Goal: Task Accomplishment & Management: Manage account settings

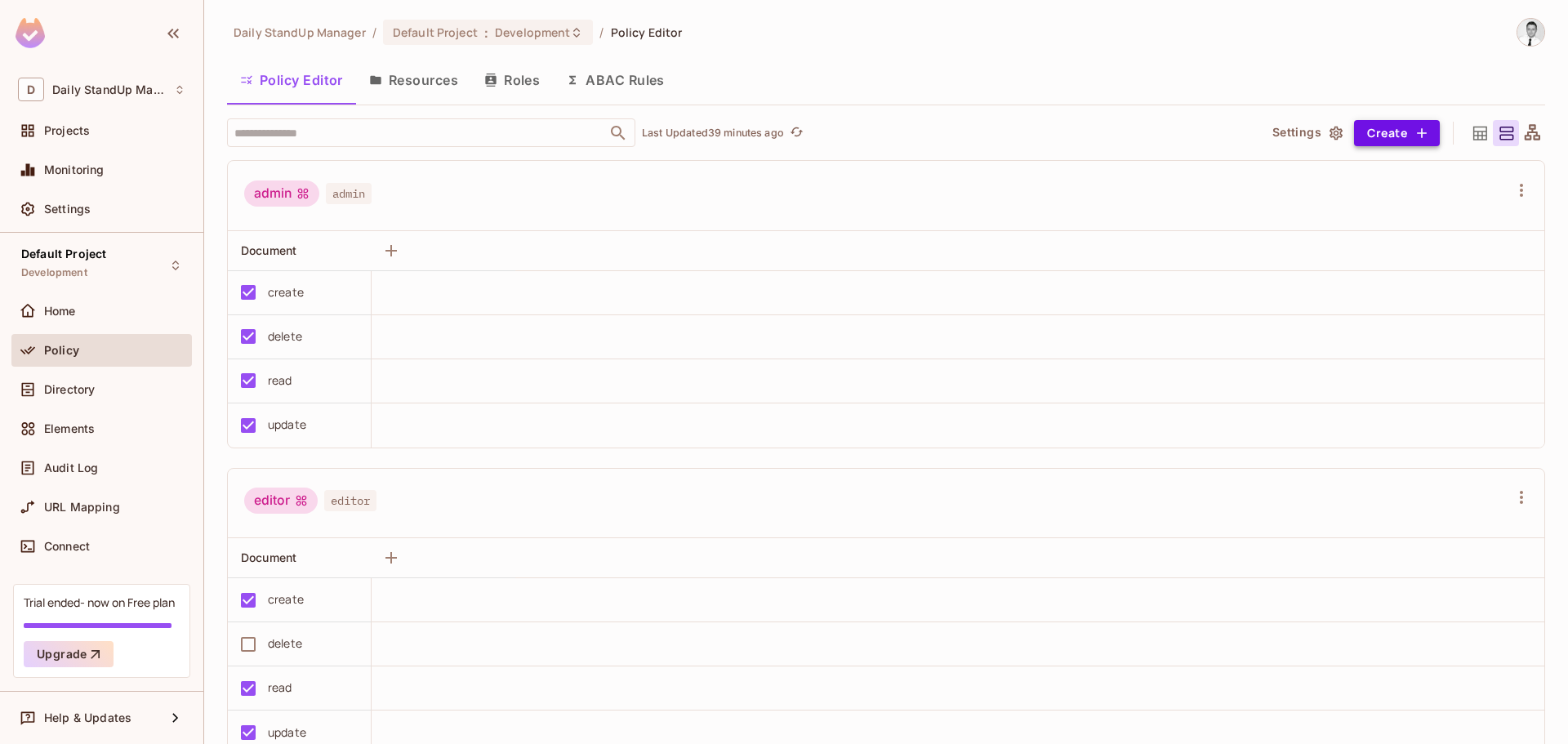
click at [1366, 130] on button "Create" at bounding box center [1396, 133] width 86 height 26
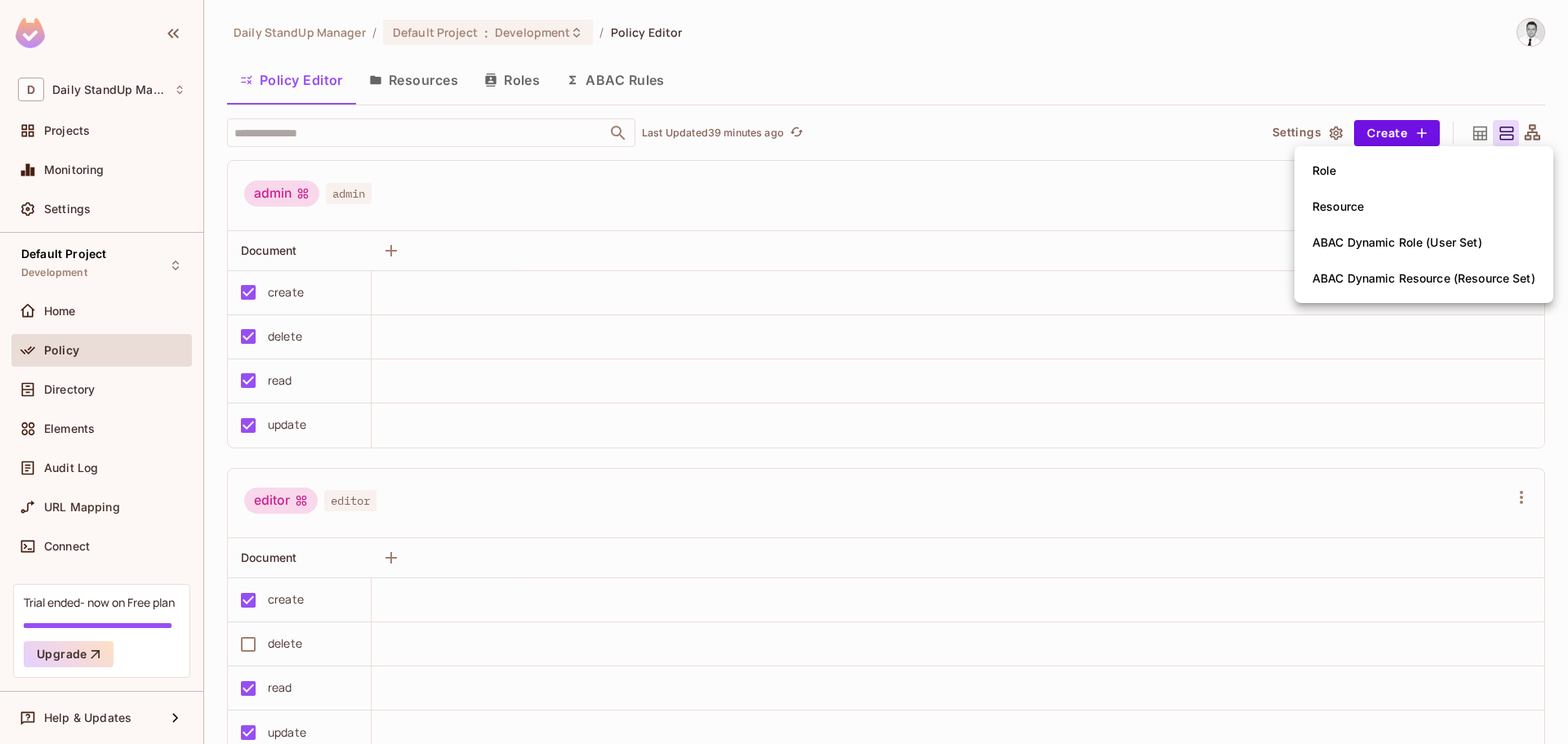
click at [1351, 197] on span "Resource" at bounding box center [1337, 207] width 61 height 26
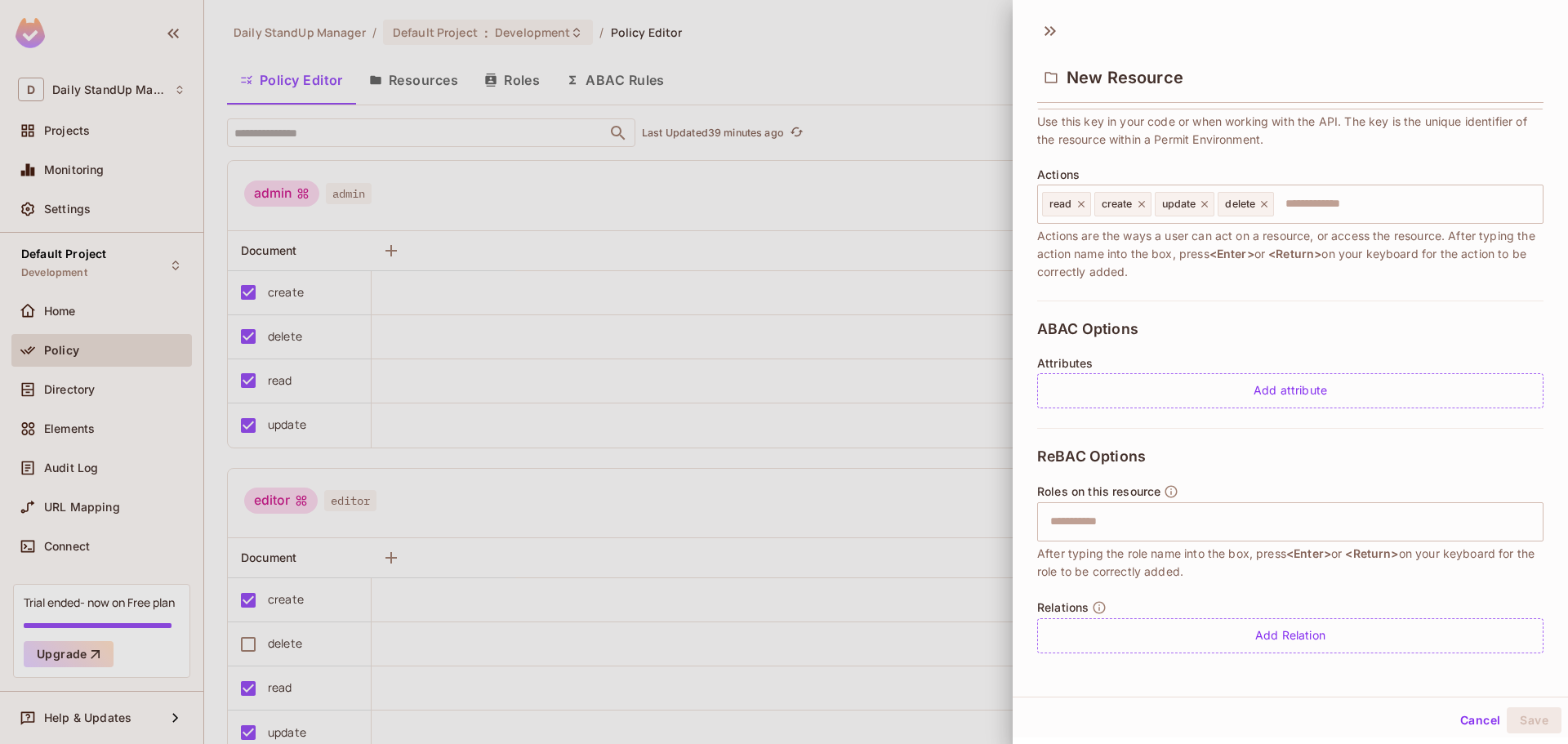
scroll to position [3, 0]
click at [1472, 711] on button "Cancel" at bounding box center [1480, 717] width 53 height 26
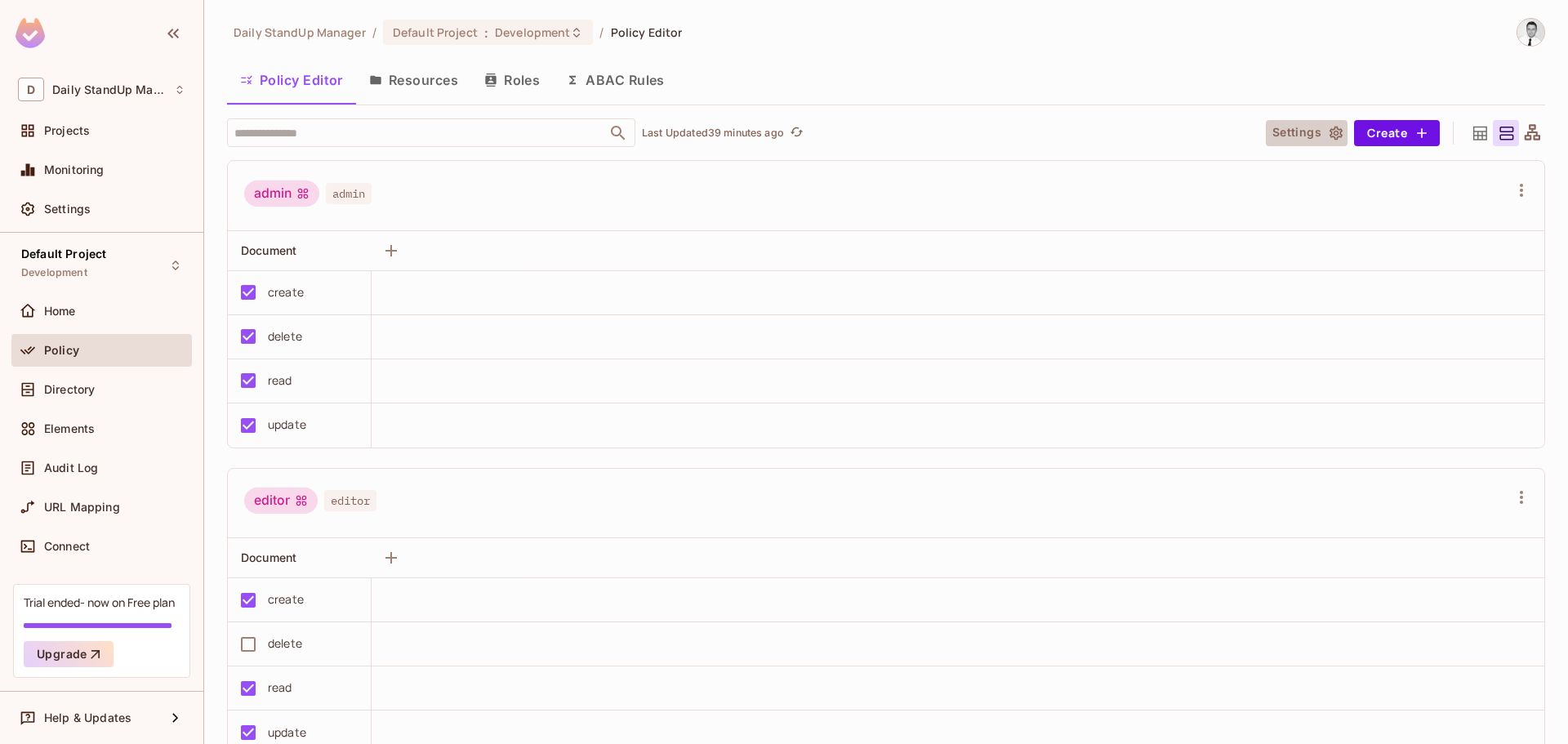
click at [1283, 130] on button "Settings" at bounding box center [1306, 133] width 81 height 26
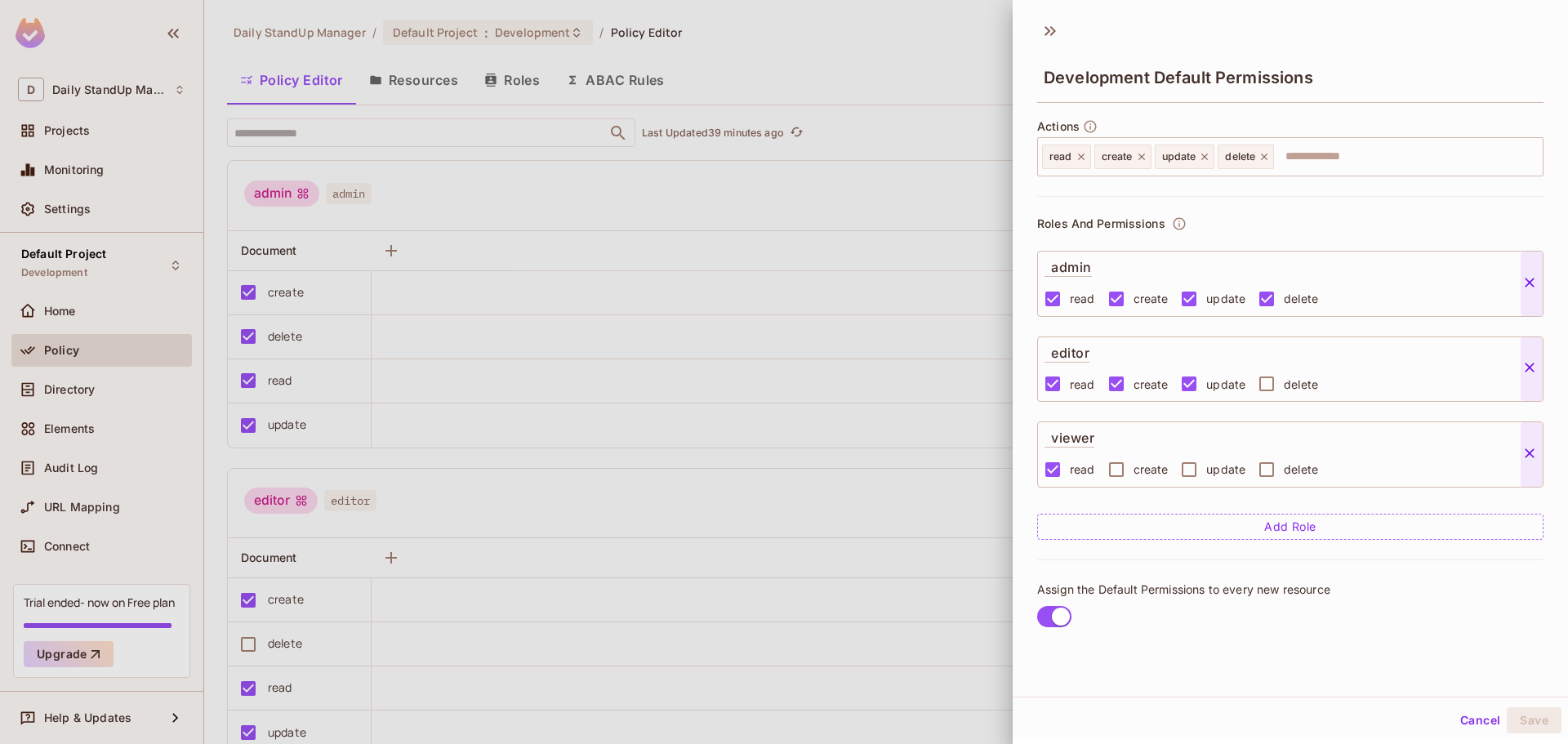
click at [1465, 722] on button "Cancel" at bounding box center [1480, 720] width 53 height 26
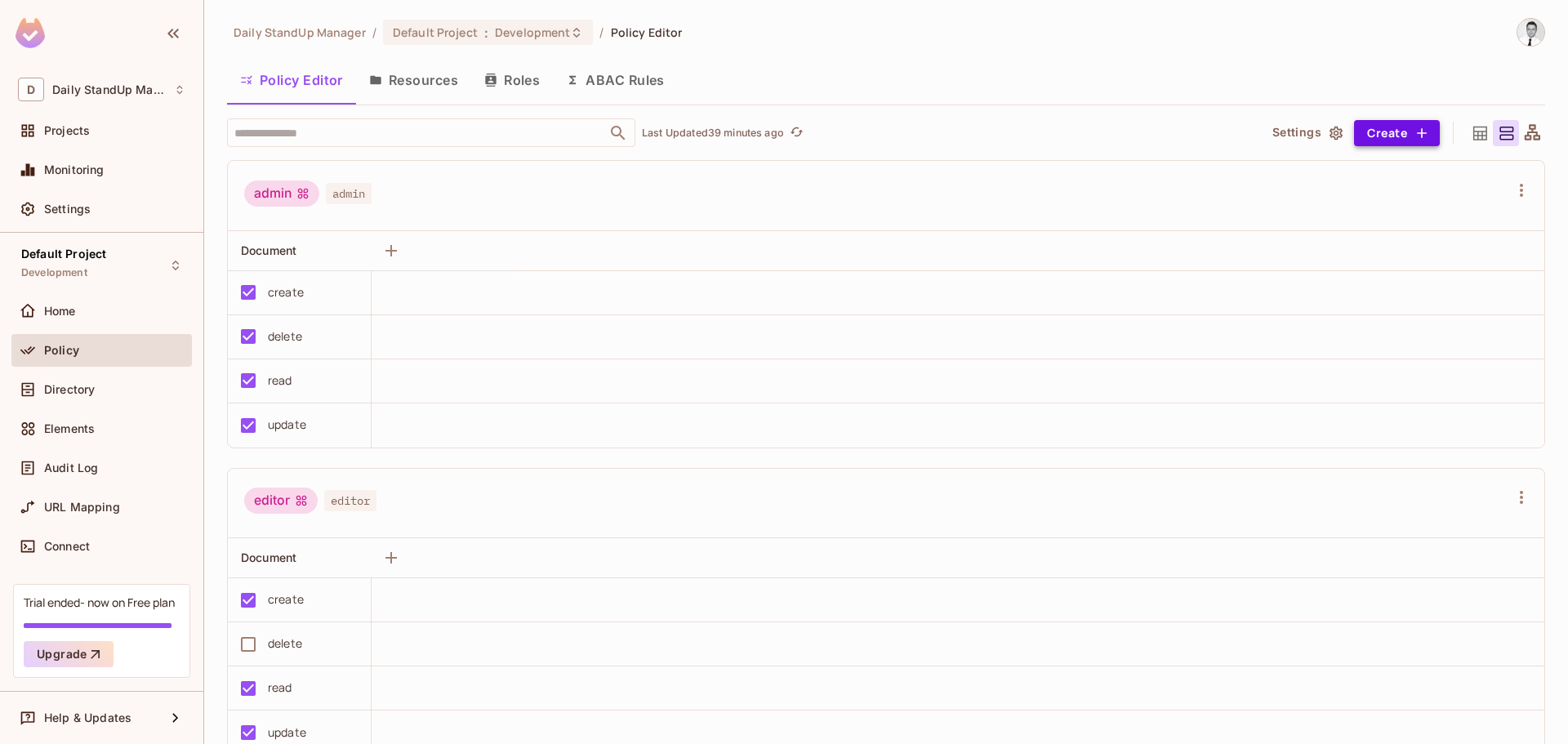
click at [1390, 128] on button "Create" at bounding box center [1396, 133] width 86 height 26
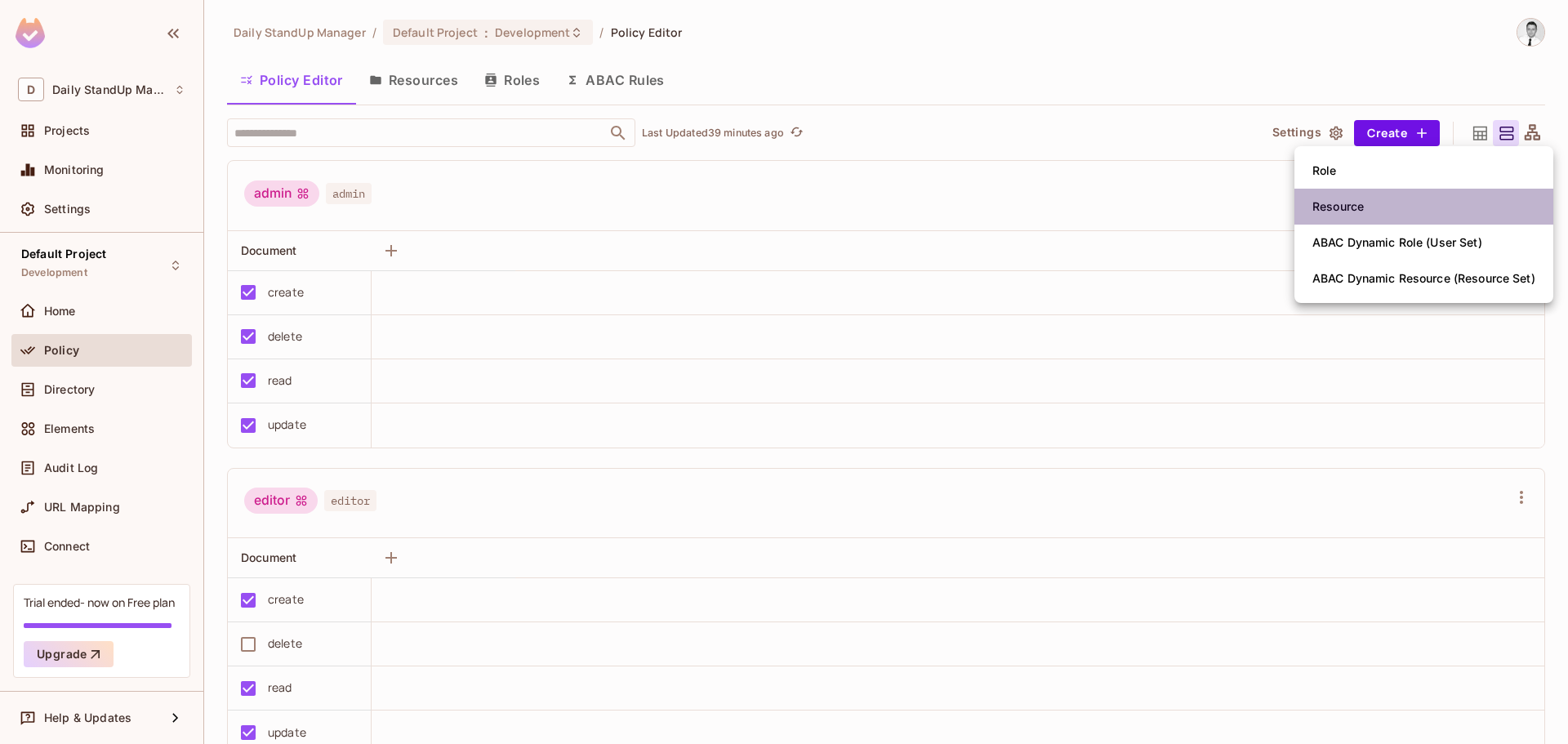
click at [1381, 203] on li "Resource" at bounding box center [1424, 207] width 259 height 36
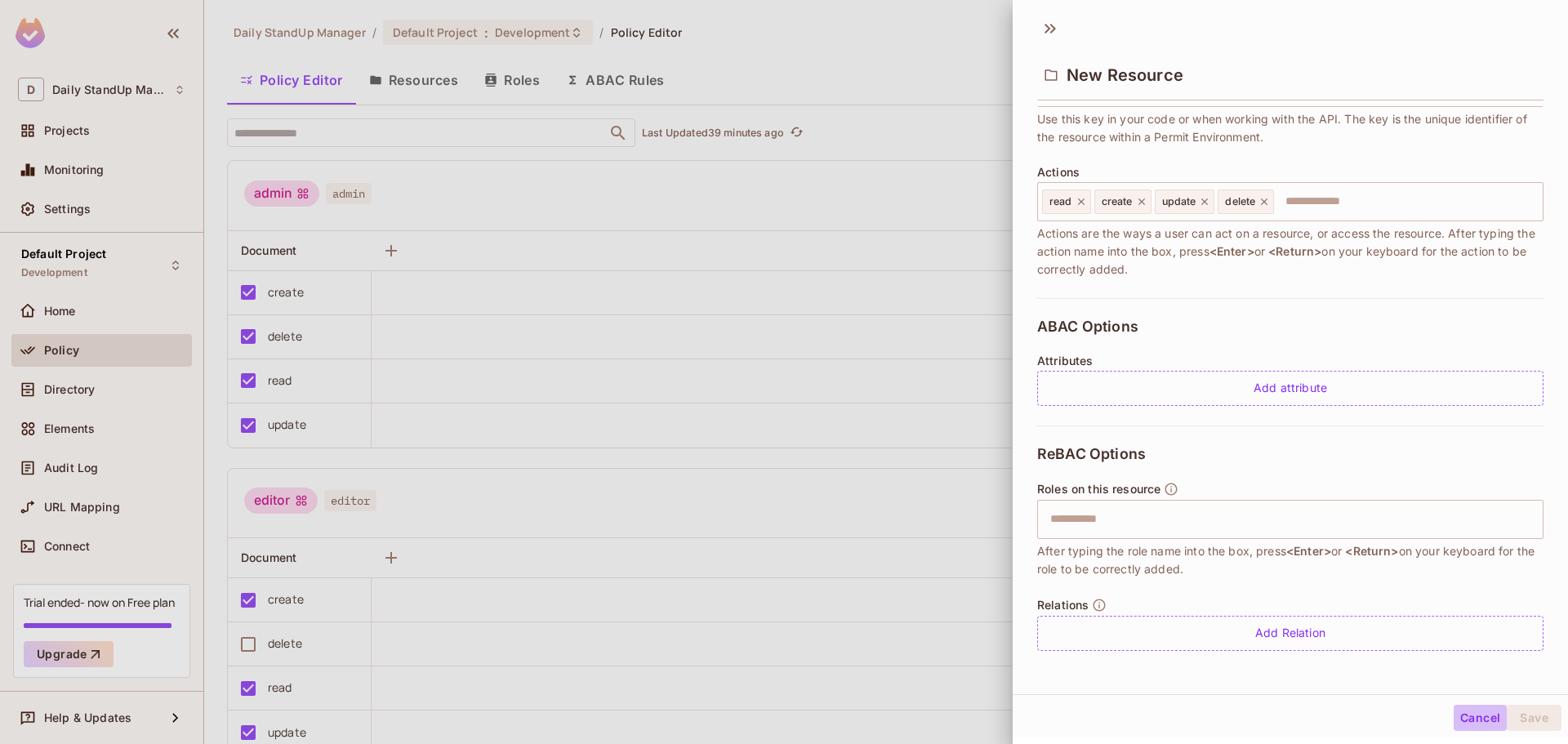
click at [1462, 721] on button "Cancel" at bounding box center [1480, 717] width 53 height 26
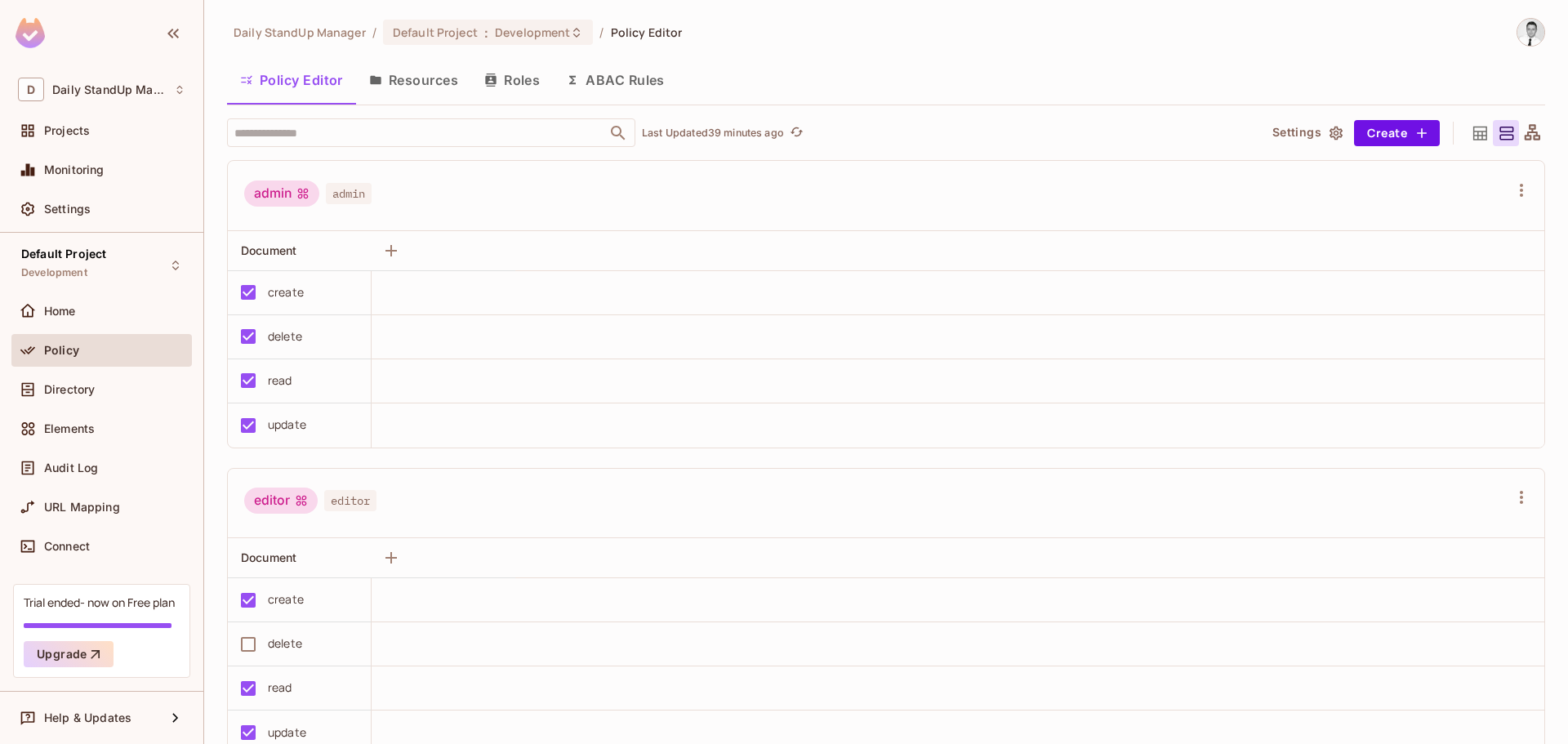
click at [1298, 130] on button "Settings" at bounding box center [1306, 133] width 81 height 26
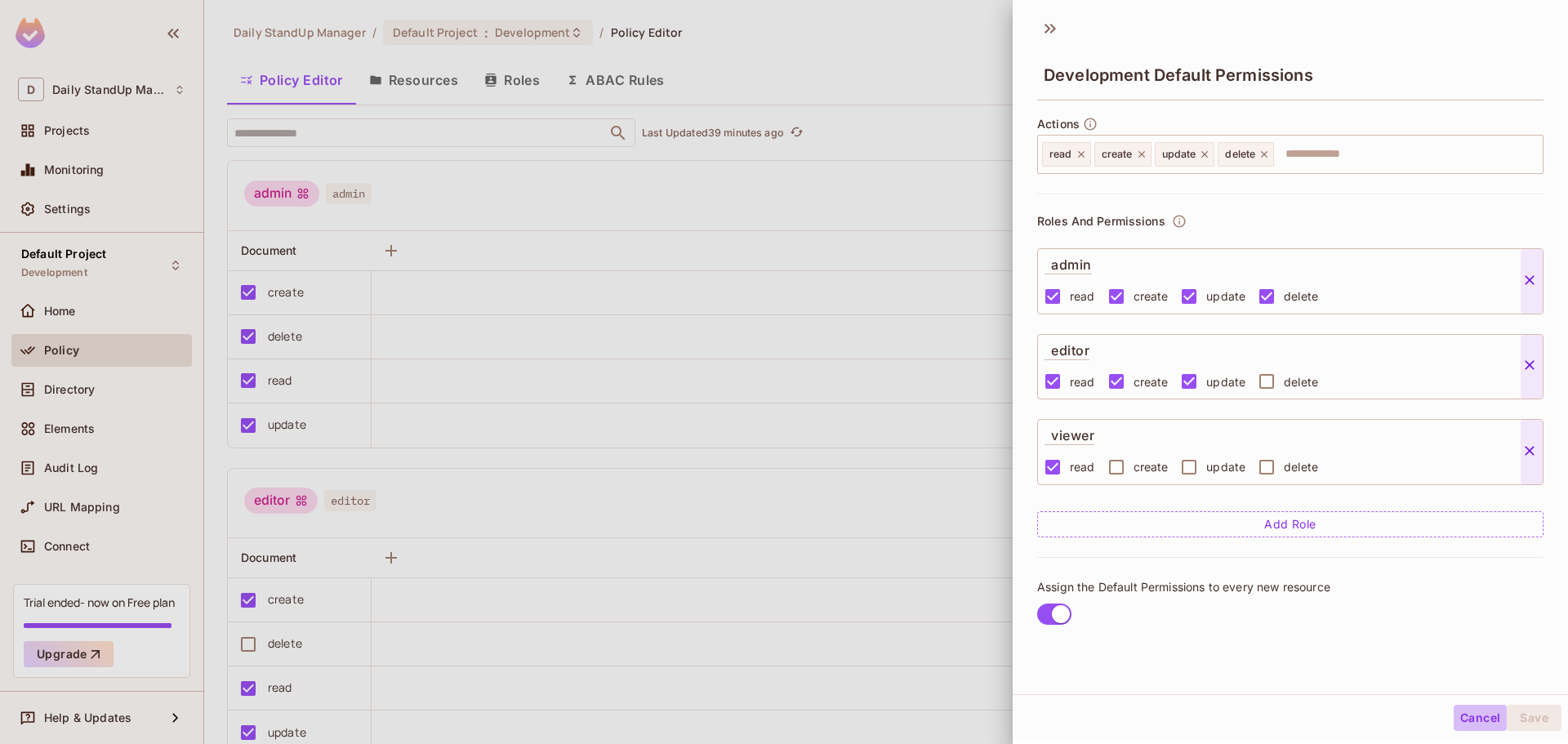
click at [1472, 715] on button "Cancel" at bounding box center [1480, 717] width 53 height 26
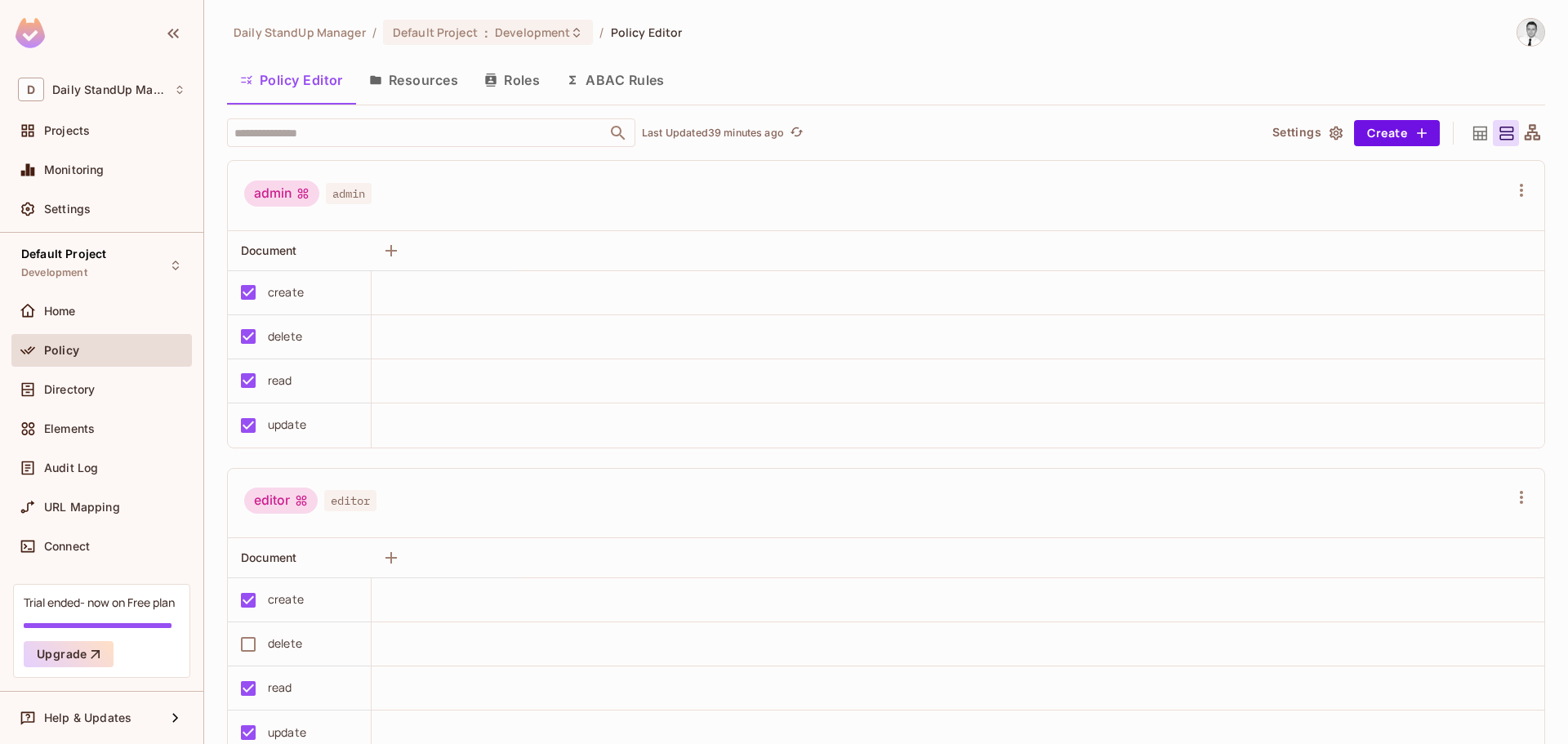
click at [407, 88] on button "Resources" at bounding box center [413, 80] width 115 height 41
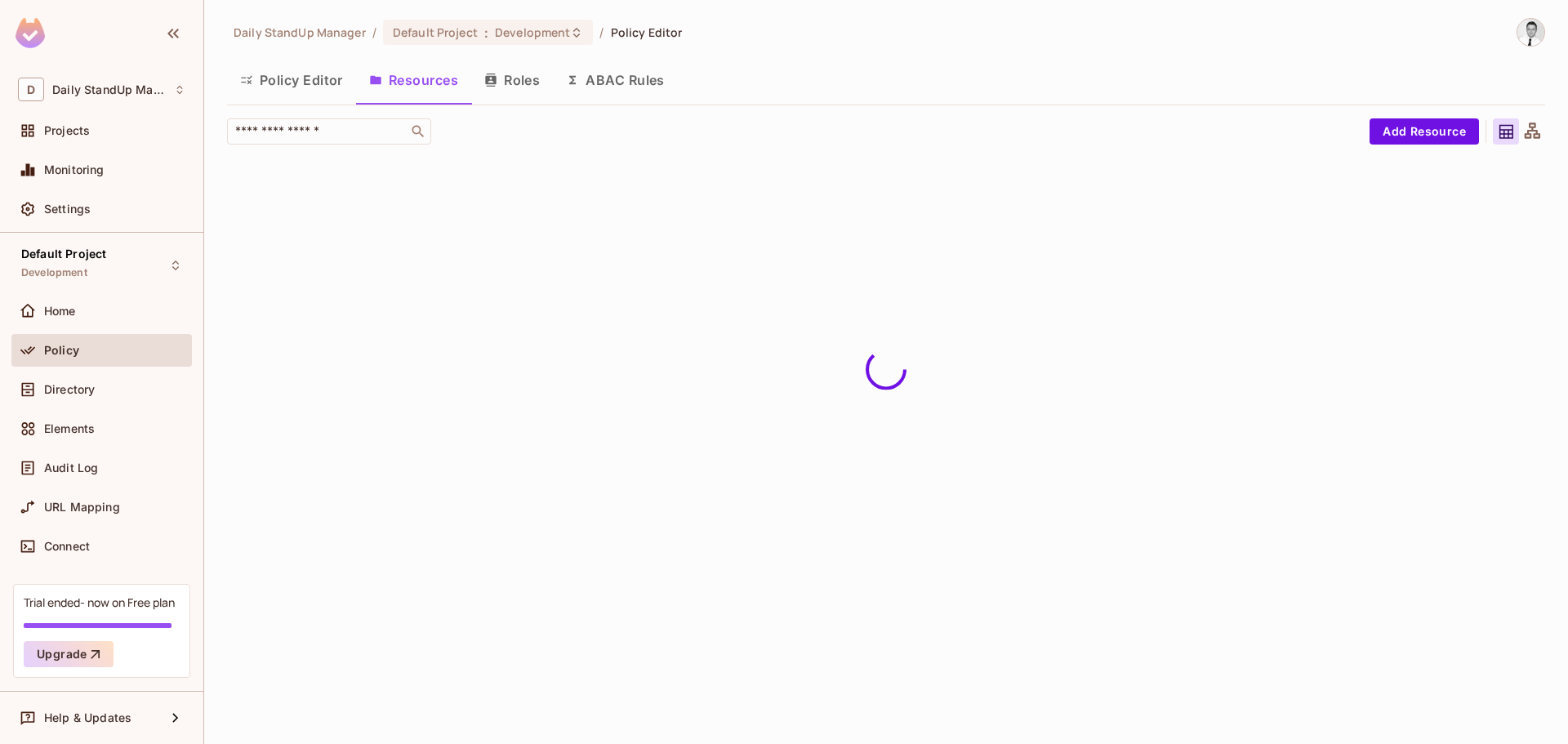
click at [531, 86] on button "Roles" at bounding box center [511, 80] width 81 height 41
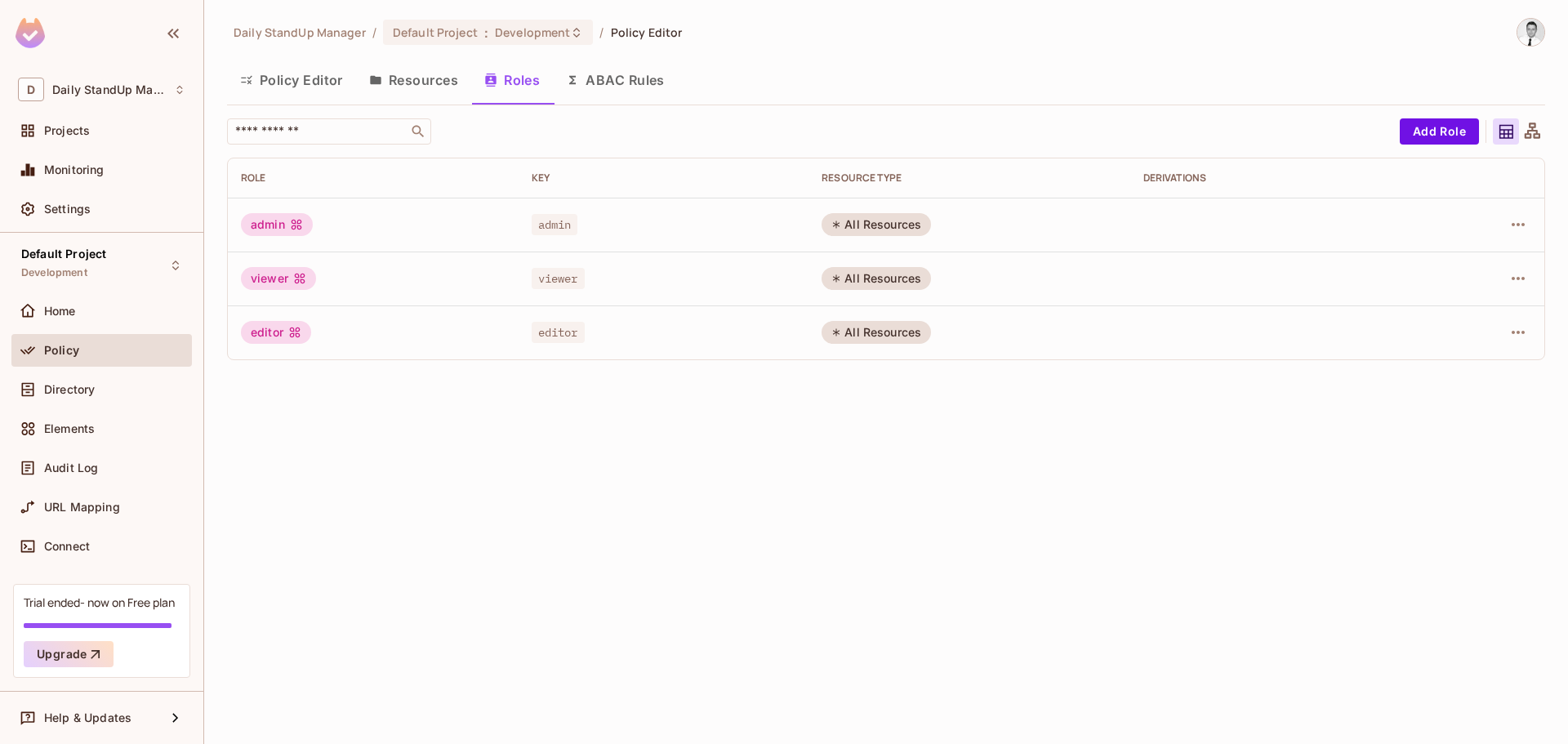
click at [443, 72] on button "Resources" at bounding box center [413, 80] width 115 height 41
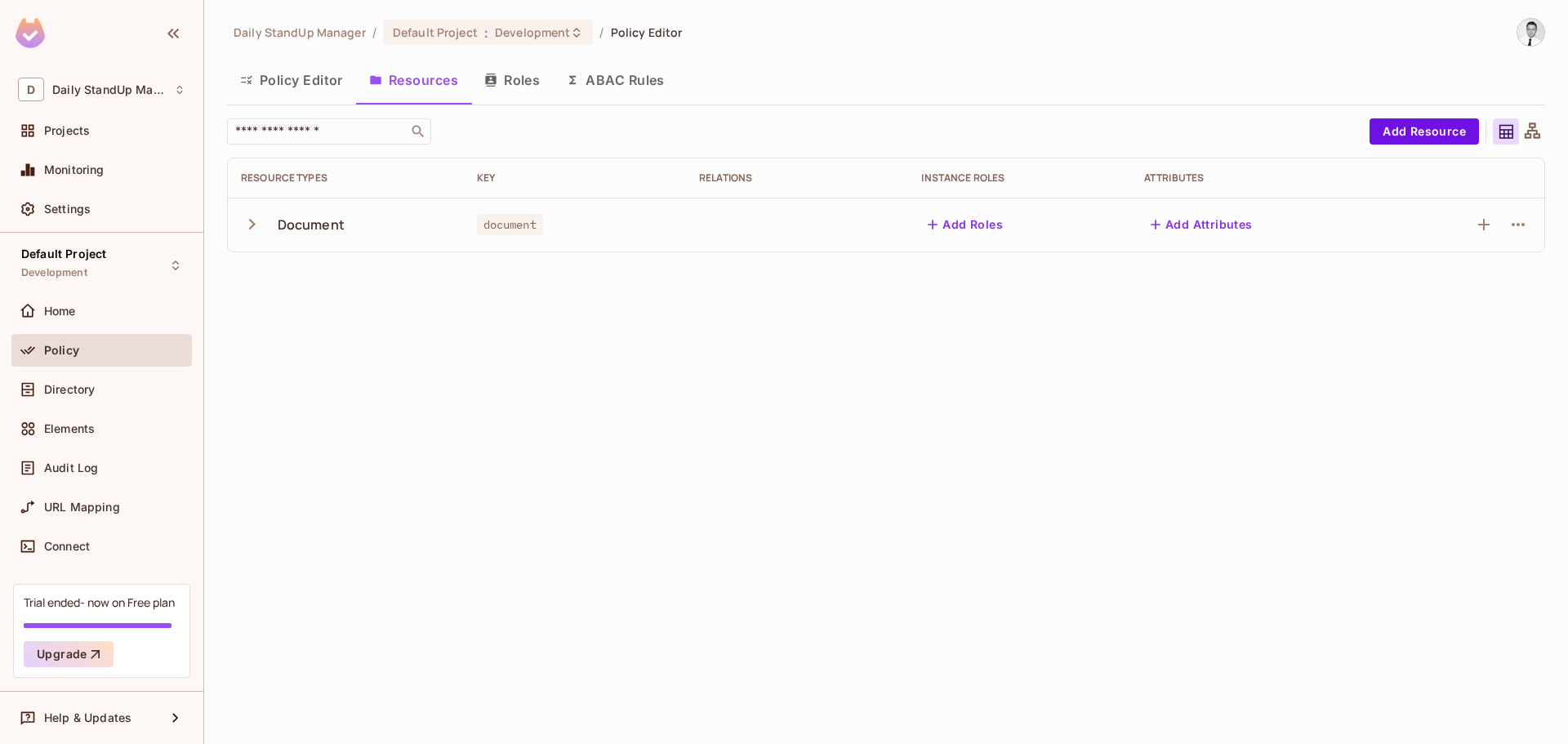
click at [275, 76] on button "Policy Editor" at bounding box center [292, 80] width 129 height 41
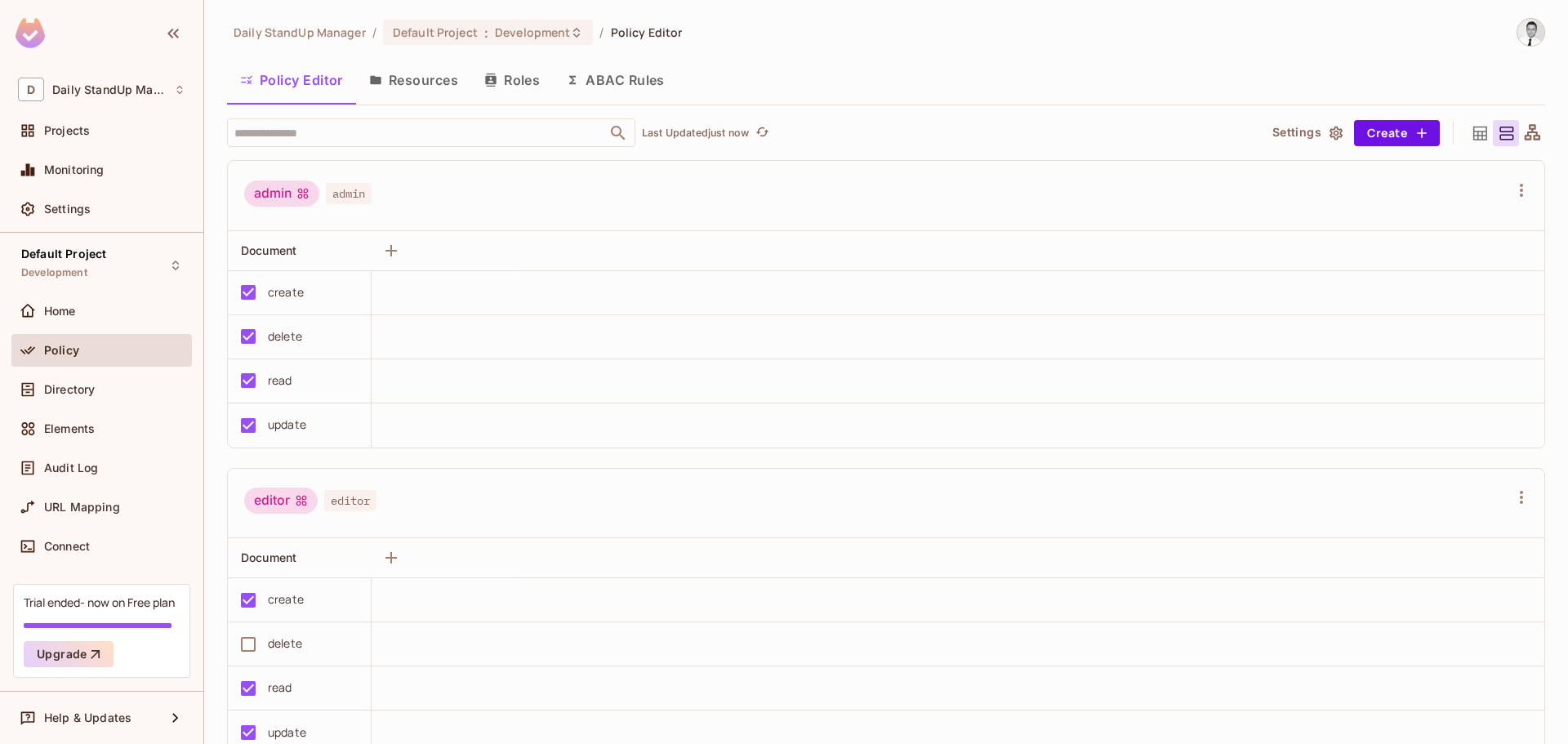
click at [950, 123] on div "​ Last Updated just now" at bounding box center [736, 132] width 1017 height 28
click at [1306, 130] on button "Settings" at bounding box center [1306, 133] width 81 height 26
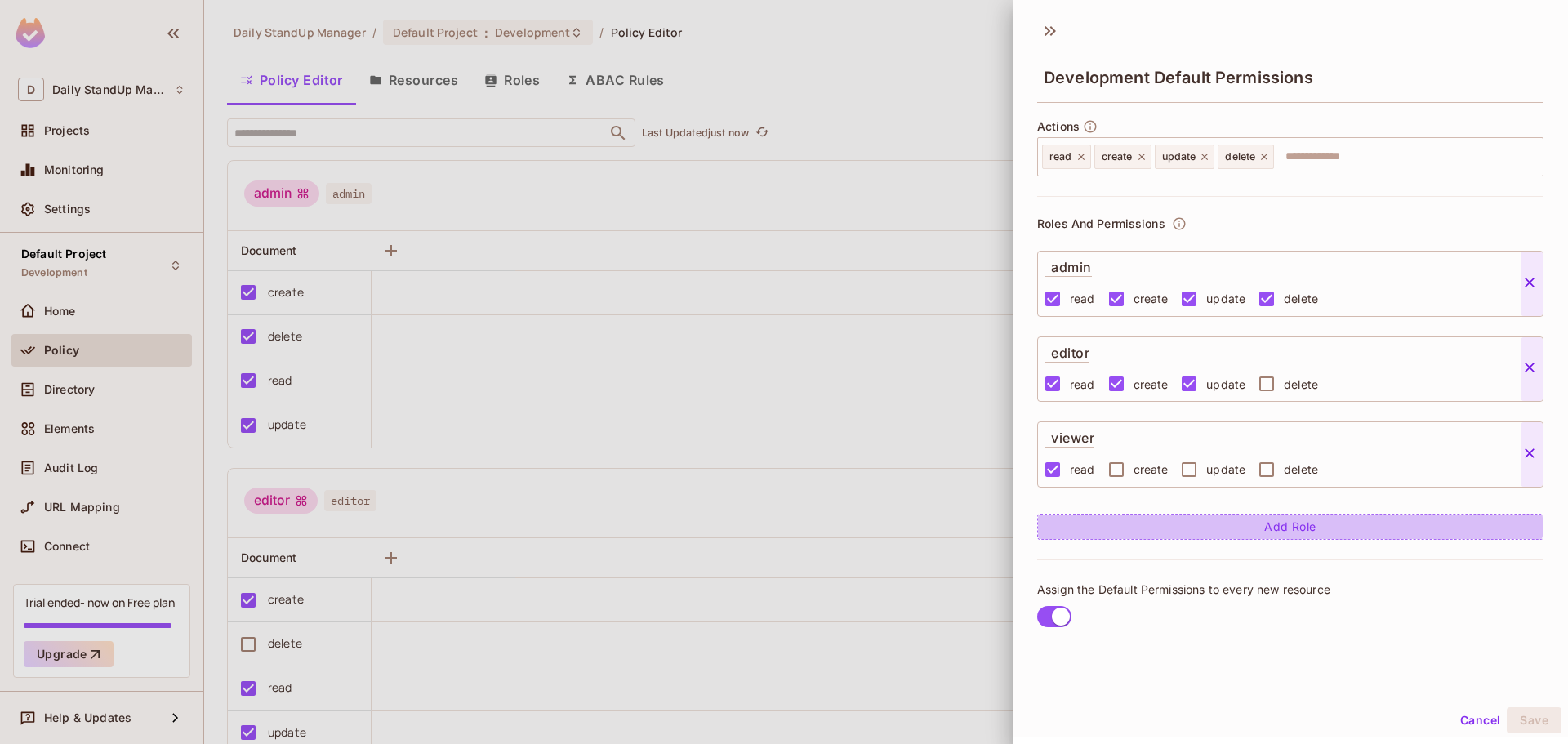
click at [1283, 529] on button "Add Role" at bounding box center [1290, 527] width 506 height 26
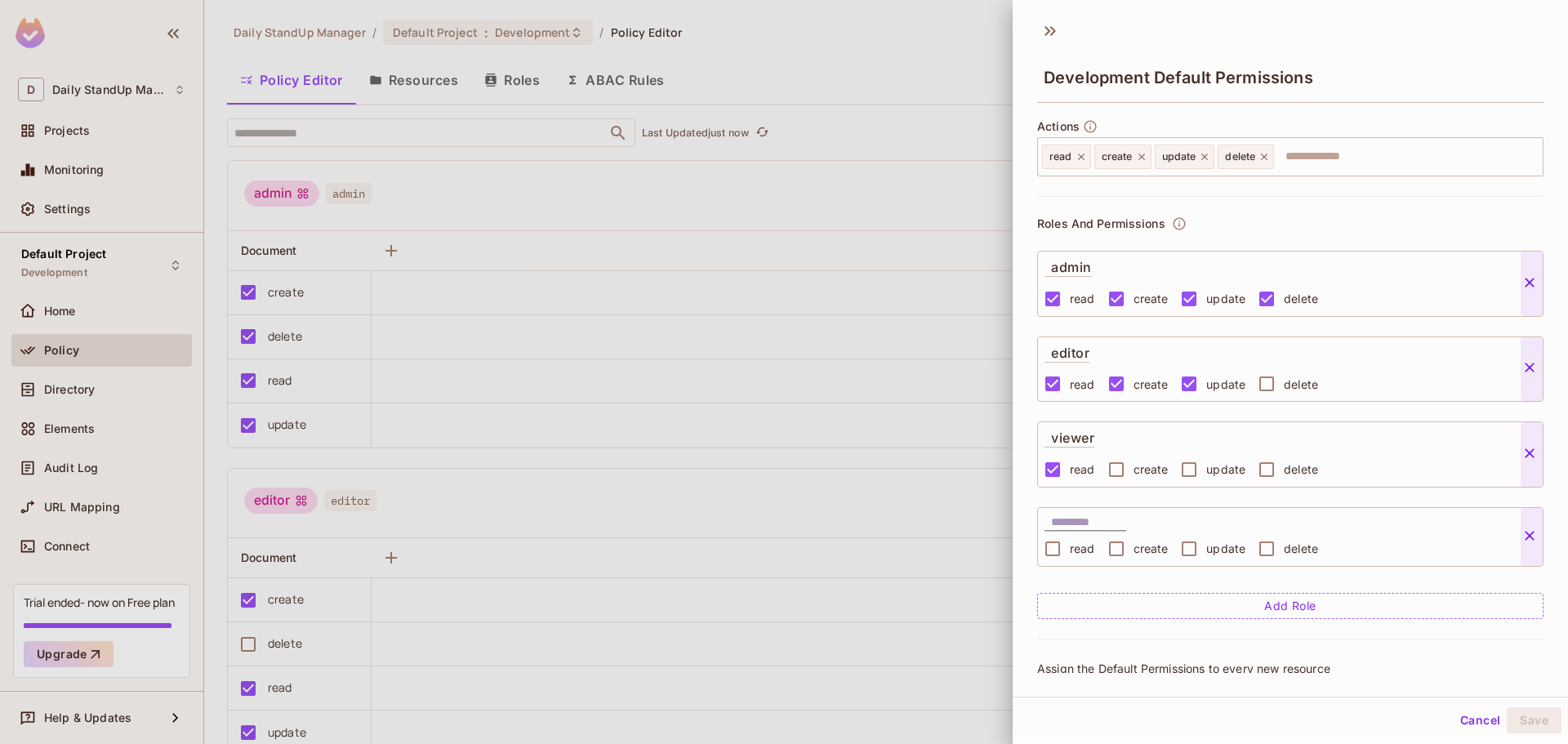
click at [1087, 600] on button "Add Role" at bounding box center [1290, 606] width 506 height 26
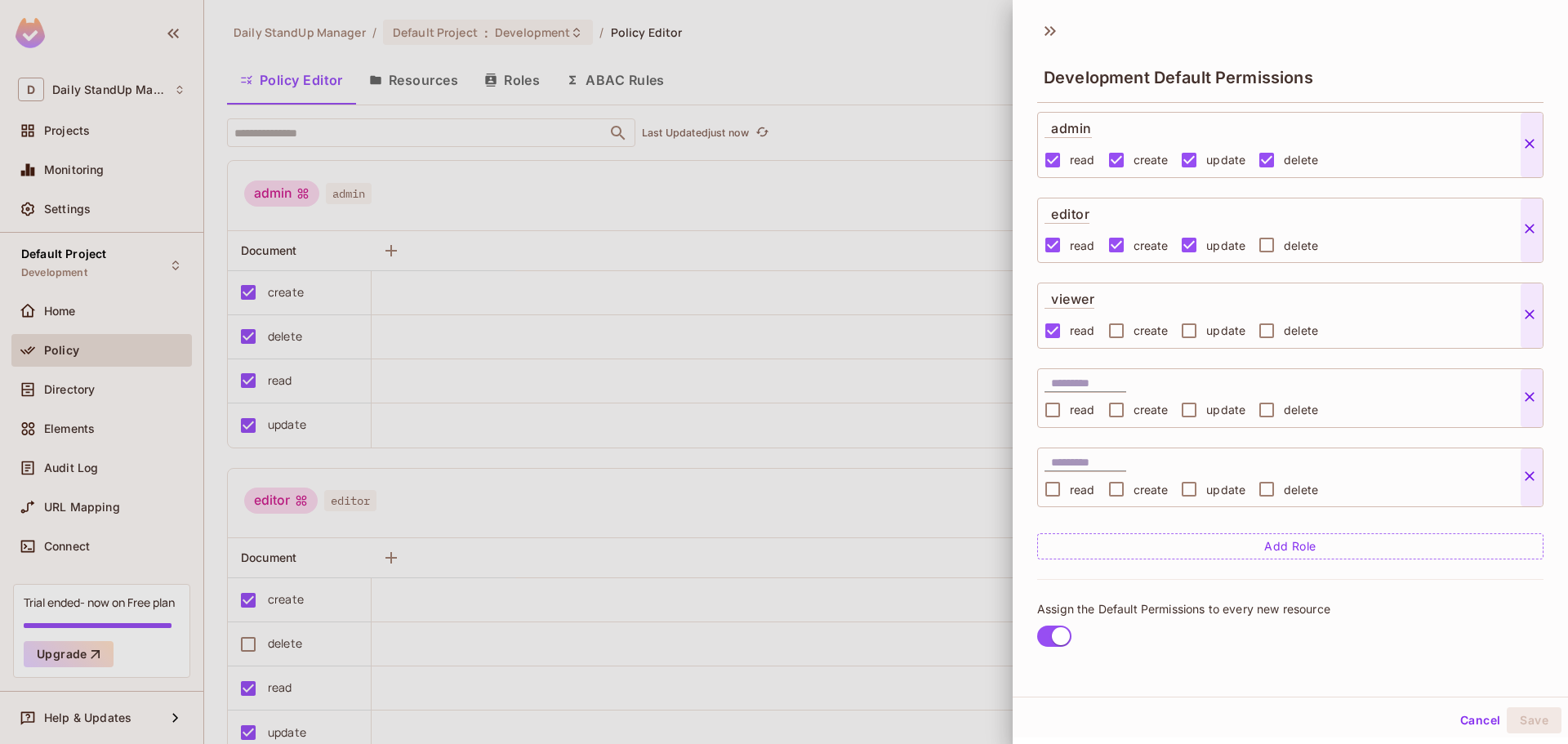
click at [1536, 468] on icon at bounding box center [1529, 475] width 16 height 16
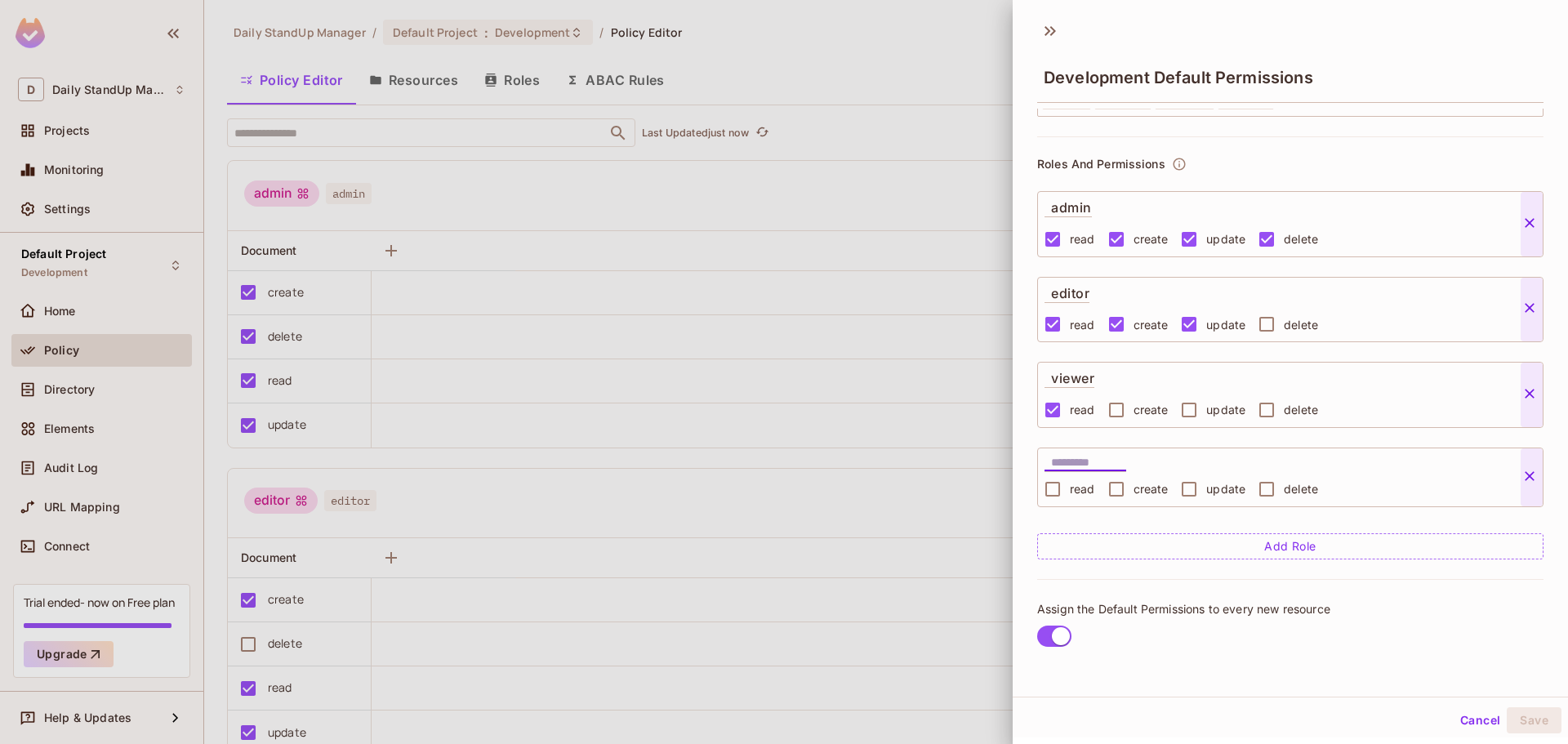
click at [1084, 461] on input "text" at bounding box center [1089, 463] width 75 height 16
type input "*******"
click at [1415, 466] on div "******* read create update delete" at bounding box center [1290, 477] width 506 height 59
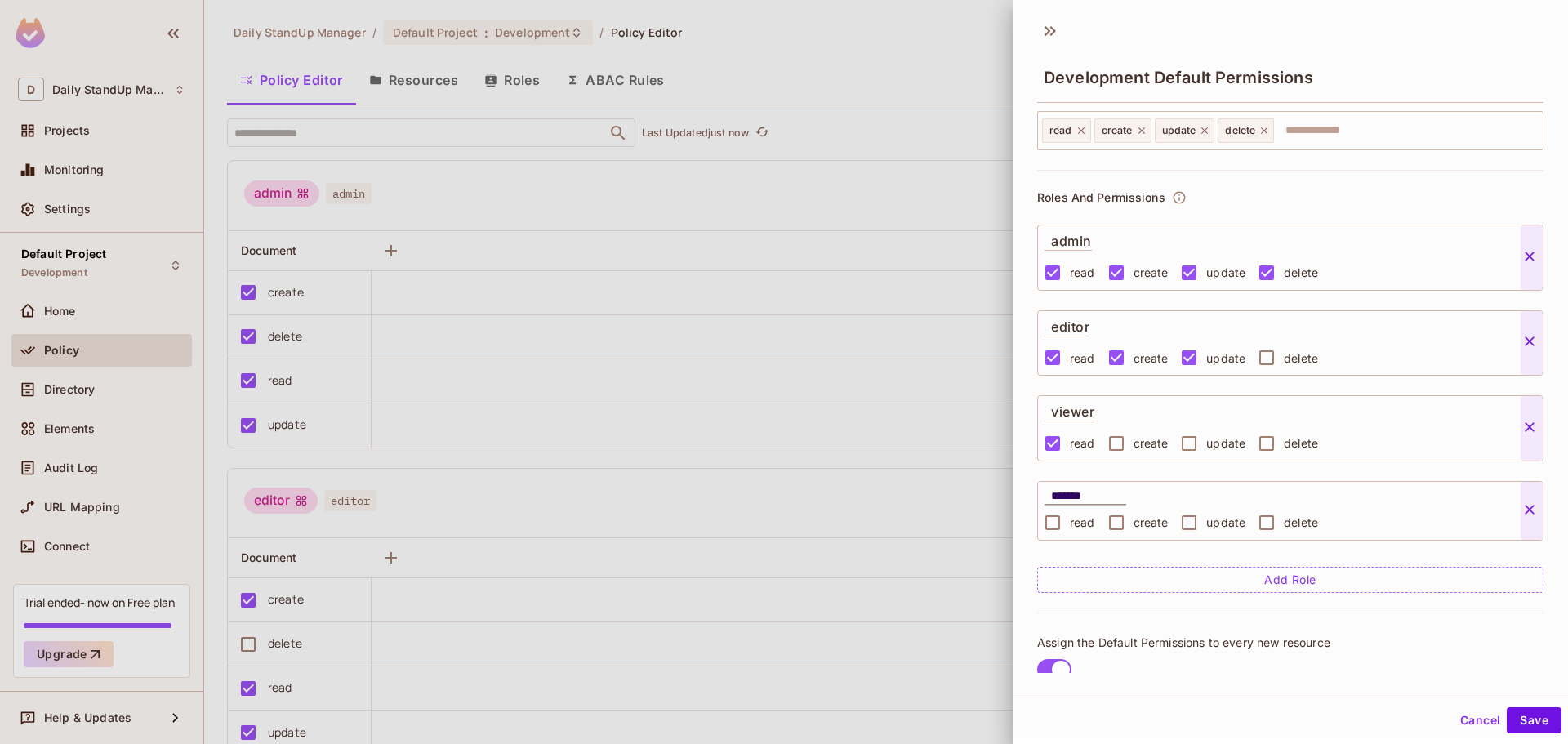
scroll to position [0, 0]
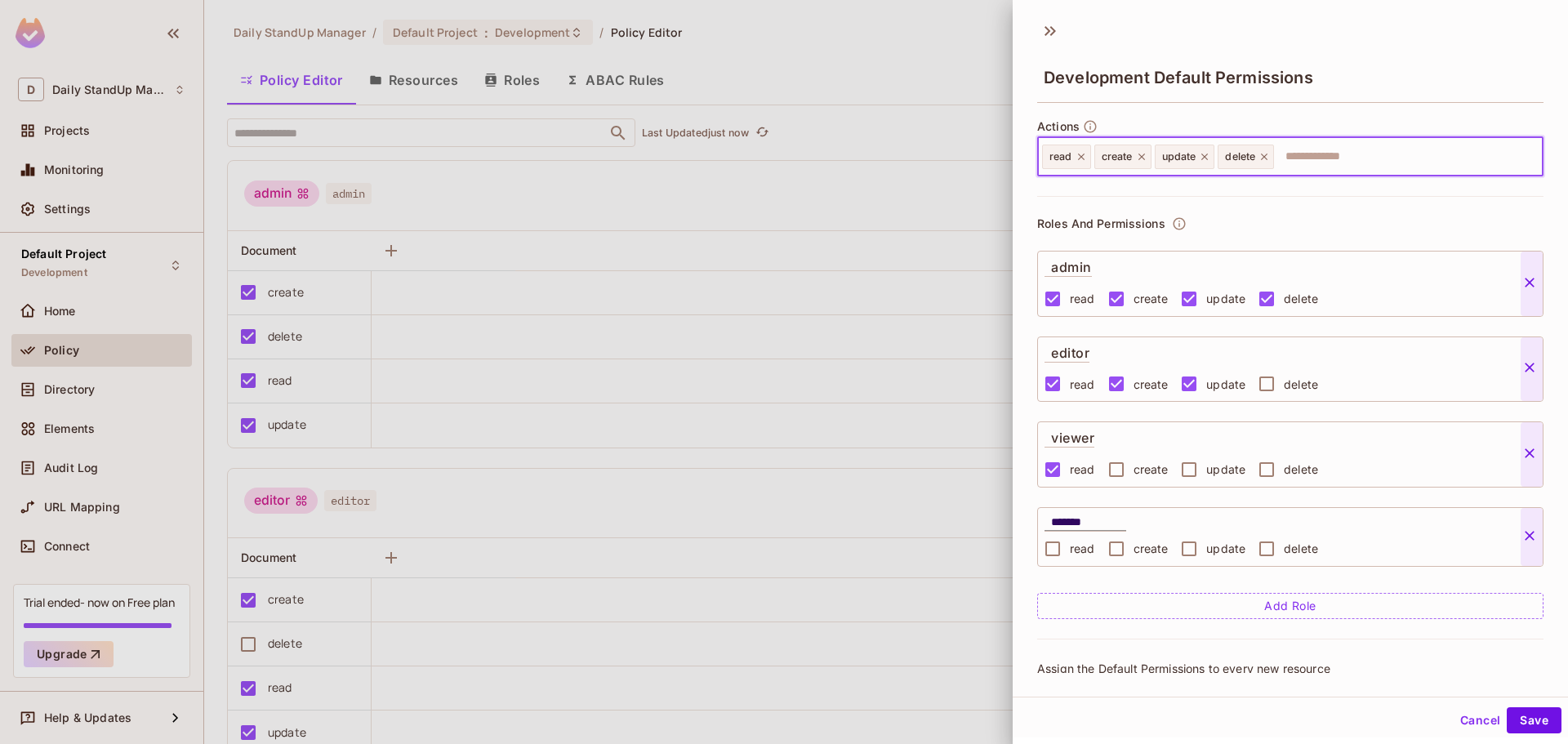
click at [1334, 144] on input "text" at bounding box center [1406, 157] width 261 height 33
type input "*******"
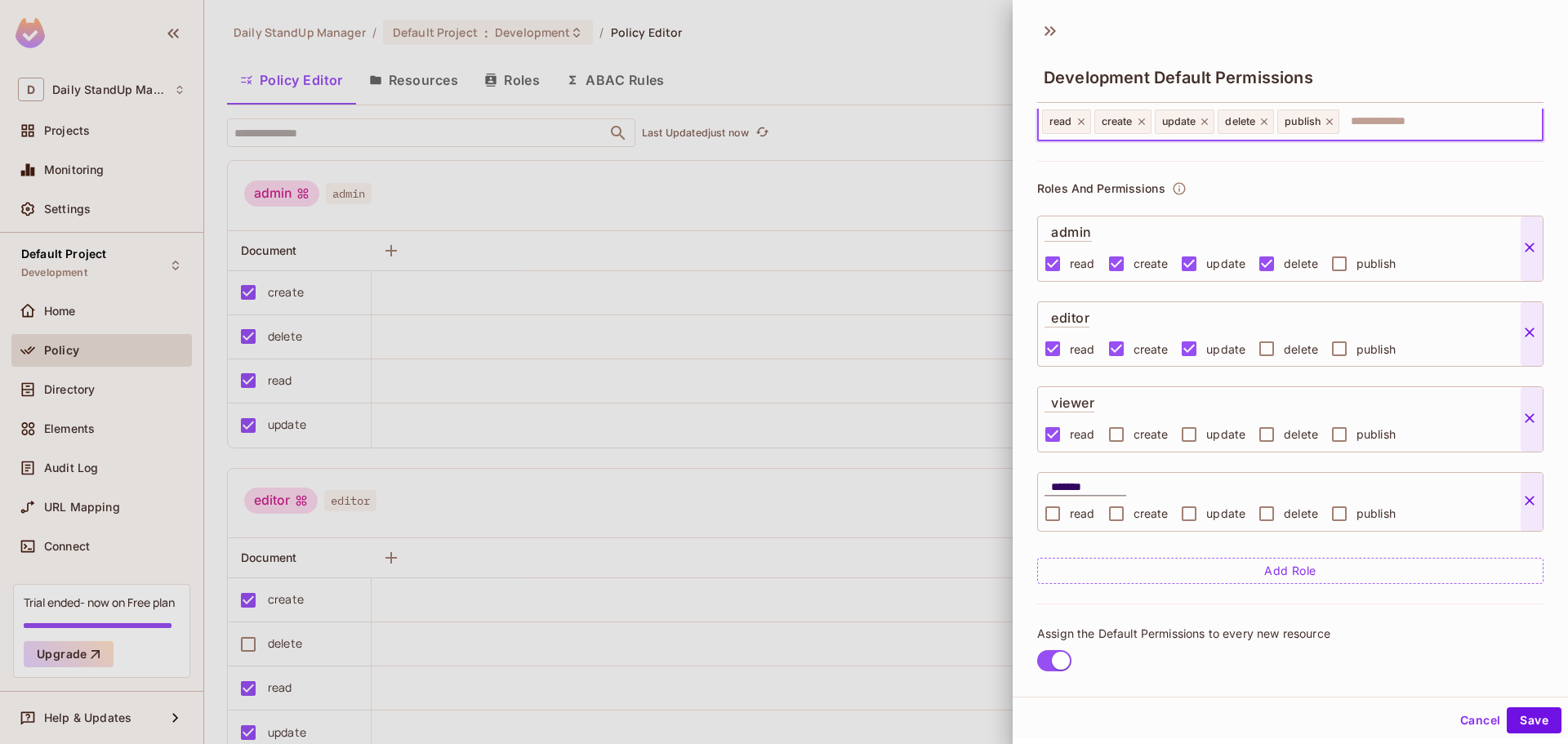
scroll to position [59, 0]
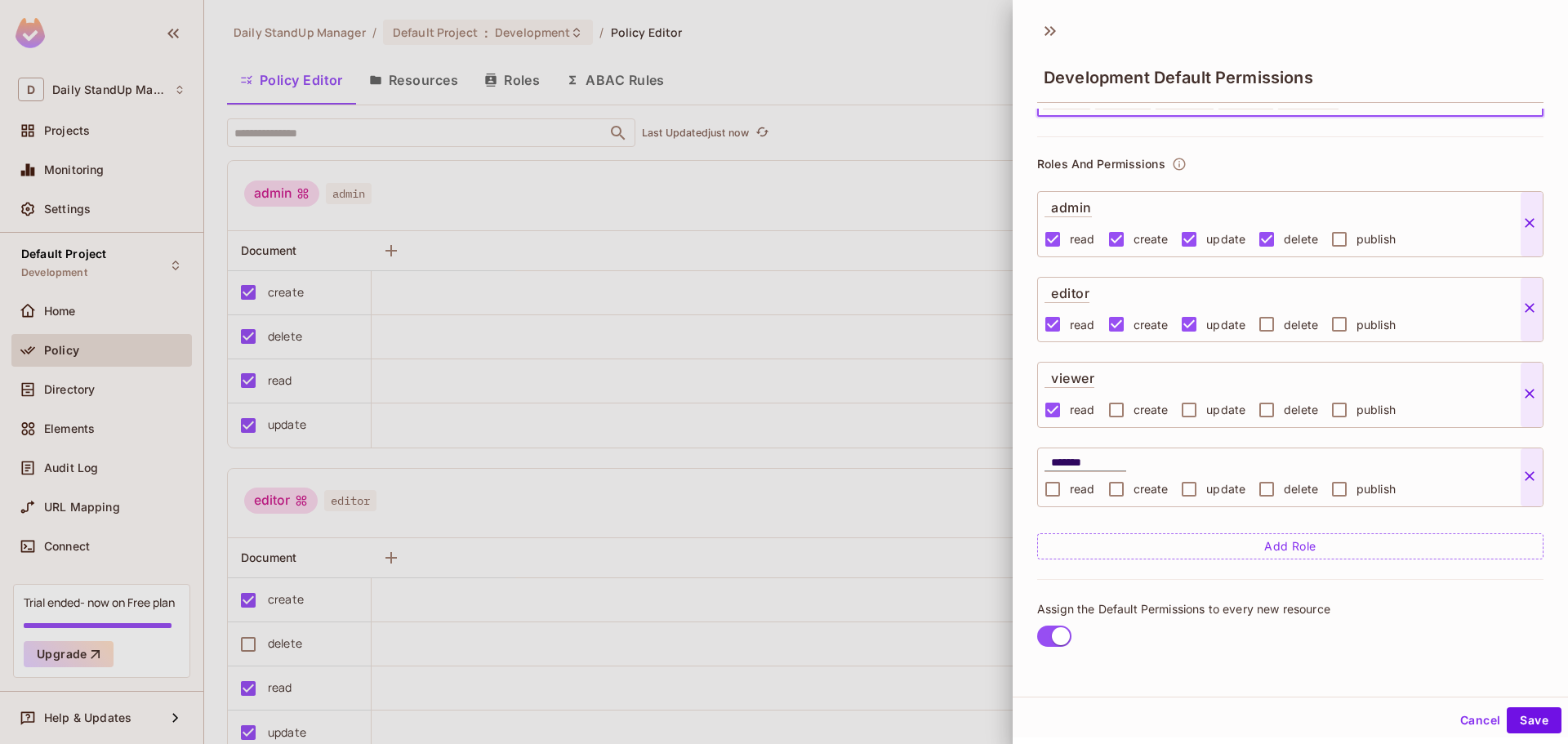
click at [1096, 463] on input "*******" at bounding box center [1089, 463] width 75 height 16
type input "*********"
click at [1381, 481] on span "publish" at bounding box center [1376, 489] width 39 height 15
click at [1086, 494] on span "read" at bounding box center [1083, 489] width 26 height 15
click at [1528, 724] on button "Save" at bounding box center [1534, 720] width 55 height 26
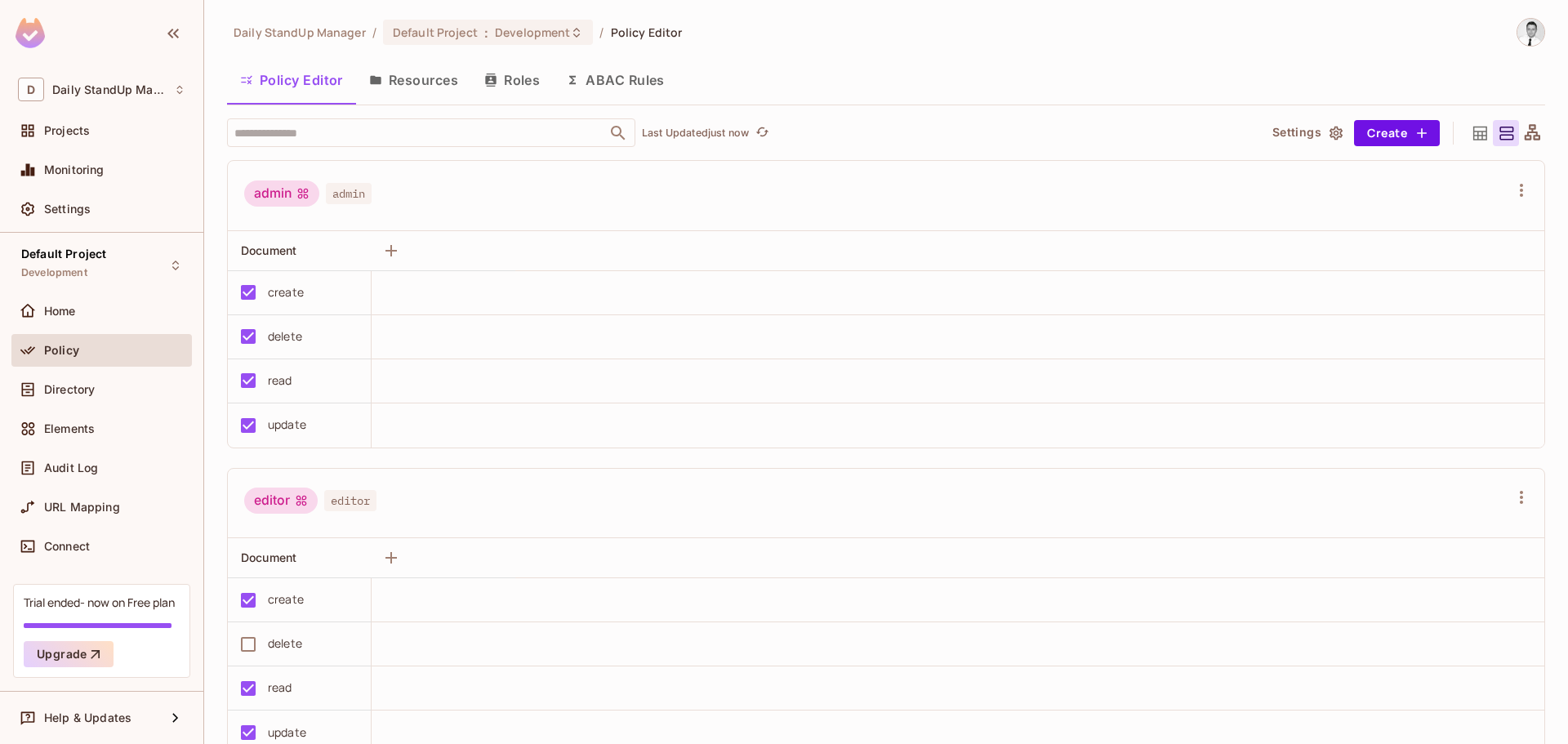
click at [523, 81] on button "Roles" at bounding box center [511, 80] width 81 height 41
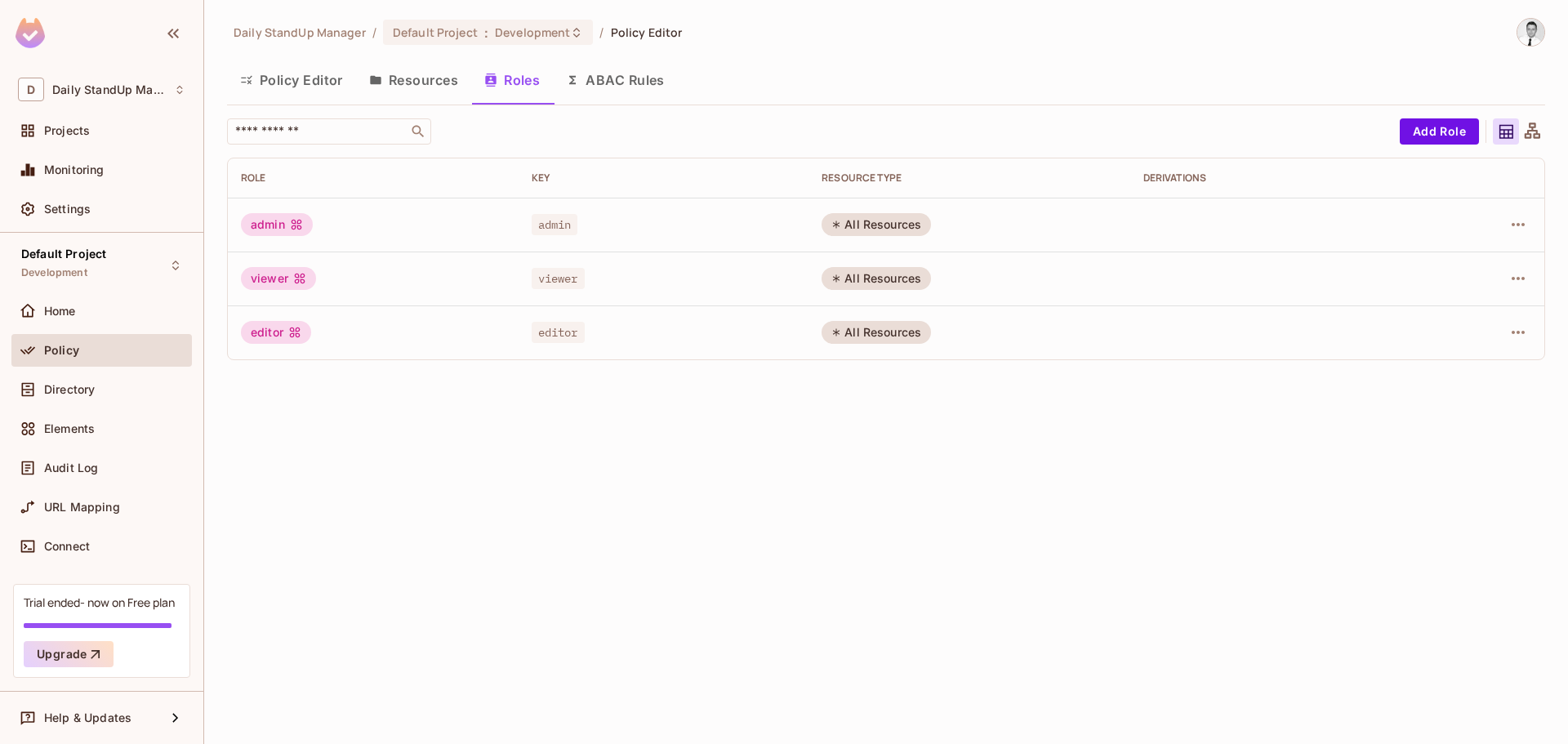
click at [426, 82] on button "Resources" at bounding box center [413, 80] width 115 height 41
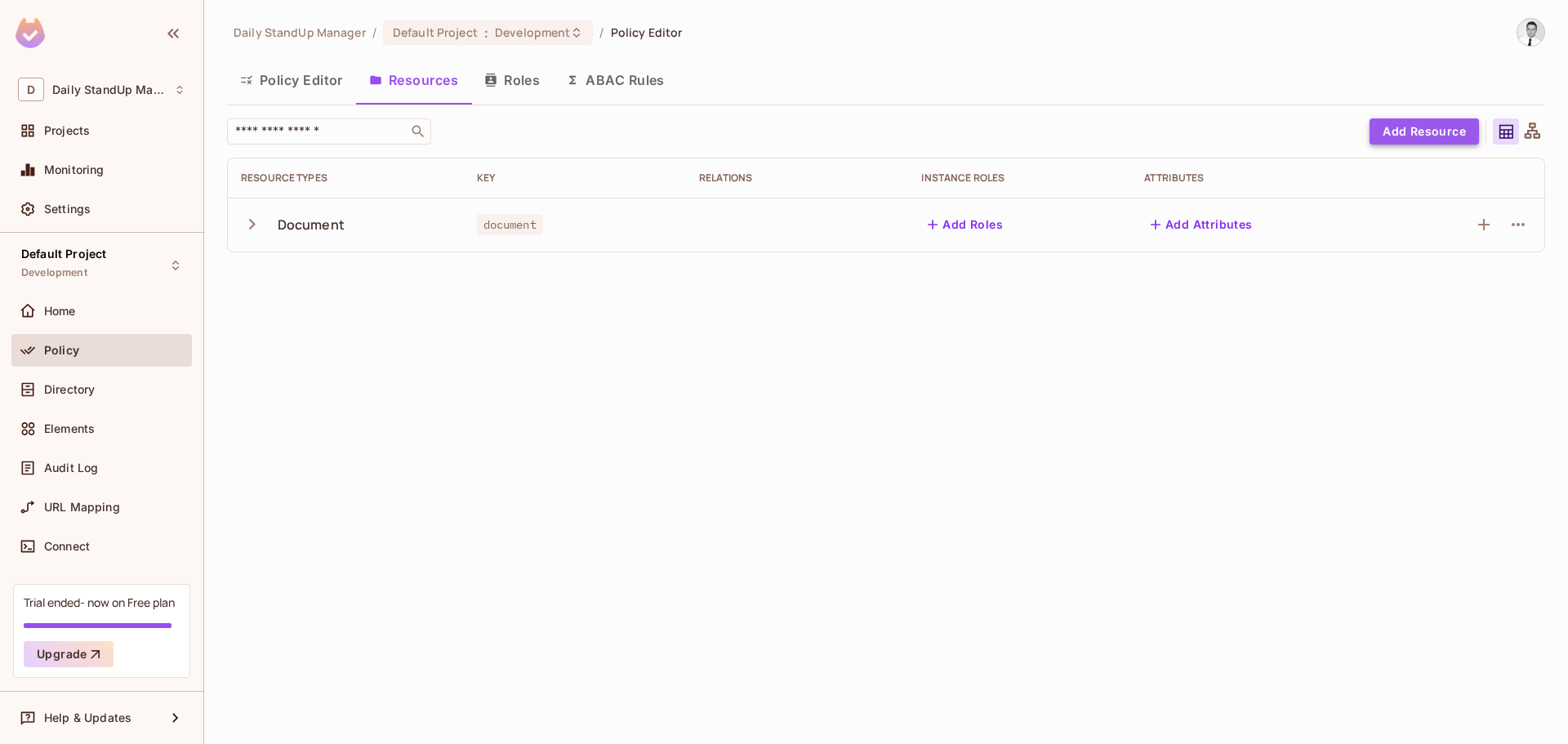
click at [1435, 130] on button "Add Resource" at bounding box center [1424, 131] width 110 height 26
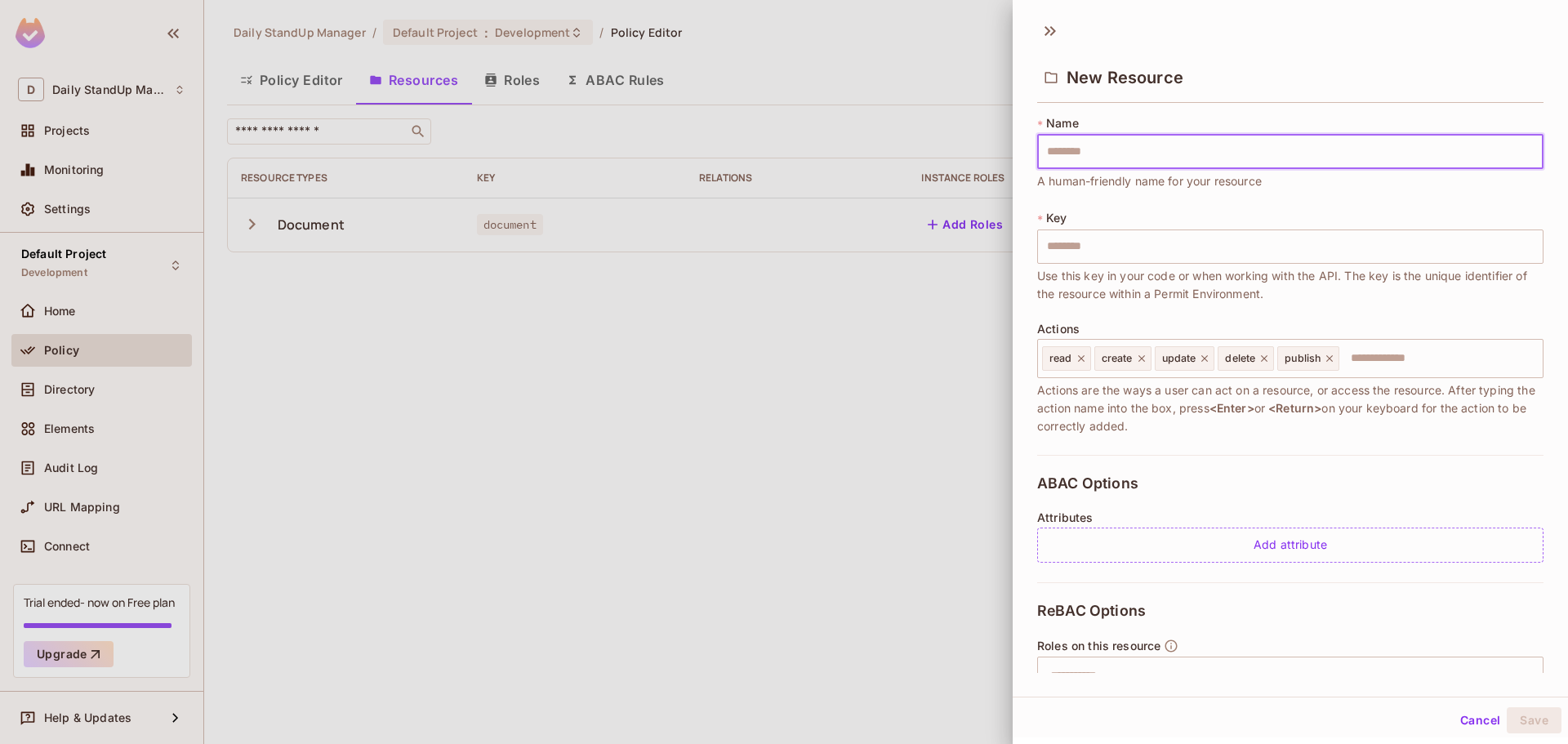
click at [1155, 142] on input "text" at bounding box center [1290, 152] width 506 height 34
type input "*"
type input "**"
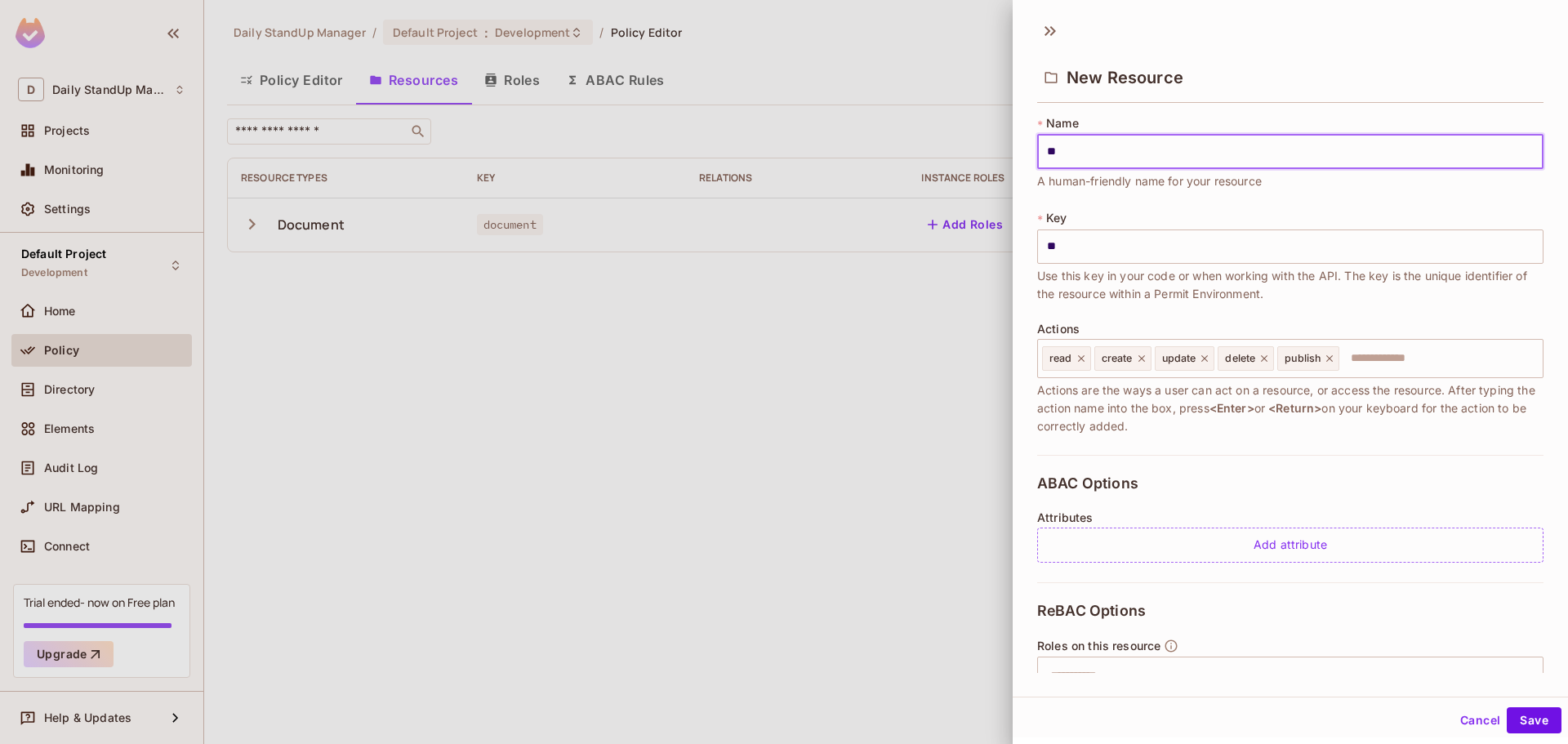
type input "***"
type input "****"
type input "*****"
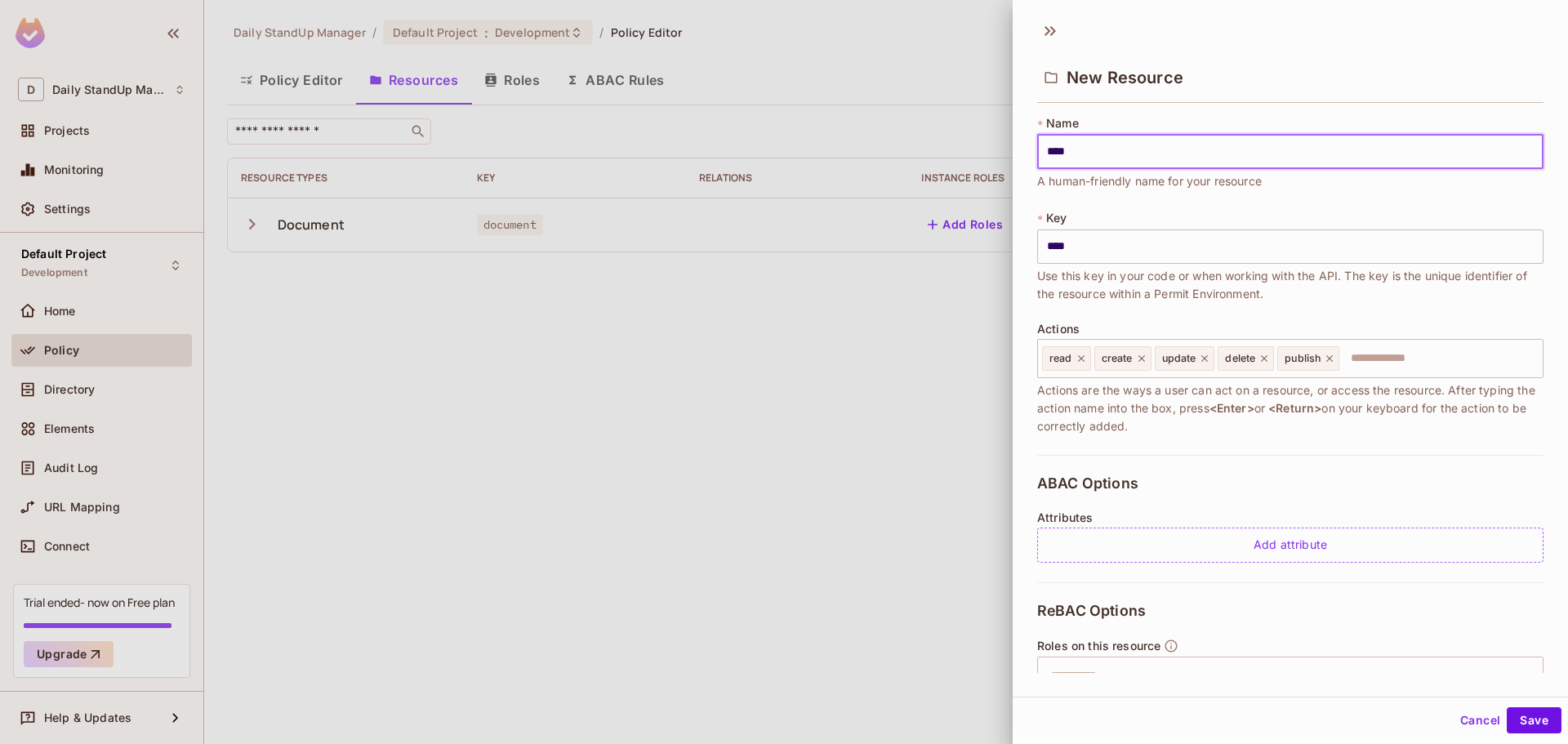
type input "*****"
type input "******"
type input "*******"
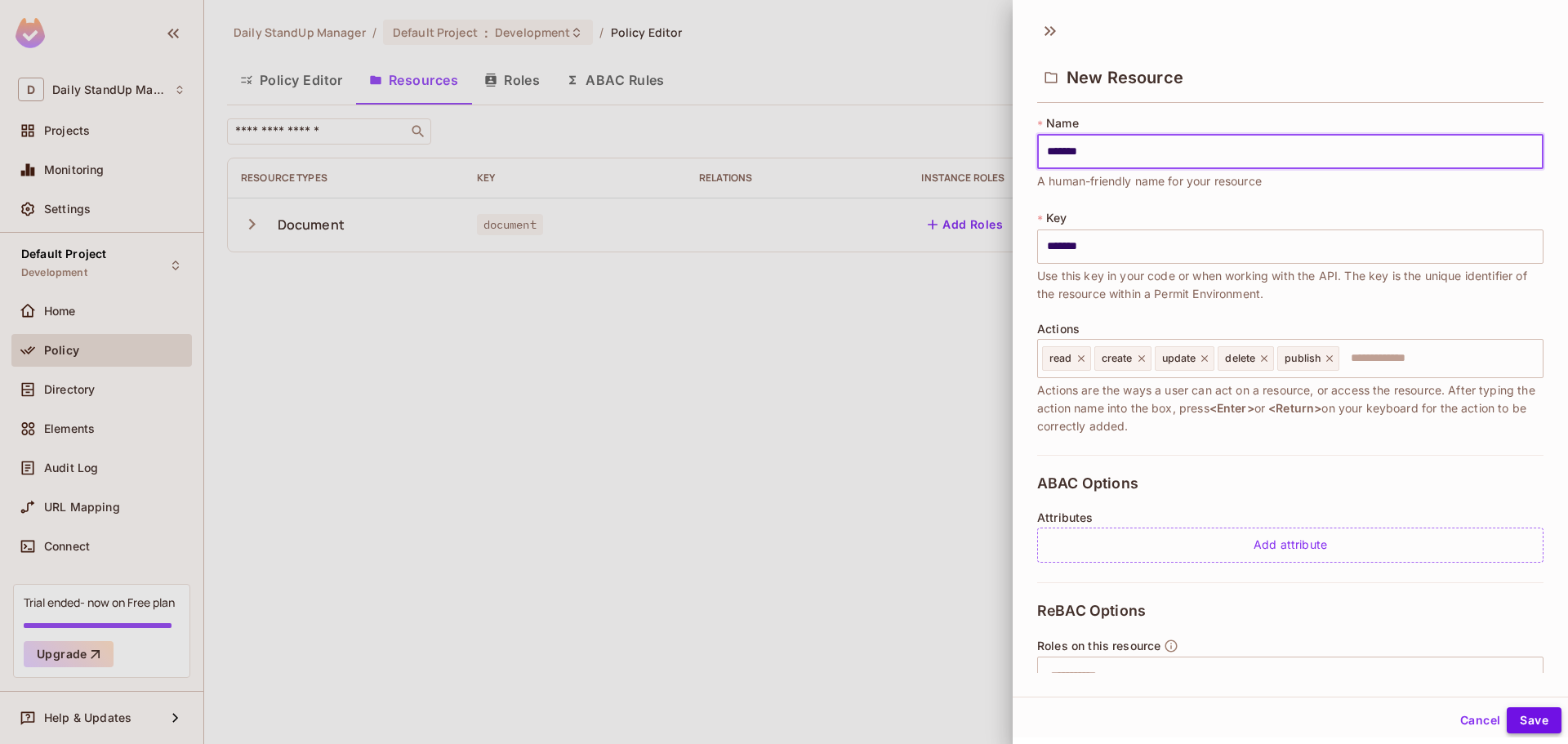
type input "*******"
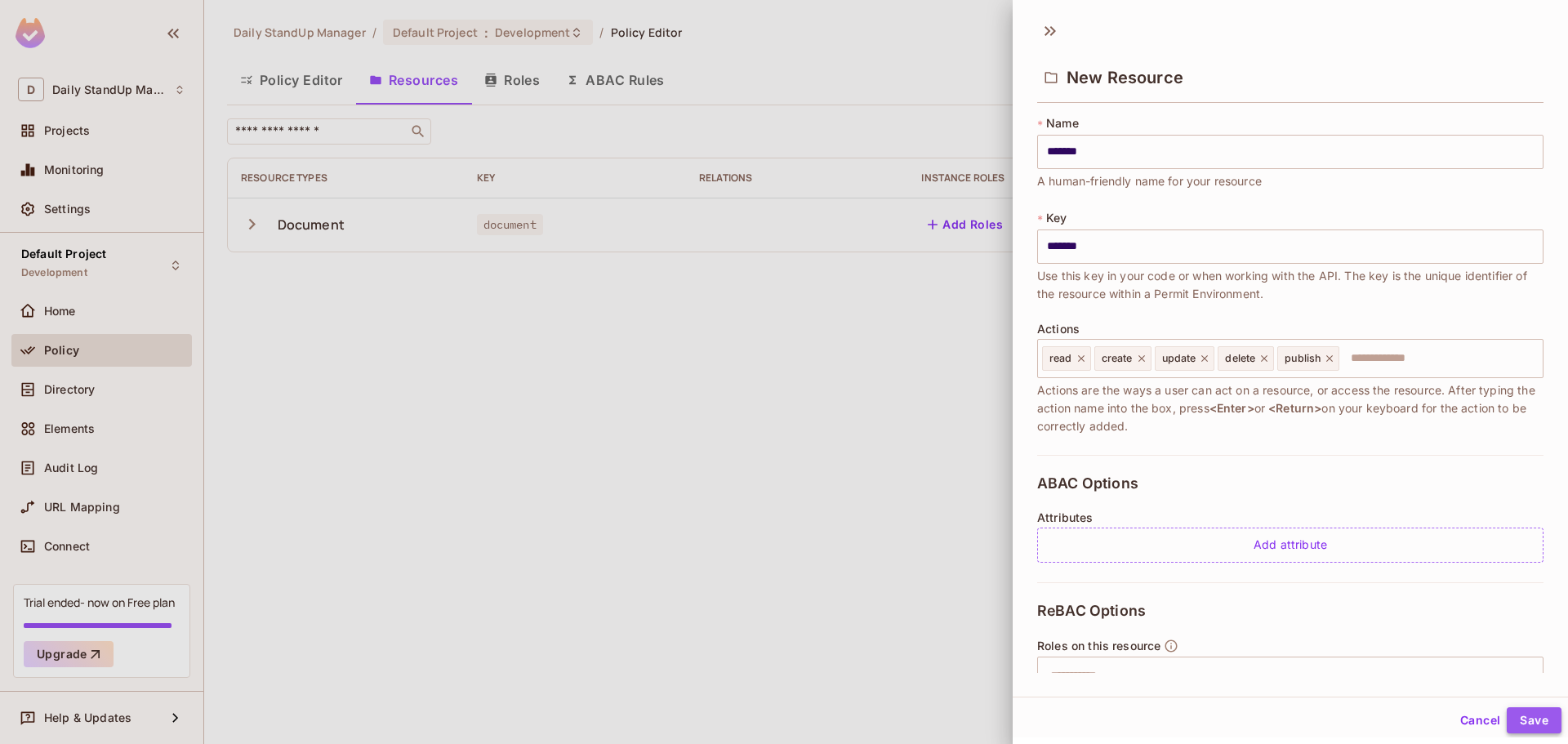
click at [1529, 722] on button "Save" at bounding box center [1534, 720] width 55 height 26
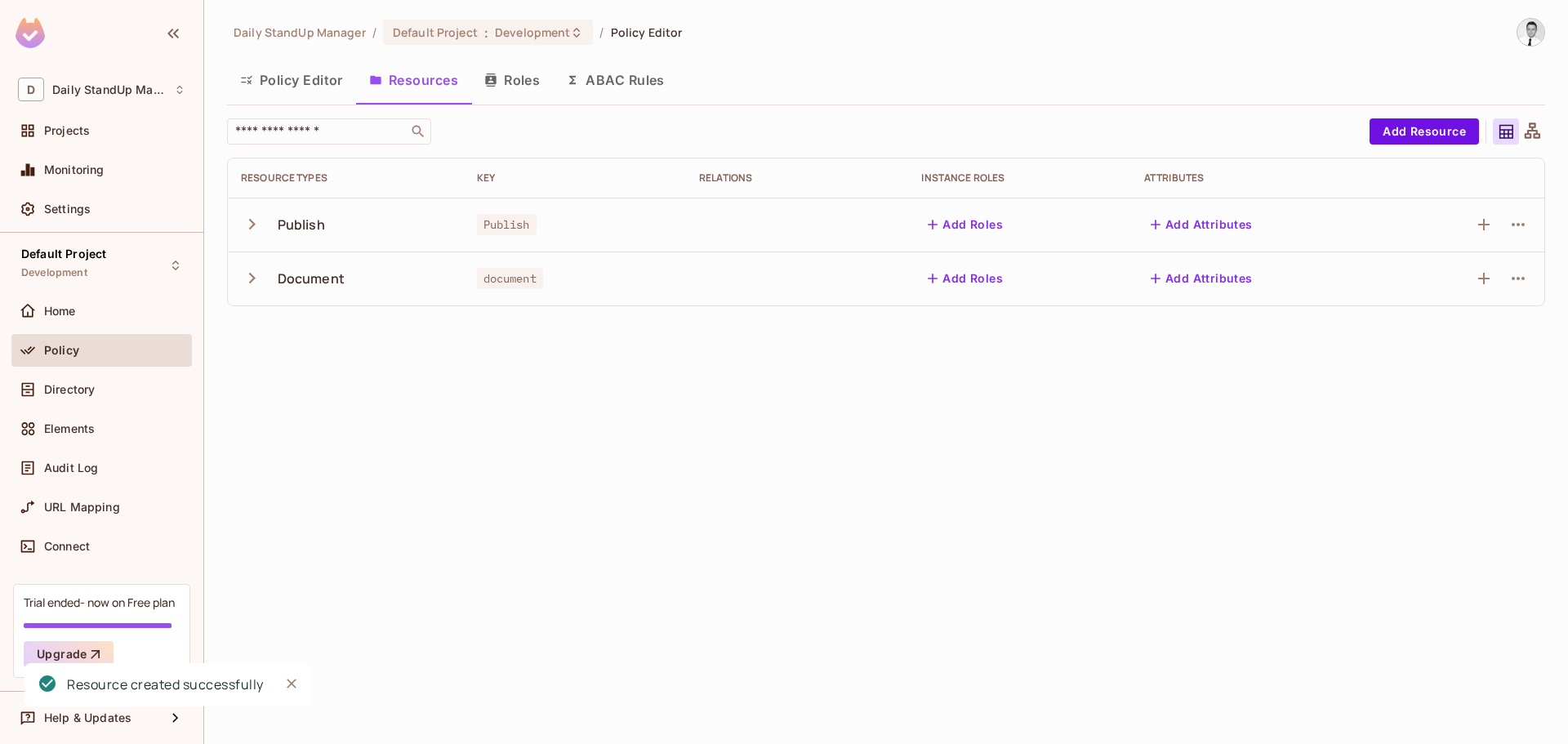
click at [536, 86] on button "Roles" at bounding box center [511, 80] width 81 height 41
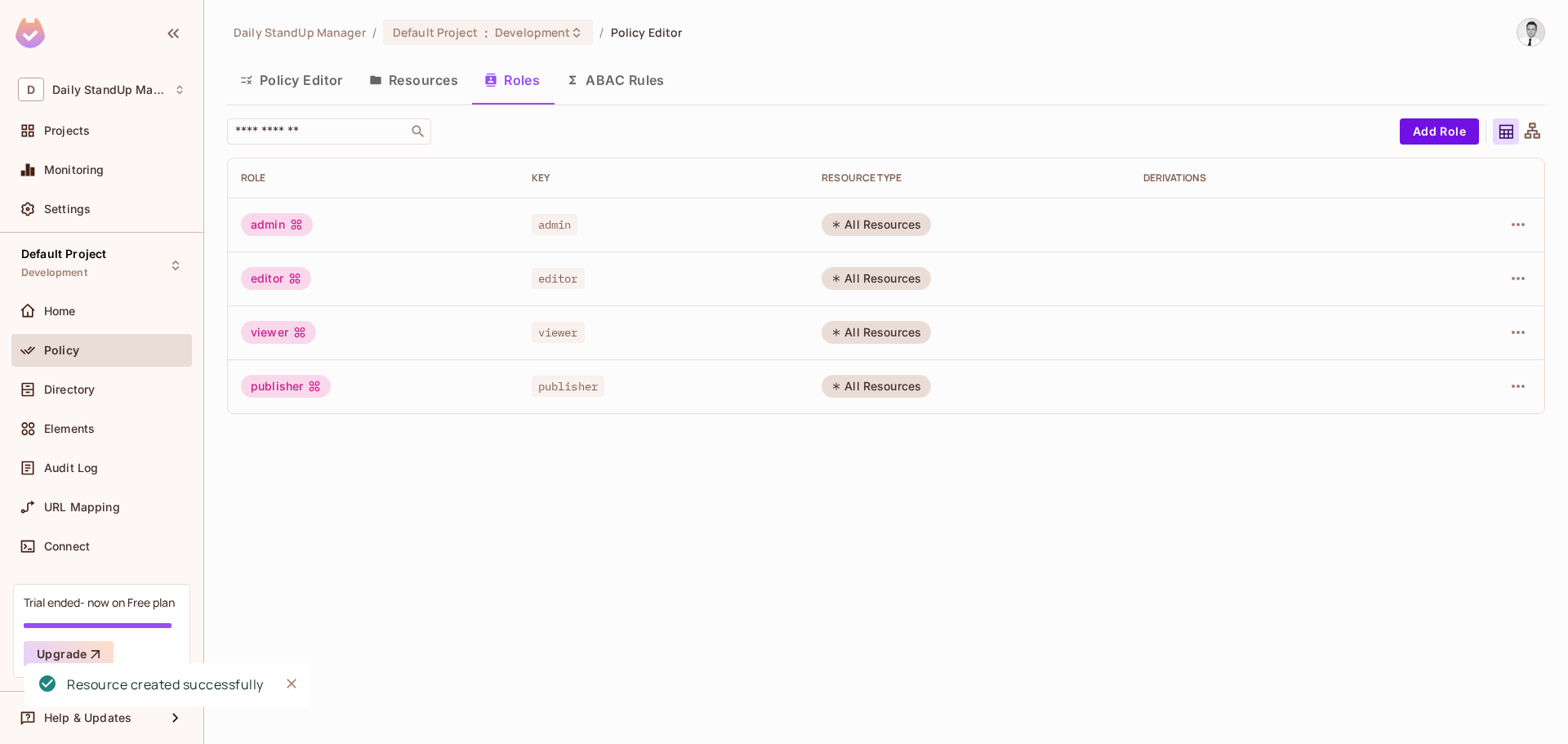
click at [506, 702] on div "Daily StandUp Manager / Default Project : Development / Policy Editor Policy Ed…" at bounding box center [886, 372] width 1364 height 744
click at [415, 80] on button "Resources" at bounding box center [413, 80] width 115 height 41
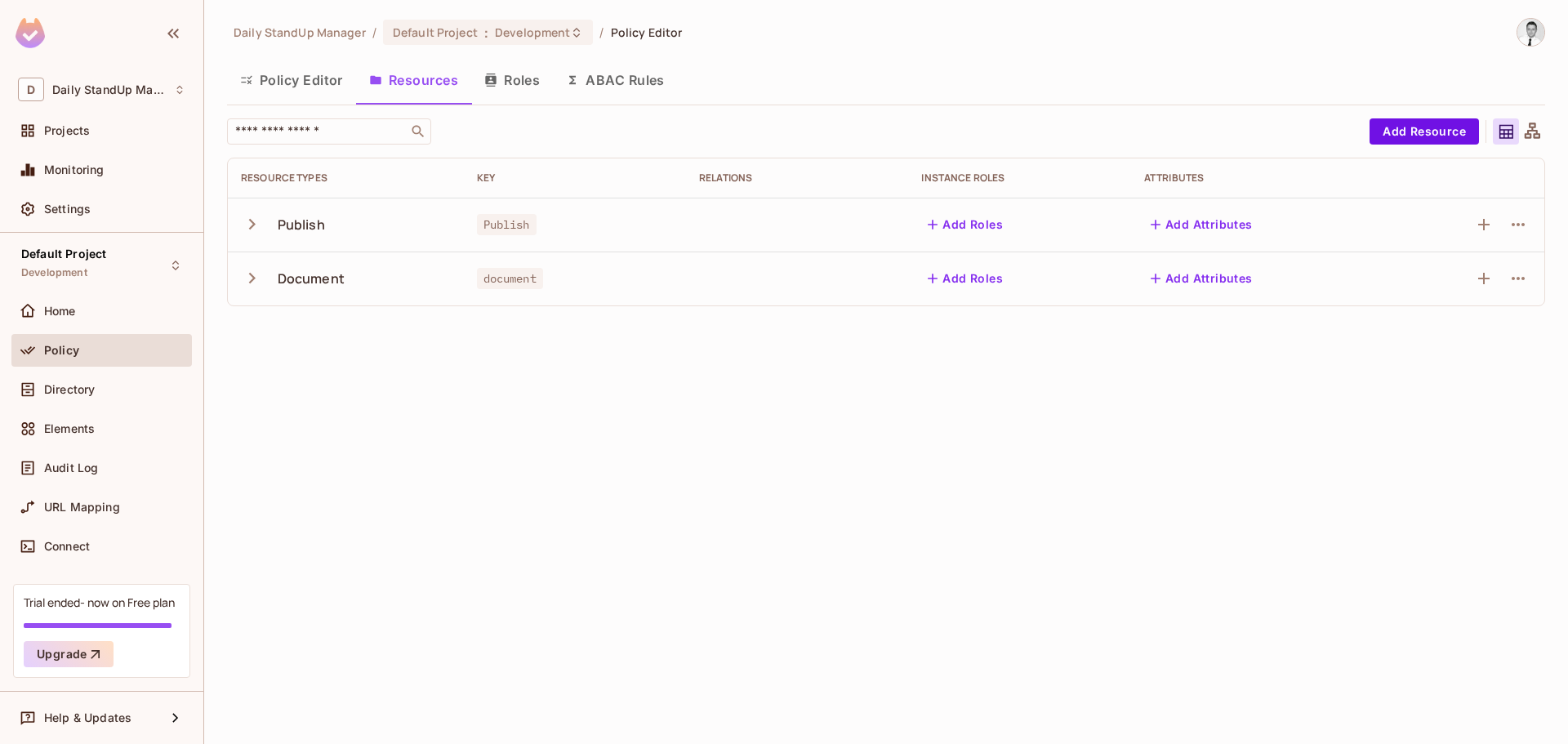
click at [1094, 76] on div "Policy Editor Resources Roles ABAC Rules" at bounding box center [886, 80] width 1318 height 41
click at [294, 71] on button "Policy Editor" at bounding box center [292, 80] width 129 height 41
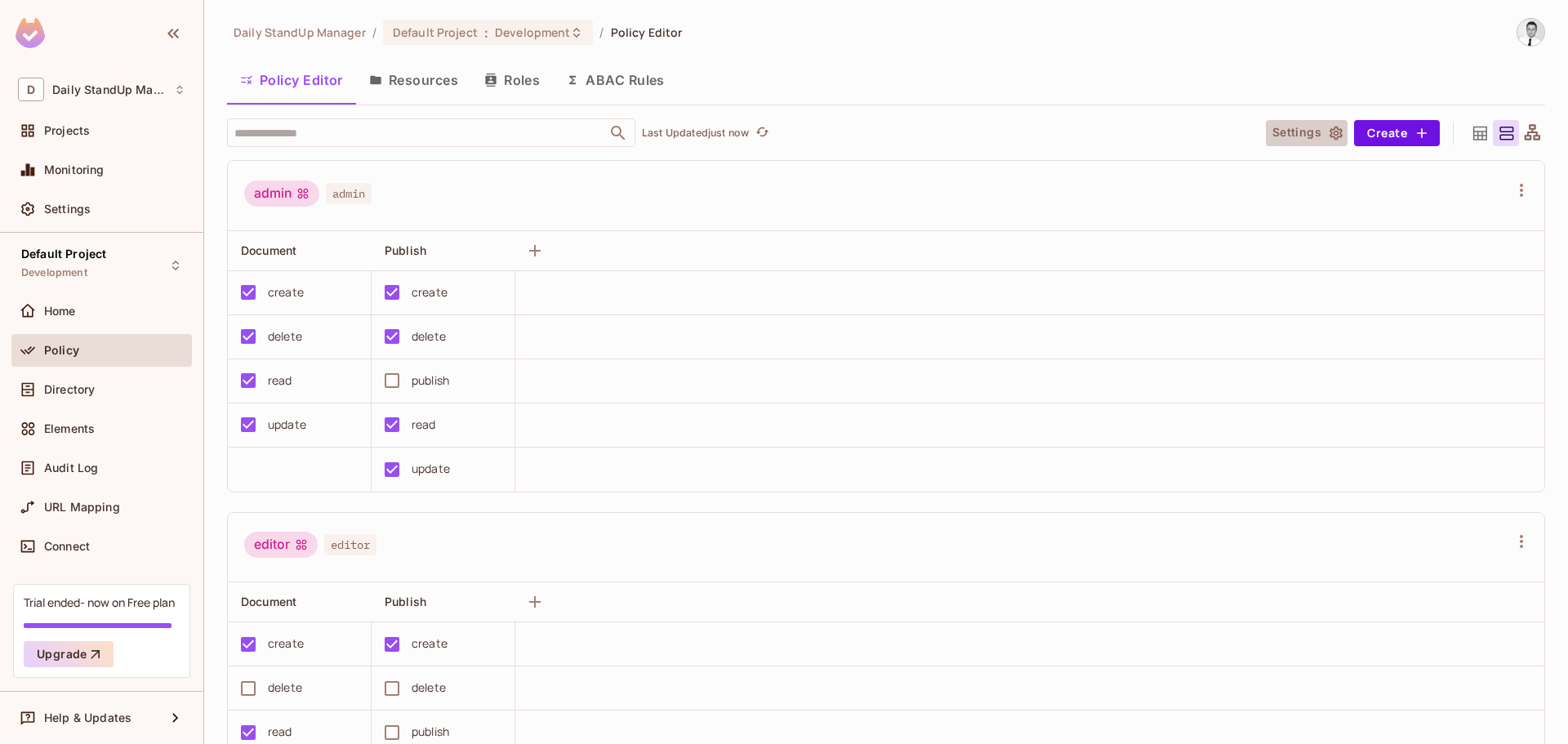
click at [1304, 127] on button "Settings" at bounding box center [1306, 133] width 81 height 26
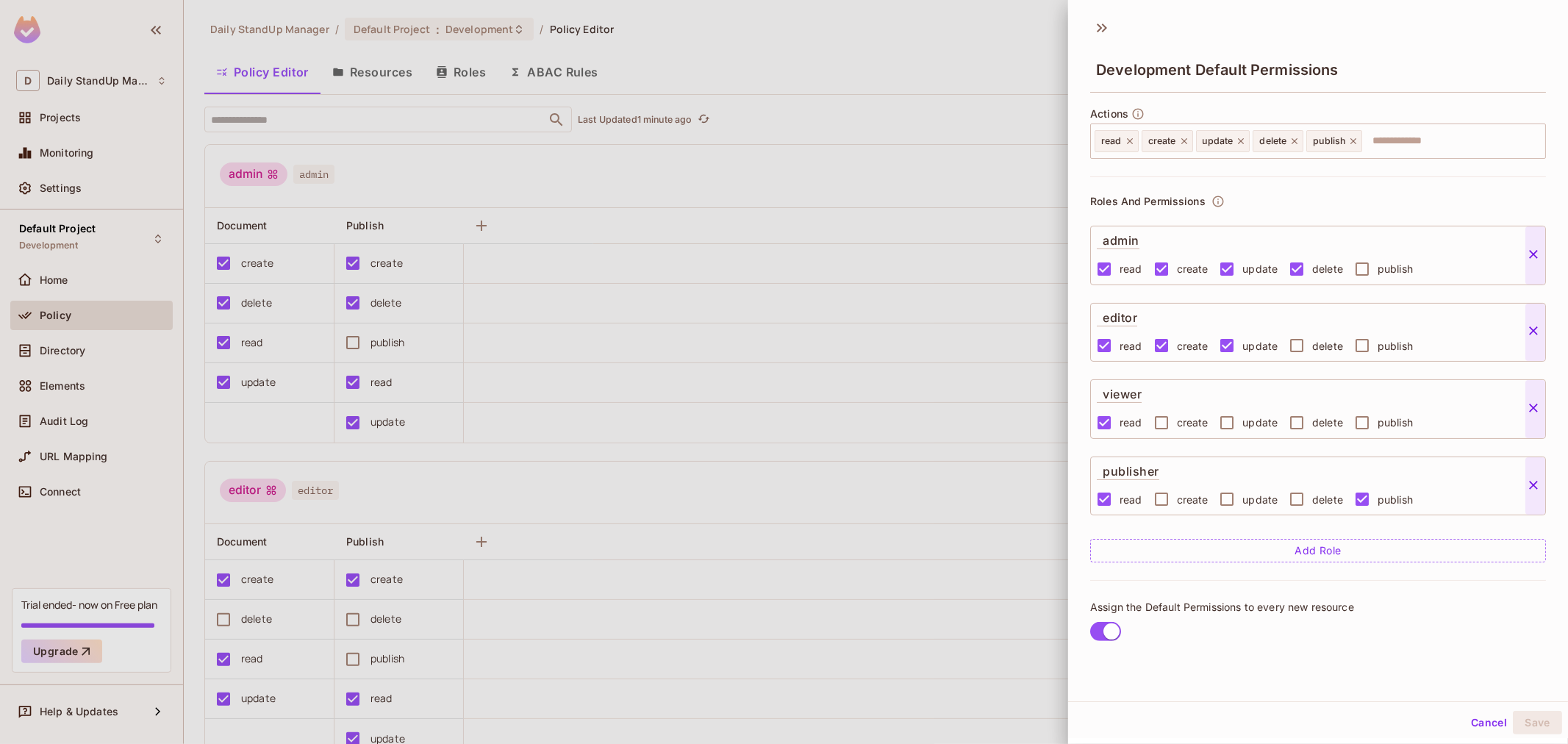
click at [1411, 669] on button "Cancel" at bounding box center [1489, 722] width 48 height 23
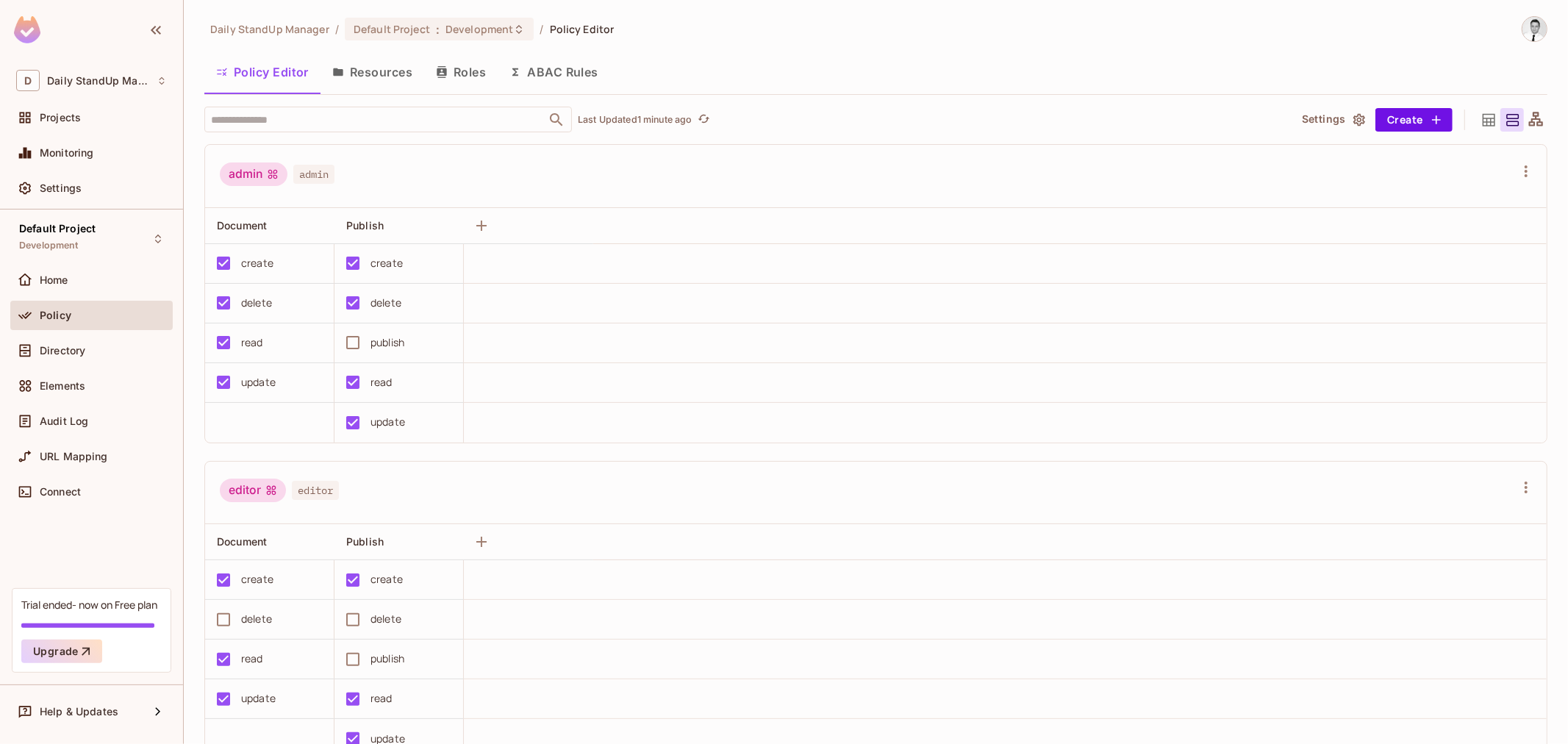
click at [1411, 669] on td at bounding box center [1006, 739] width 1083 height 39
click at [1226, 76] on div "Policy Editor Resources Roles ABAC Rules" at bounding box center [876, 72] width 1343 height 37
click at [405, 69] on button "Resources" at bounding box center [372, 72] width 104 height 37
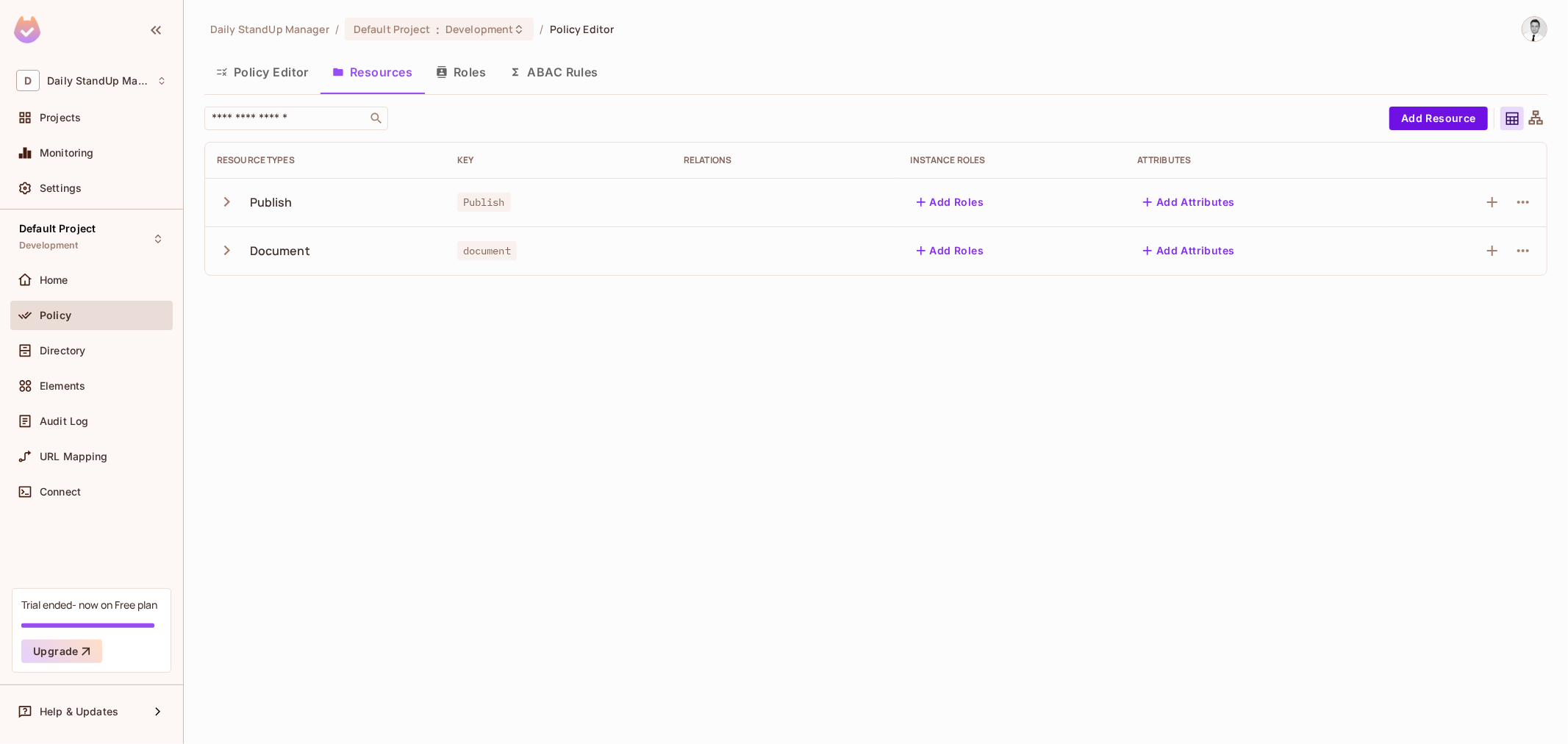
click at [260, 70] on button "Policy Editor" at bounding box center [263, 72] width 116 height 37
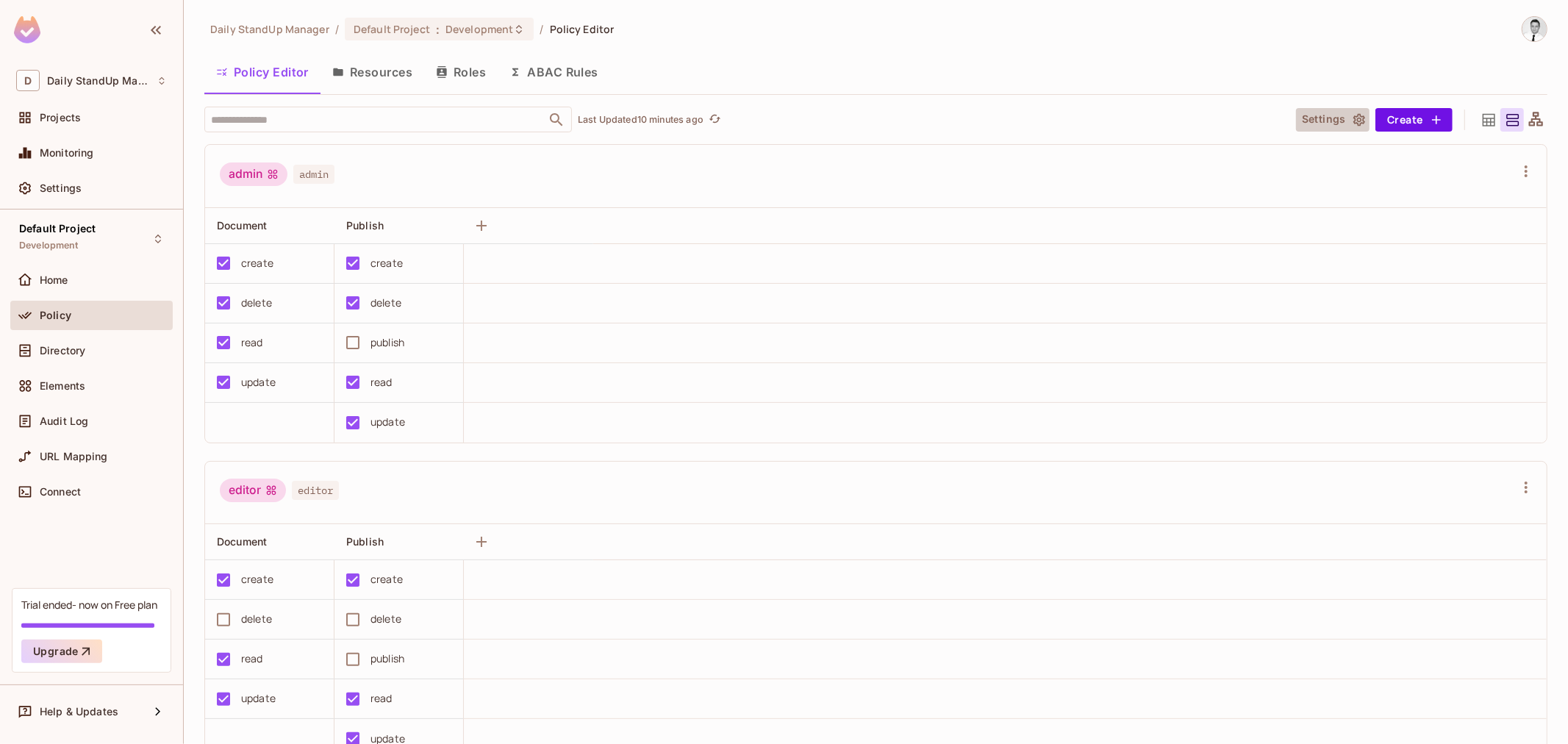
click at [1323, 110] on button "Settings" at bounding box center [1332, 120] width 73 height 23
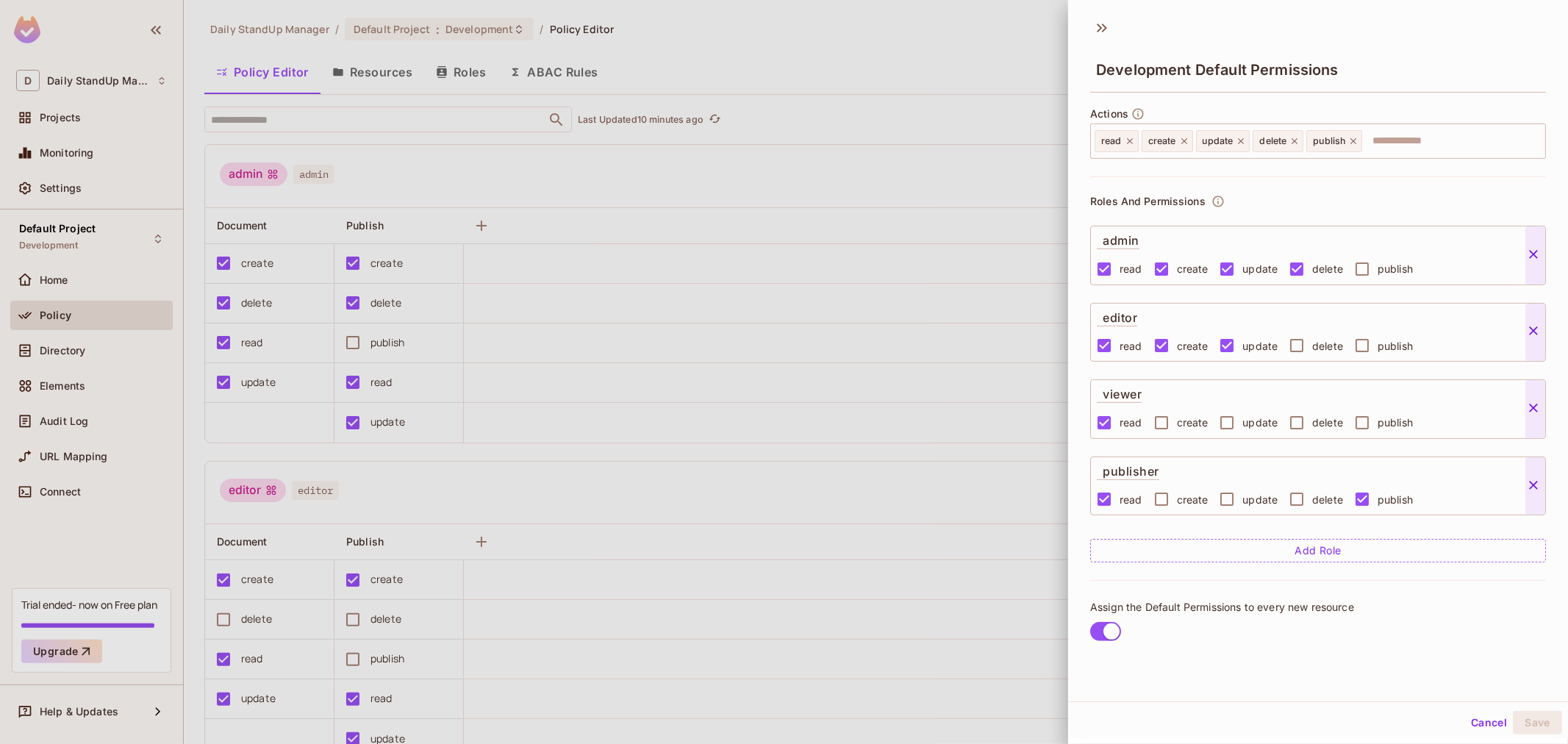
click at [1411, 669] on button "Cancel" at bounding box center [1489, 722] width 48 height 23
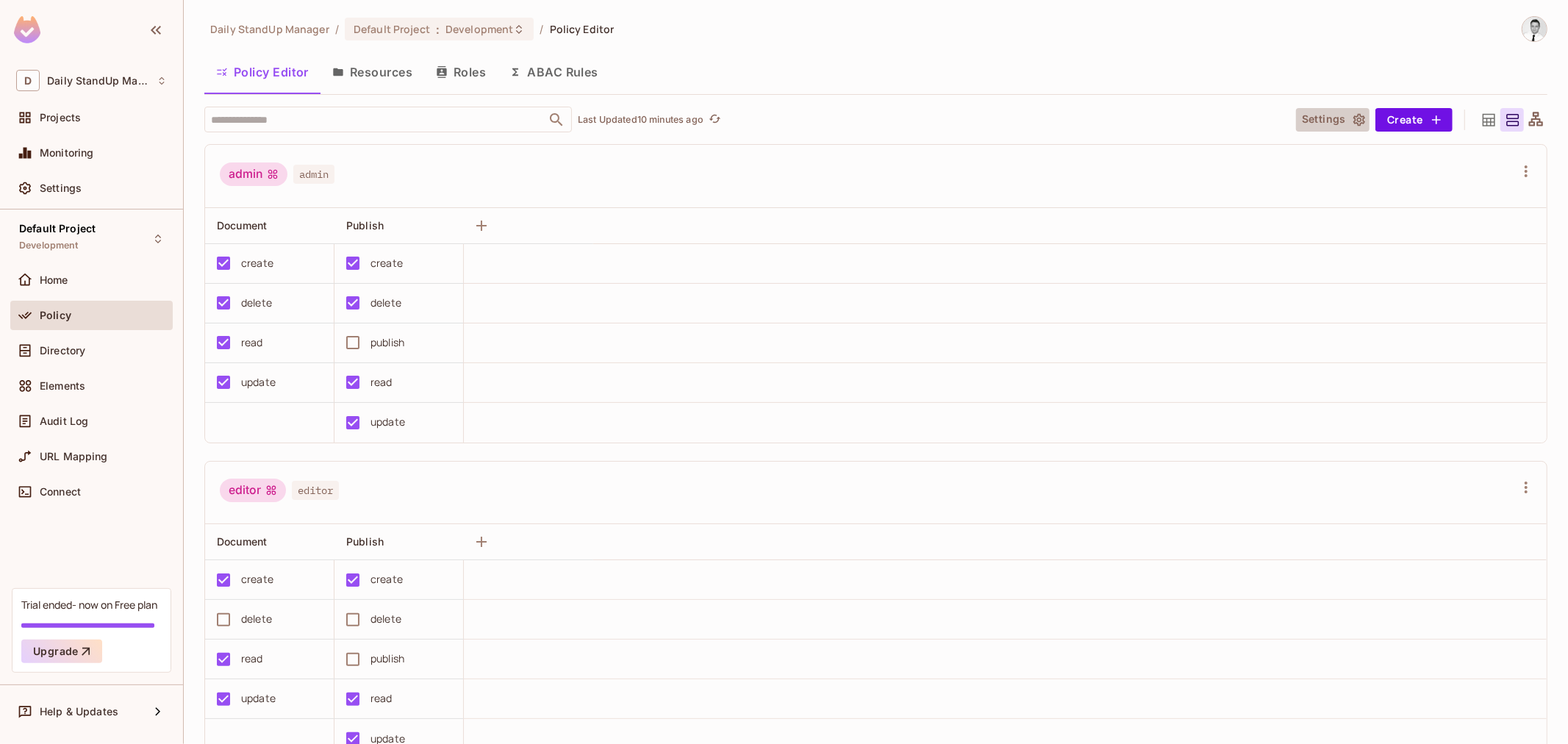
click at [1342, 108] on button "Settings" at bounding box center [1332, 120] width 73 height 23
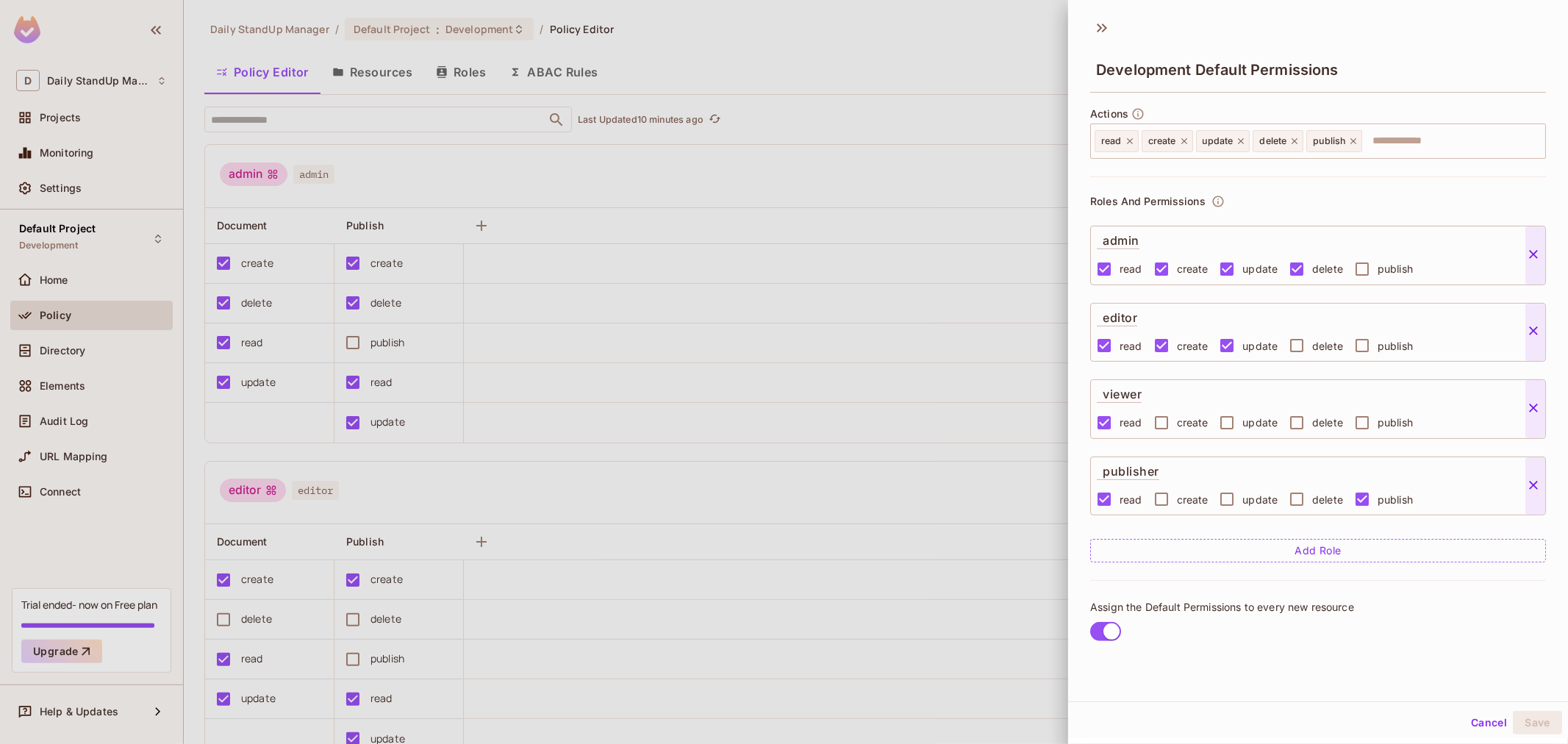
click at [1371, 600] on div "Assign the Default Permissions to every new resource" at bounding box center [1319, 622] width 456 height 84
click at [1319, 200] on div "Roles And Permissions admin read create update delete publish editor read creat…" at bounding box center [1319, 378] width 456 height 404
click at [1315, 548] on button "Add Role" at bounding box center [1319, 551] width 456 height 23
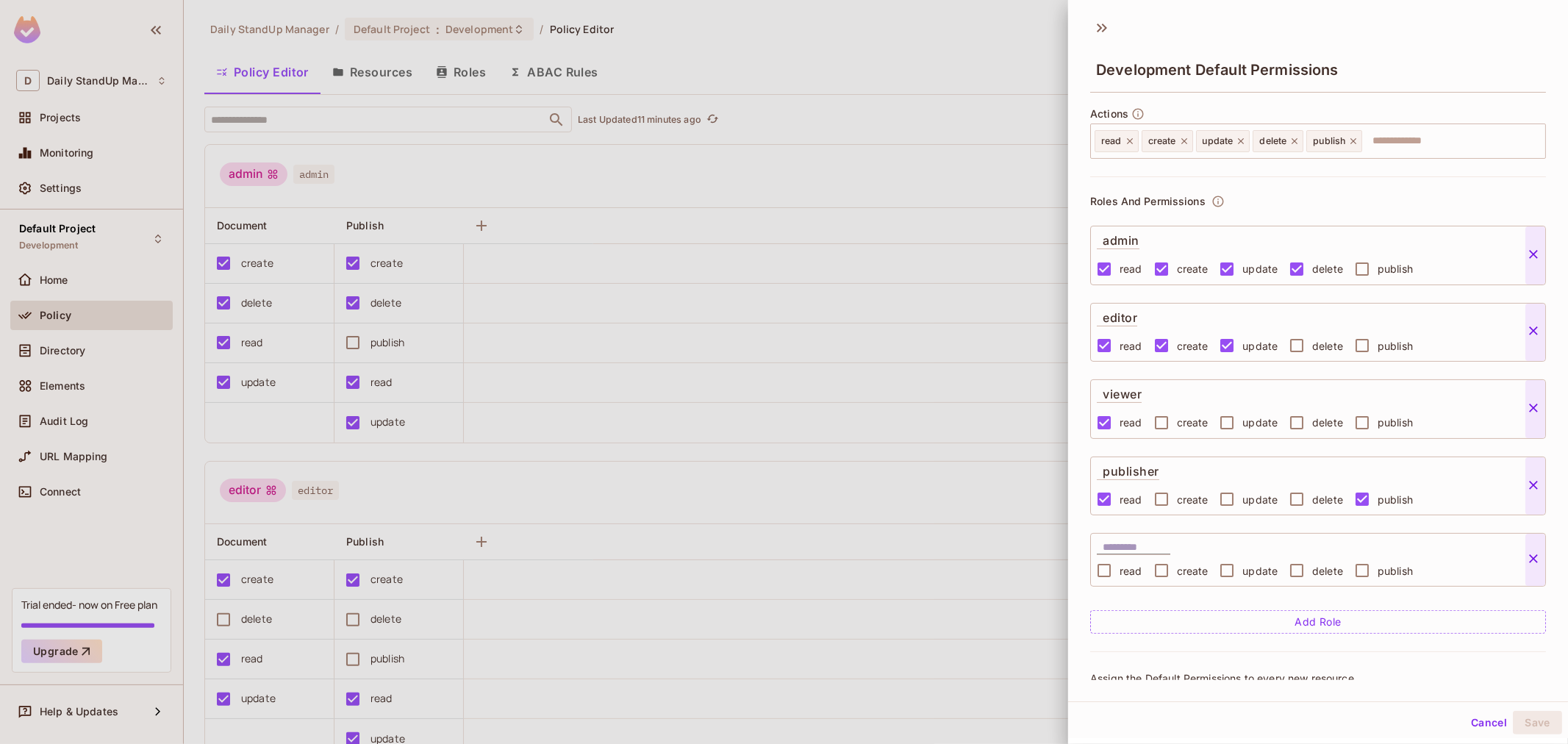
click at [1411, 669] on button "Cancel" at bounding box center [1489, 722] width 48 height 23
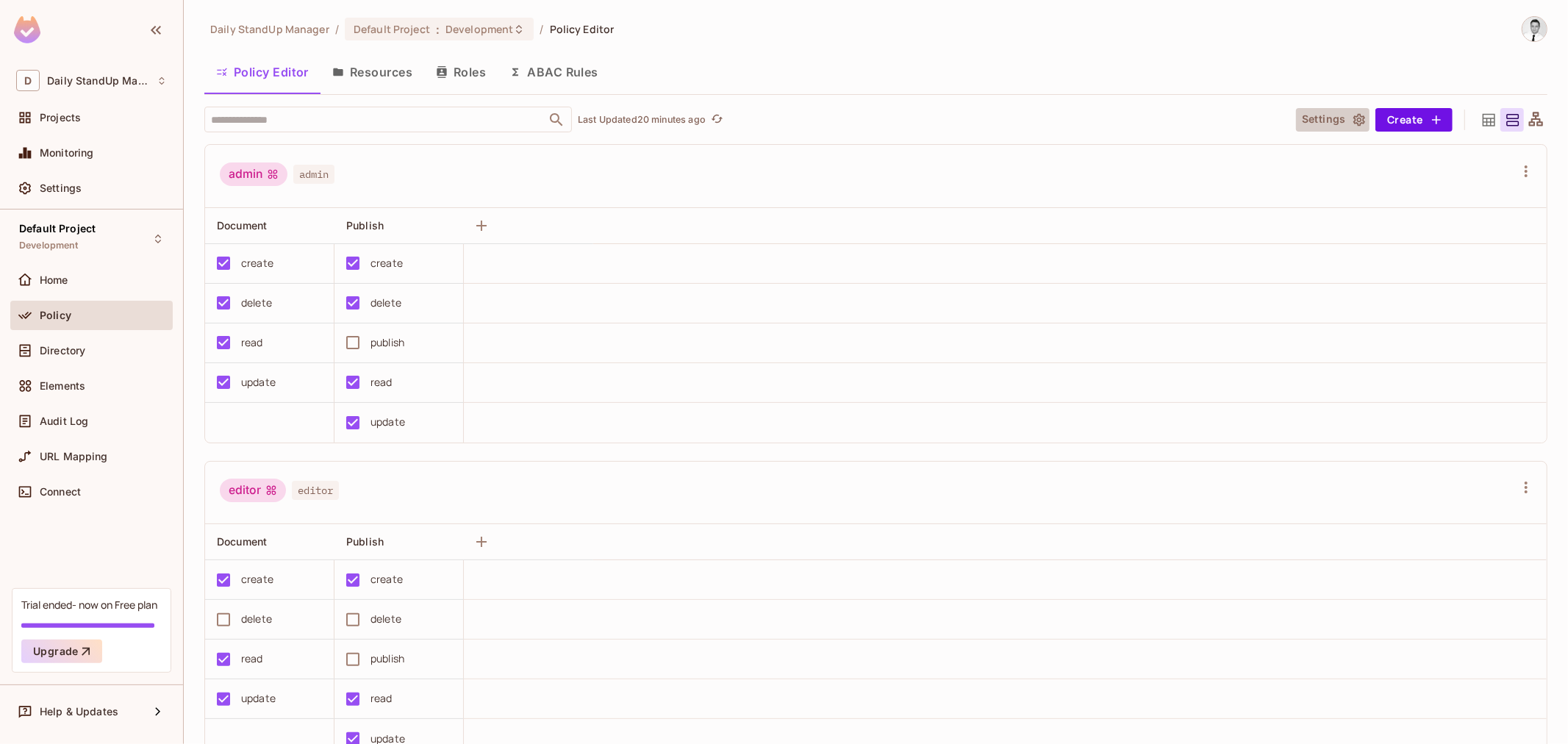
click at [1309, 111] on button "Settings" at bounding box center [1332, 120] width 73 height 23
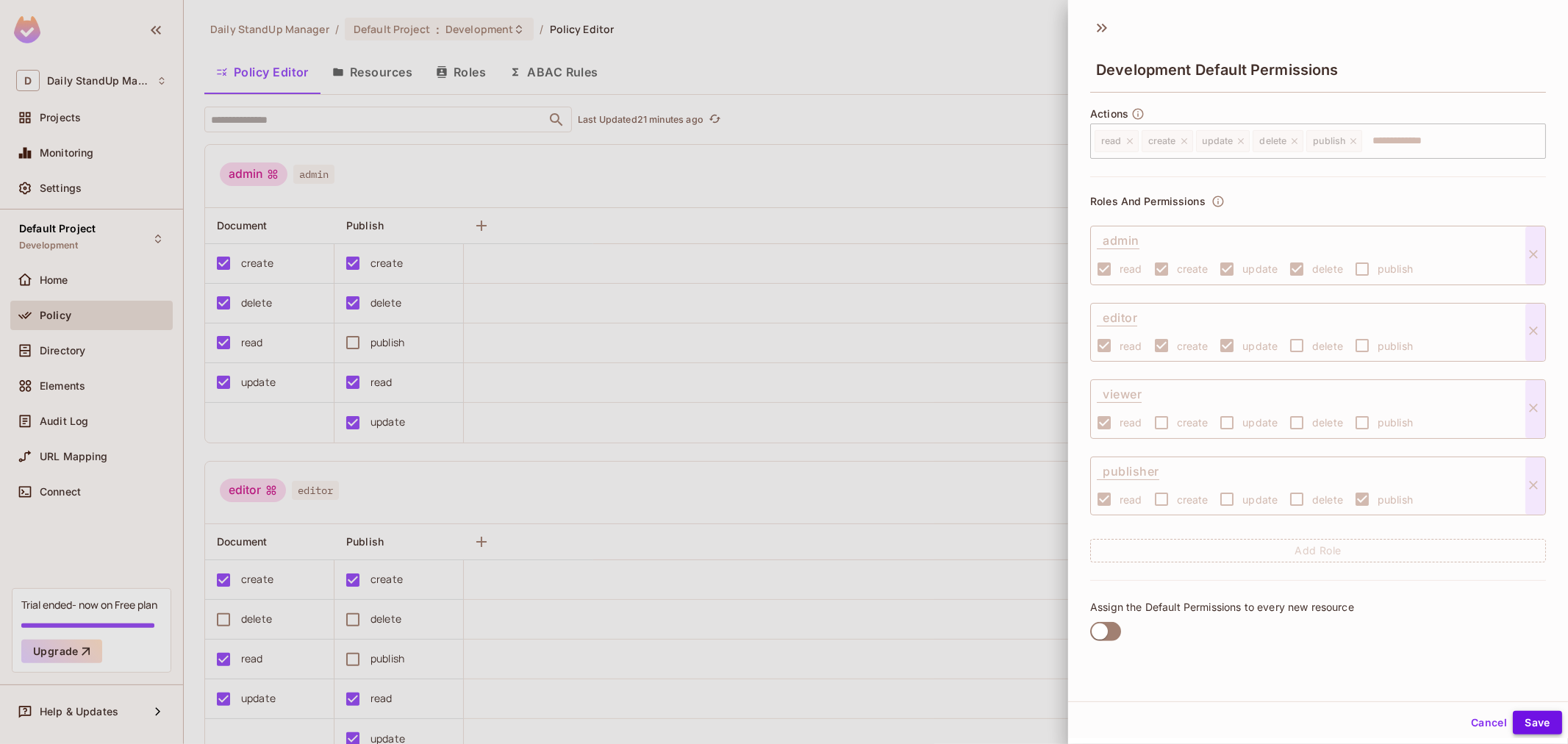
click at [1411, 669] on button "Save" at bounding box center [1538, 722] width 49 height 23
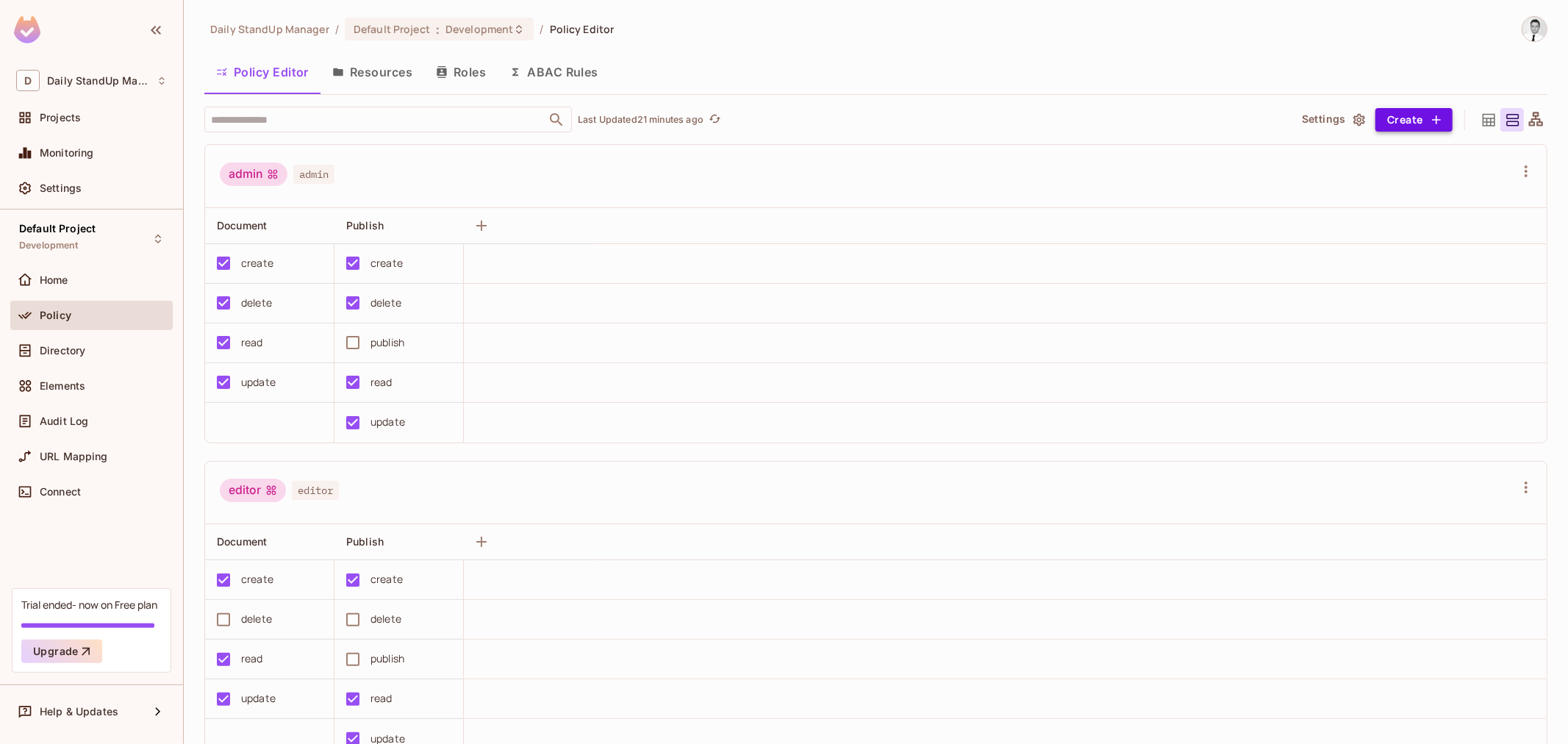
click at [1411, 115] on button "Create" at bounding box center [1414, 120] width 77 height 23
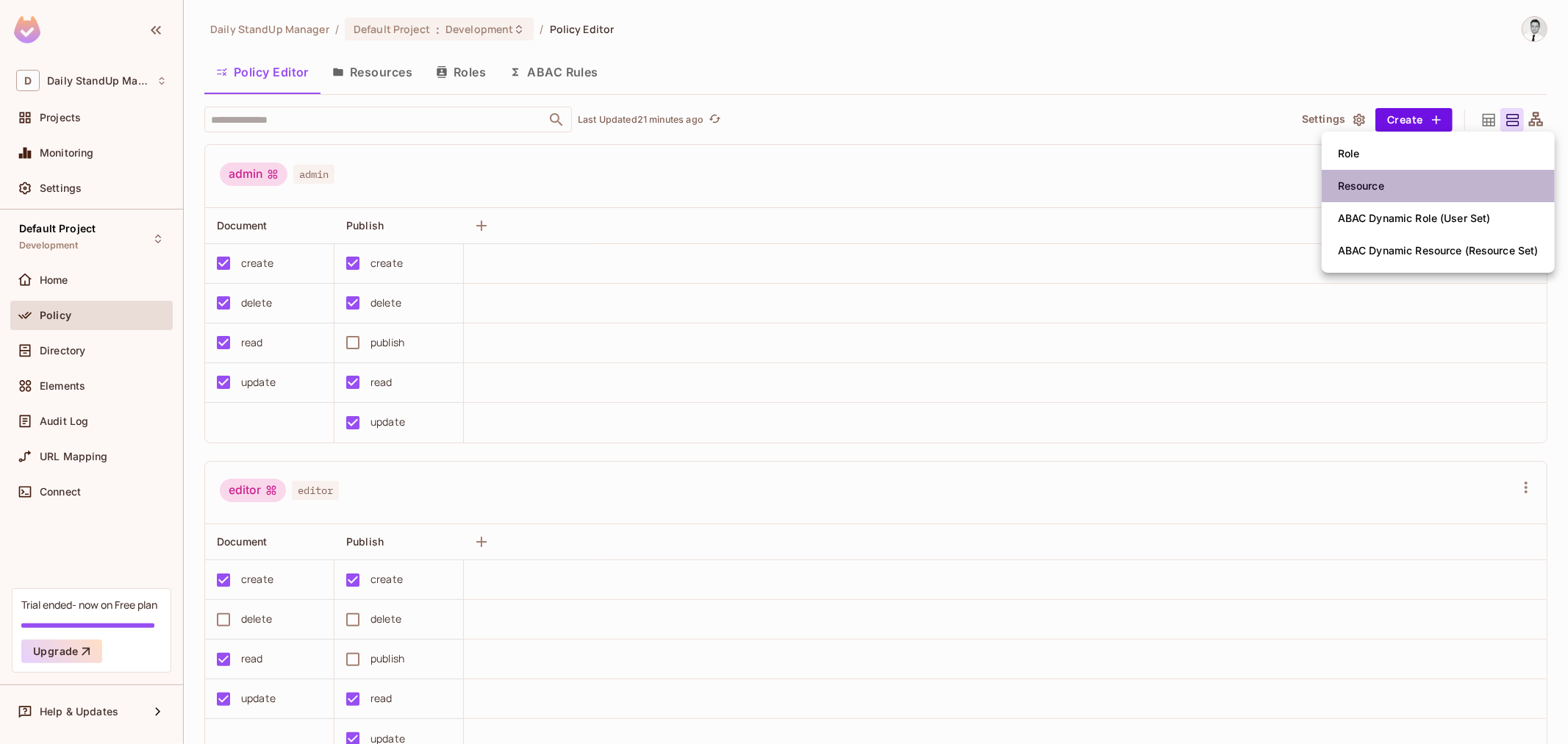
click at [1384, 189] on div "Resource" at bounding box center [1361, 185] width 46 height 15
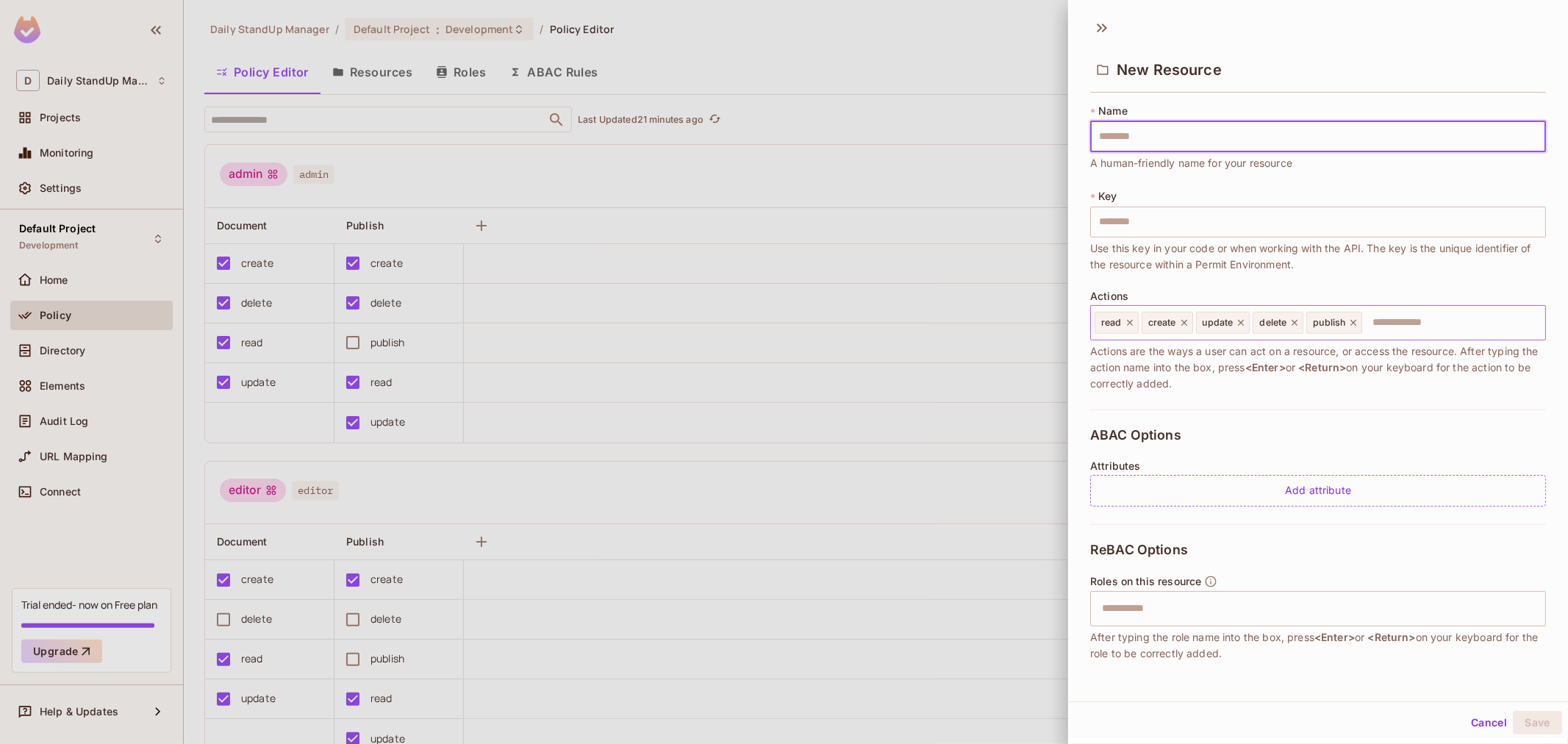
click at [1328, 327] on span "publish" at bounding box center [1329, 322] width 32 height 12
click at [1411, 319] on input "text" at bounding box center [1451, 323] width 175 height 29
click at [1407, 321] on input "text" at bounding box center [1451, 323] width 175 height 29
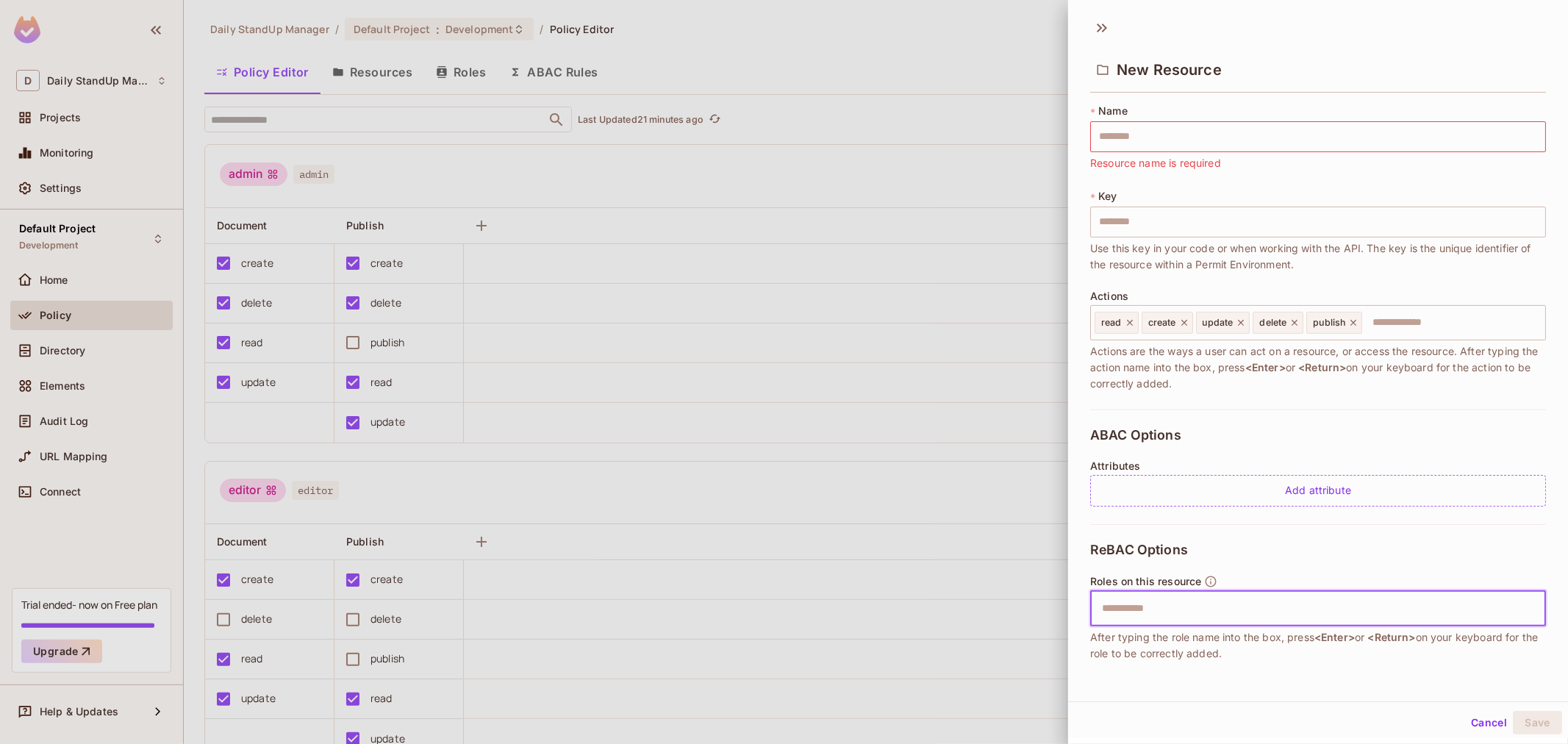
click at [1230, 602] on input "text" at bounding box center [1316, 609] width 446 height 29
click at [1309, 556] on div "ReBAC Options Roles on this resource ​ After typing the role name into the box,…" at bounding box center [1319, 635] width 456 height 221
click at [1411, 669] on button "Cancel" at bounding box center [1489, 722] width 48 height 23
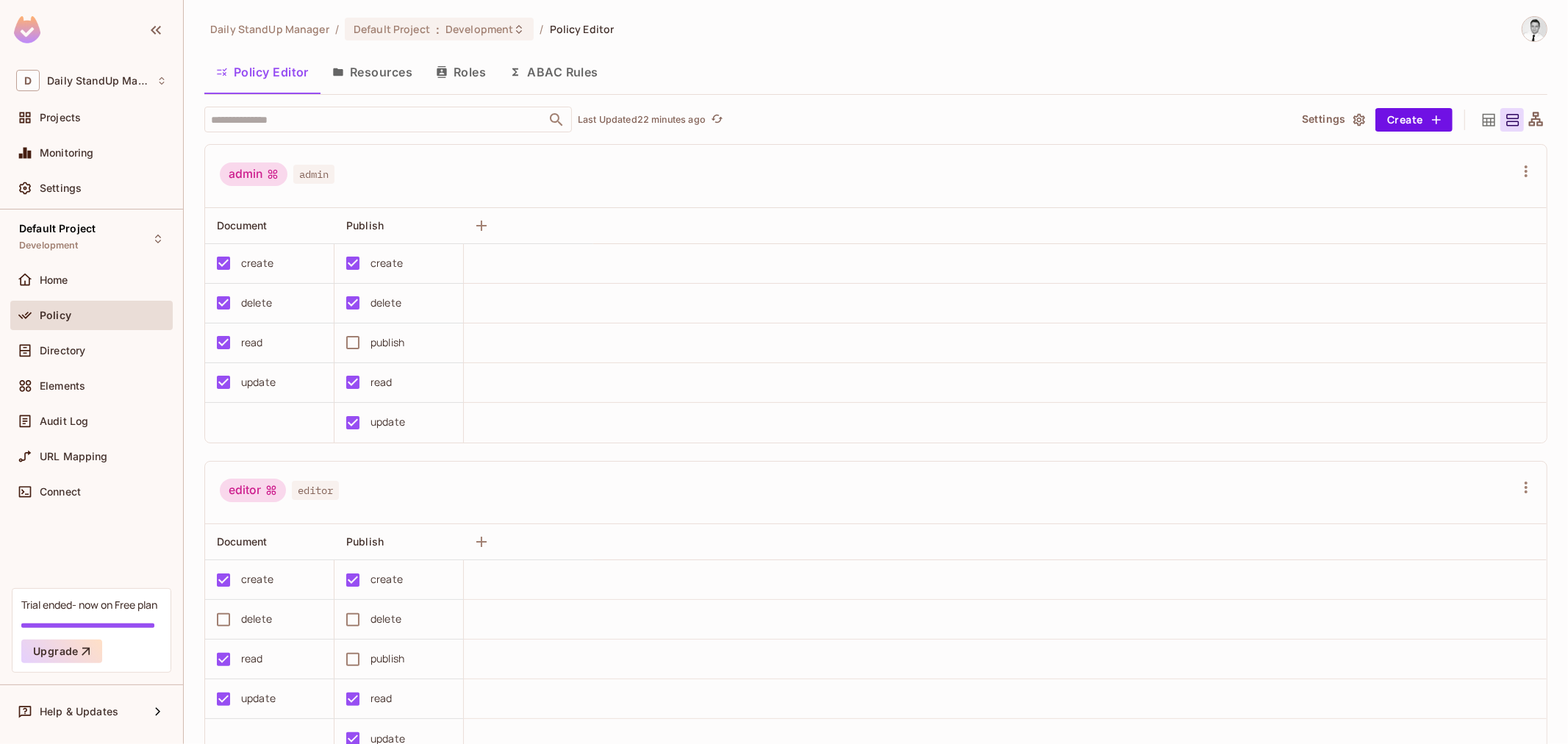
click at [1353, 120] on icon "button" at bounding box center [1359, 120] width 12 height 12
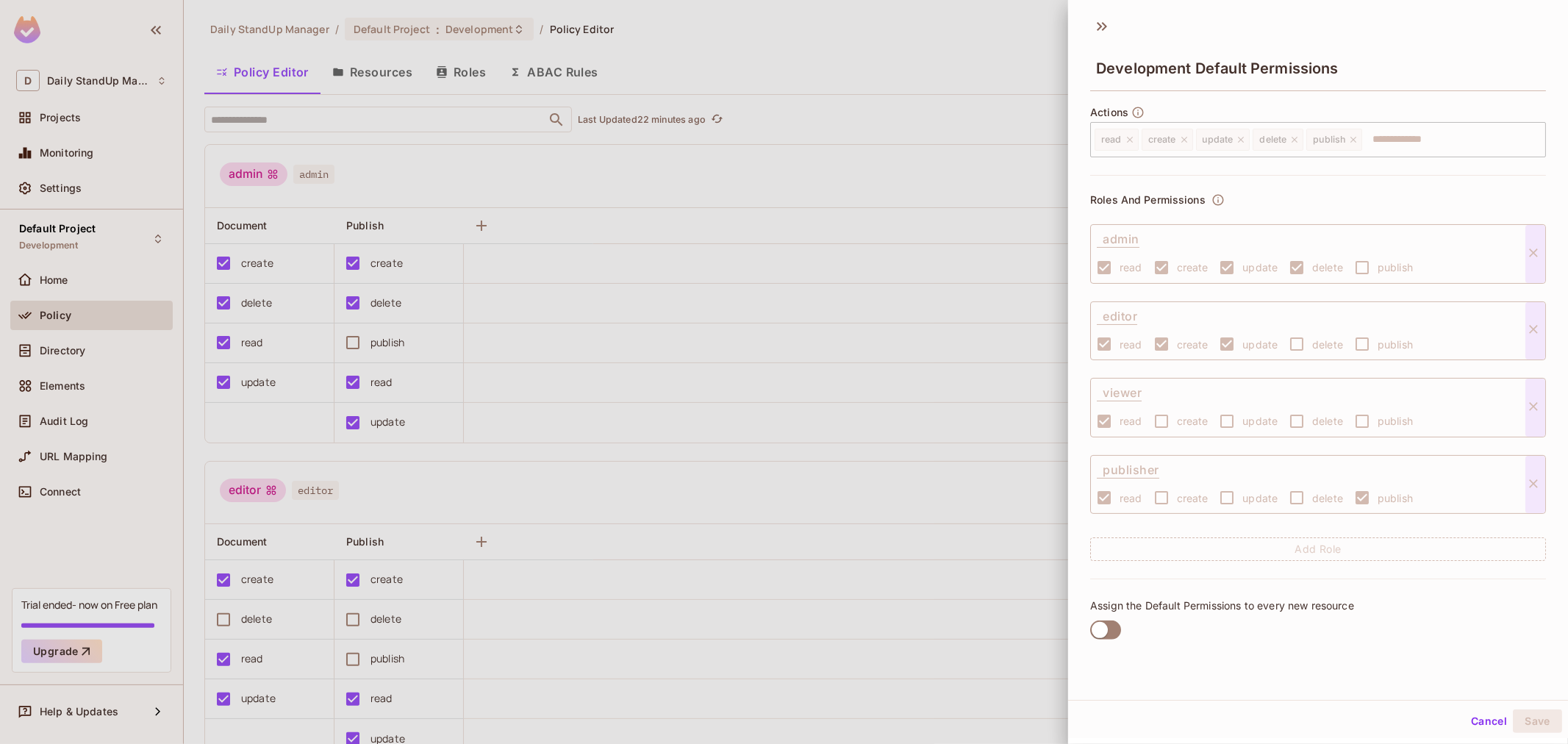
scroll to position [2, 0]
click at [1184, 314] on div "editor" at bounding box center [1261, 314] width 328 height 27
click at [1152, 336] on label "create" at bounding box center [1177, 344] width 63 height 31
click at [1191, 355] on label "create" at bounding box center [1177, 344] width 63 height 31
drag, startPoint x: 1098, startPoint y: 353, endPoint x: 1107, endPoint y: 385, distance: 33.2
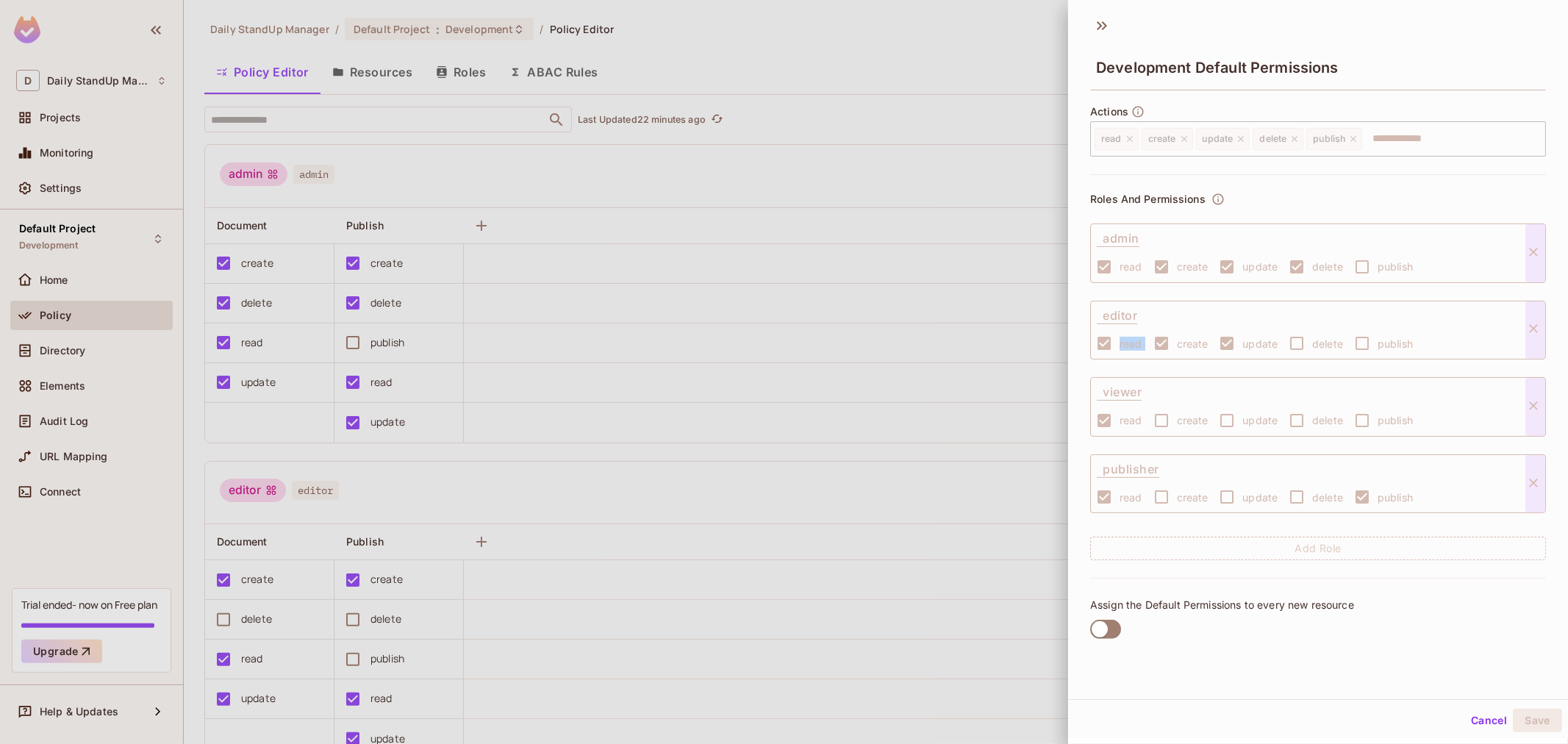
click at [1099, 357] on div "read create update delete publish" at bounding box center [1261, 344] width 328 height 31
drag, startPoint x: 1107, startPoint y: 385, endPoint x: 1118, endPoint y: 458, distance: 73.8
click at [1116, 450] on div "Roles And Permissions admin read create update delete publish editor read creat…" at bounding box center [1319, 376] width 456 height 404
click at [1210, 513] on div "publisher read create update delete publish" at bounding box center [1319, 484] width 456 height 59
click at [1229, 126] on div "read create update delete publish ​" at bounding box center [1319, 139] width 456 height 36
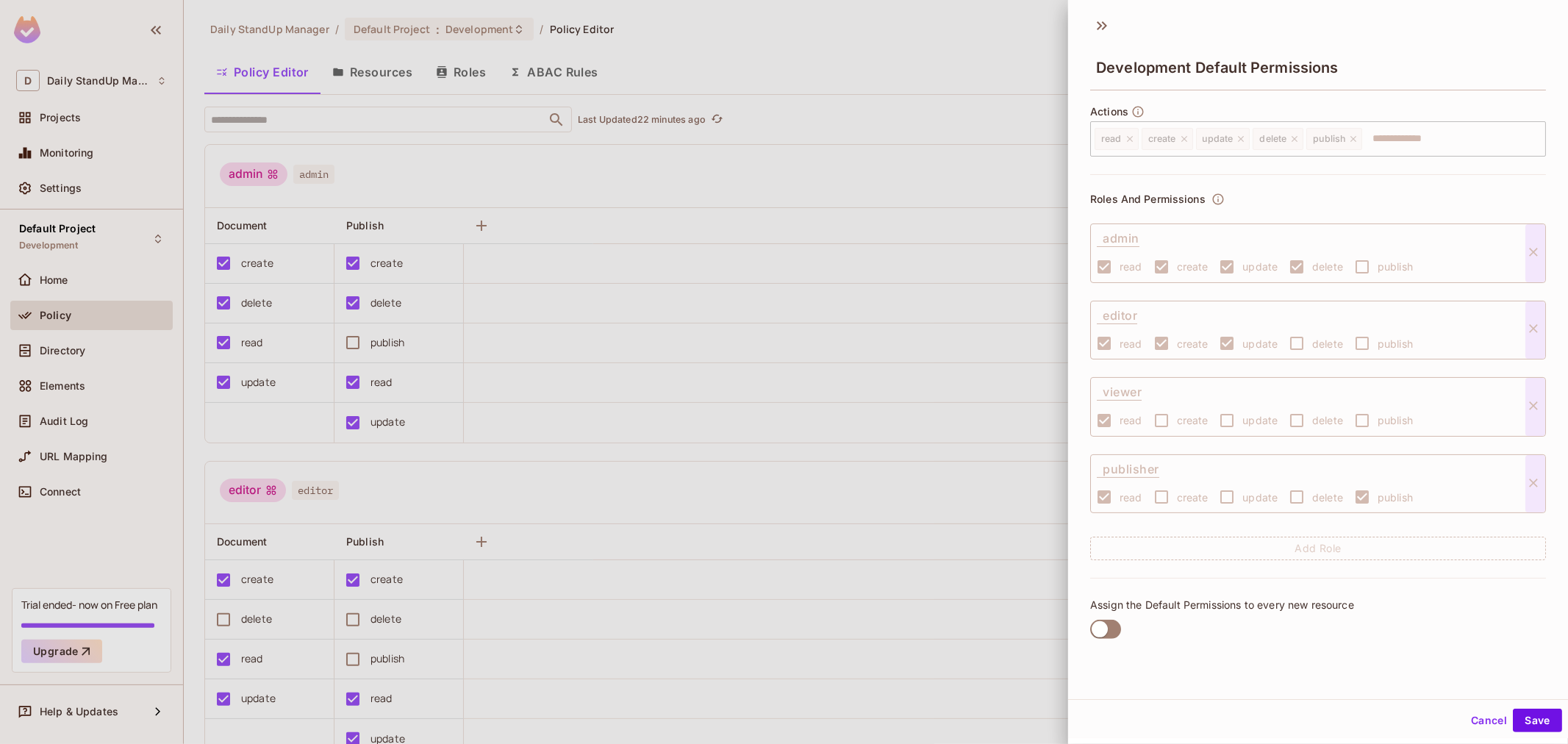
scroll to position [0, 0]
drag, startPoint x: 1237, startPoint y: 397, endPoint x: 1236, endPoint y: 443, distance: 46.0
click at [1237, 398] on div "viewer" at bounding box center [1261, 393] width 328 height 27
click at [1223, 458] on div "Roles And Permissions admin read create update delete publish editor read creat…" at bounding box center [1319, 378] width 456 height 404
click at [1110, 606] on span "Assign the Default Permissions to every new resource" at bounding box center [1223, 607] width 264 height 13
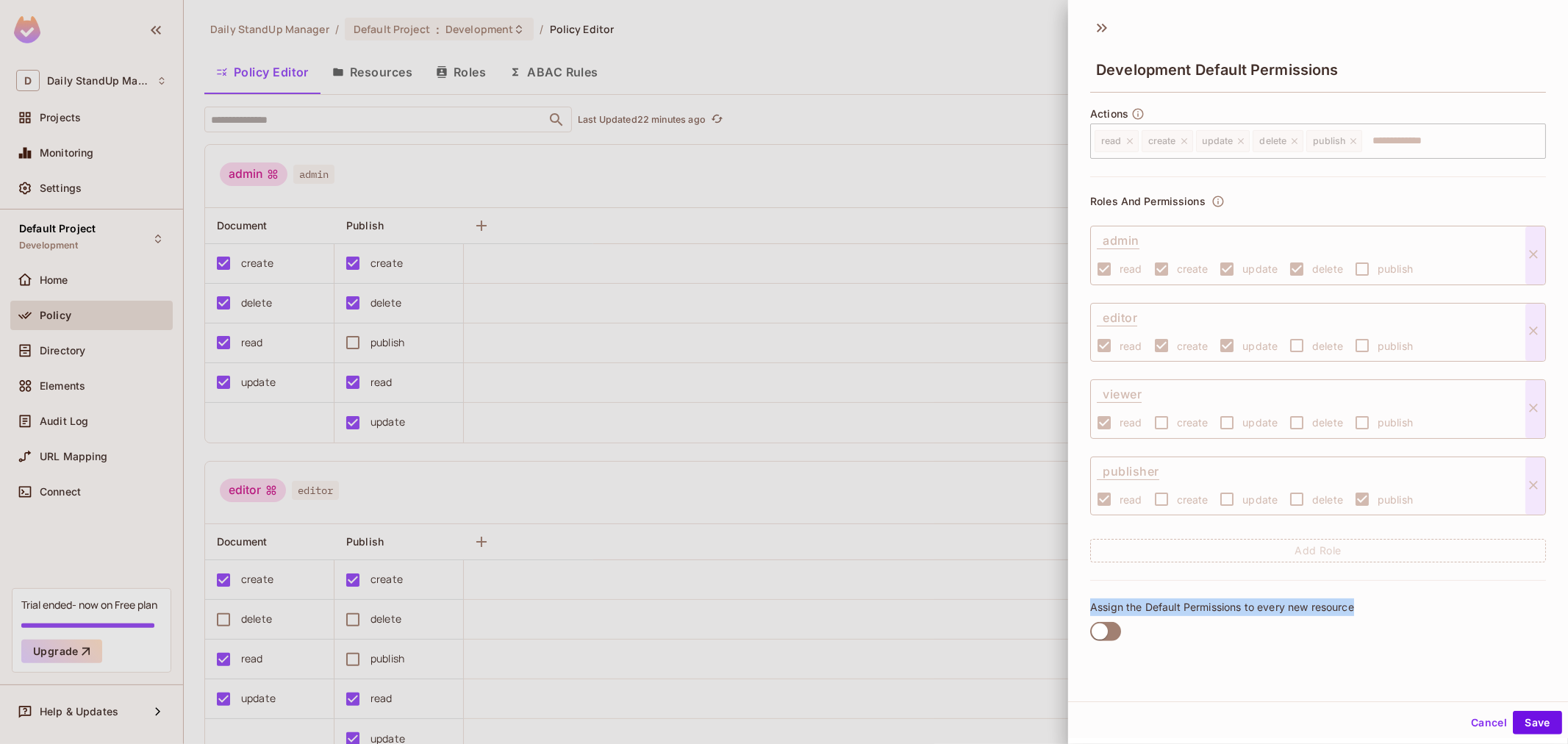
drag, startPoint x: 1110, startPoint y: 606, endPoint x: 1336, endPoint y: 603, distance: 226.0
click at [1336, 603] on span "Assign the Default Permissions to every new resource" at bounding box center [1223, 607] width 264 height 13
copy span "Assign the Default Permissions to every new resource"
click at [1101, 623] on span at bounding box center [1106, 631] width 31 height 19
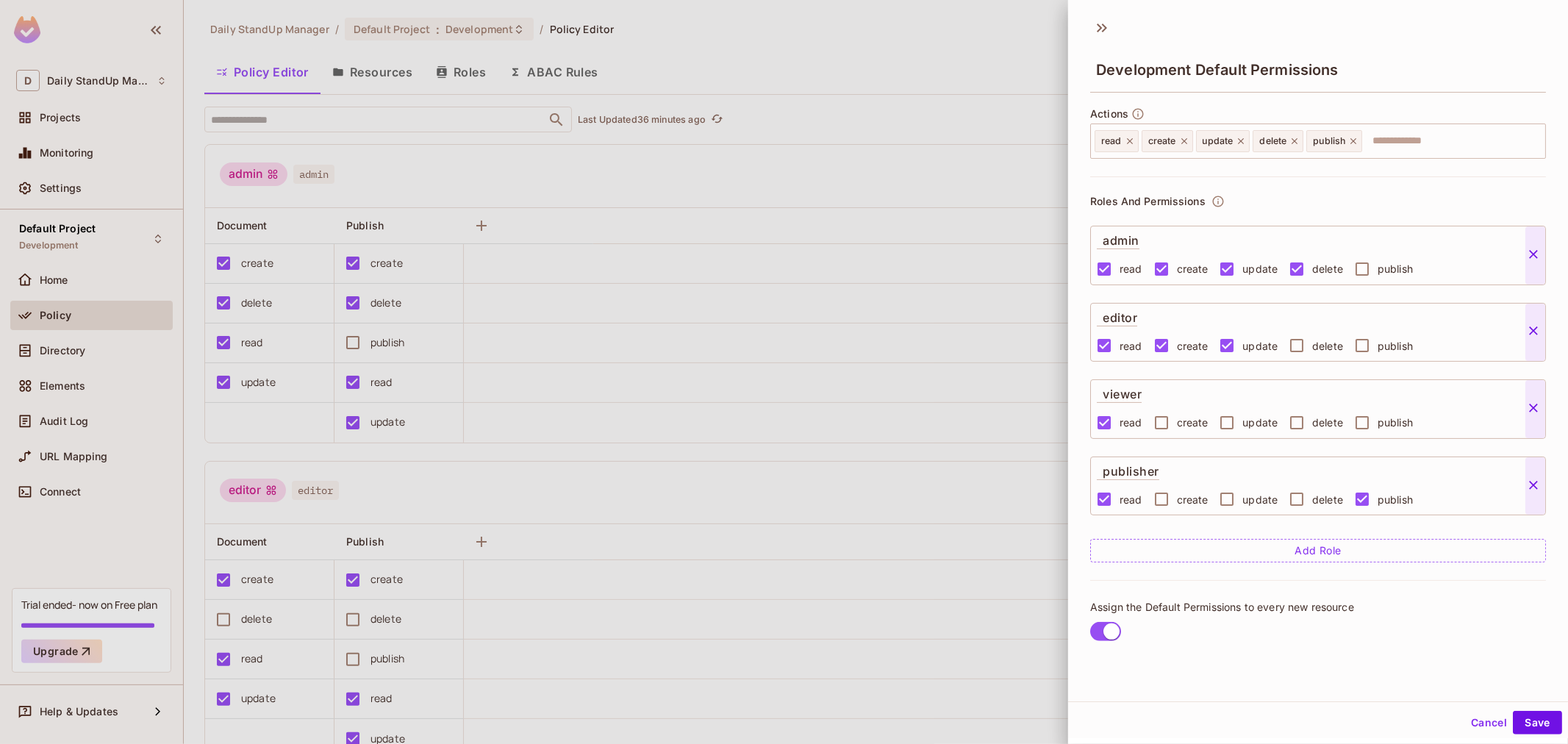
click at [1411, 484] on icon at bounding box center [1533, 485] width 15 height 15
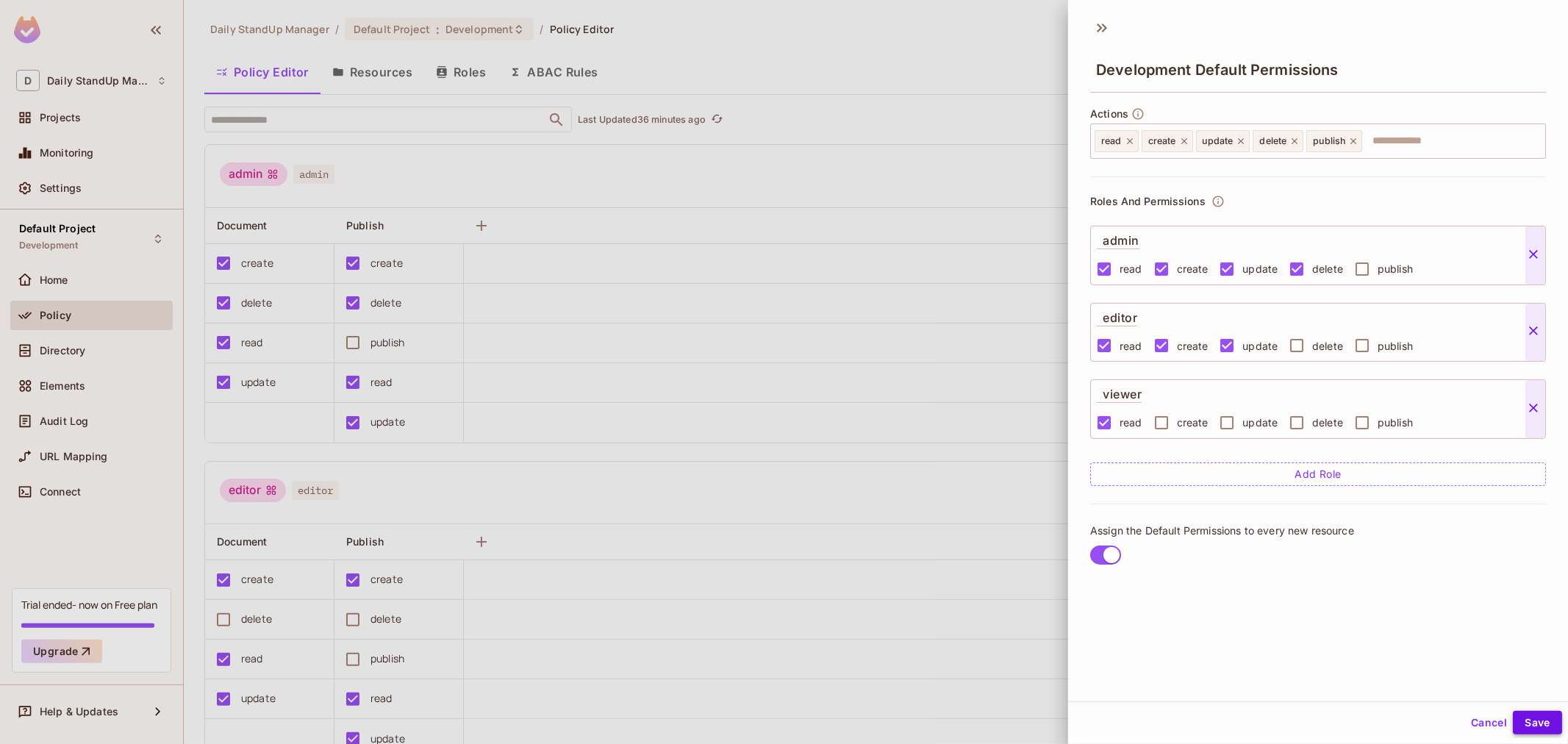
click at [1411, 669] on button "Save" at bounding box center [1538, 722] width 49 height 23
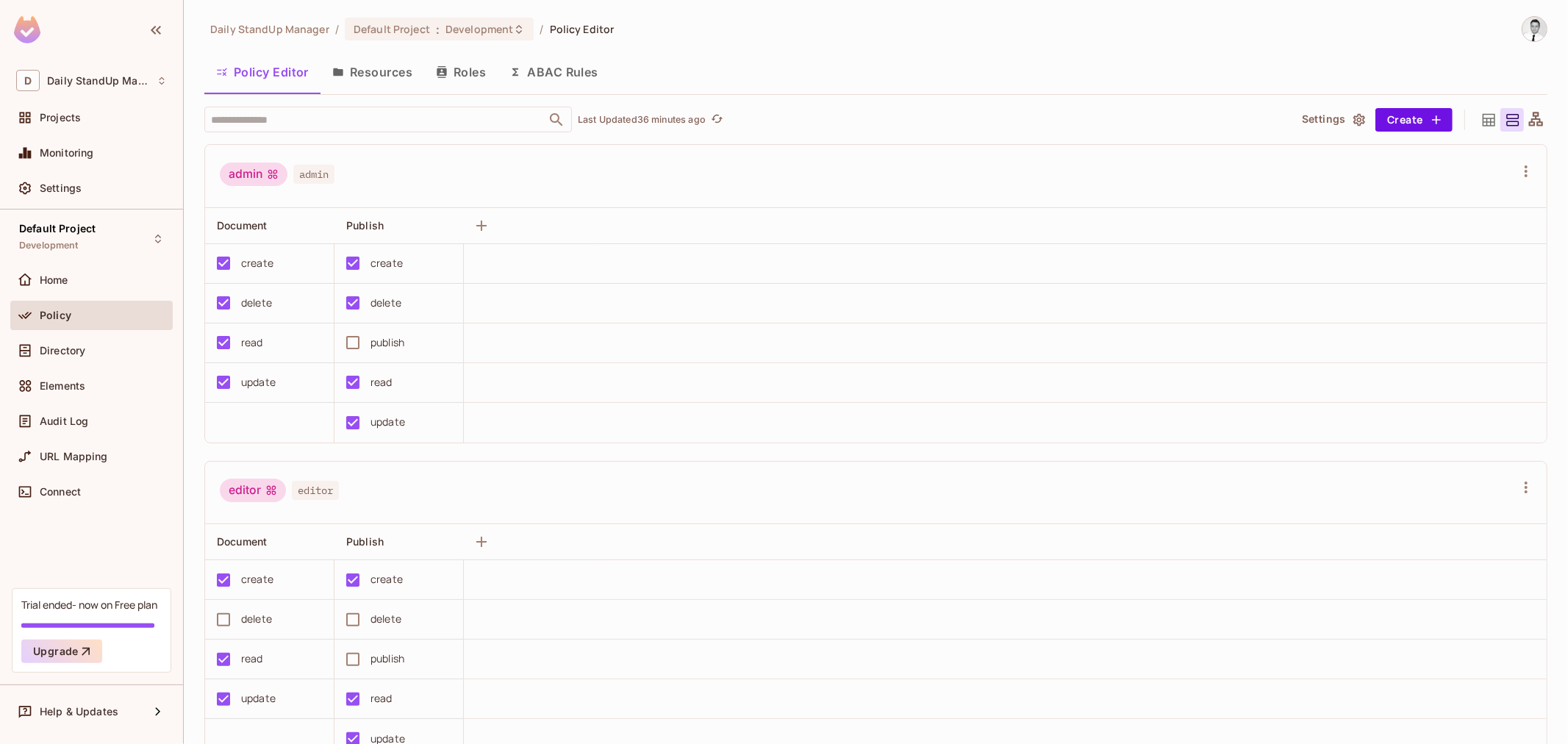
click at [657, 229] on th at bounding box center [1070, 226] width 954 height 36
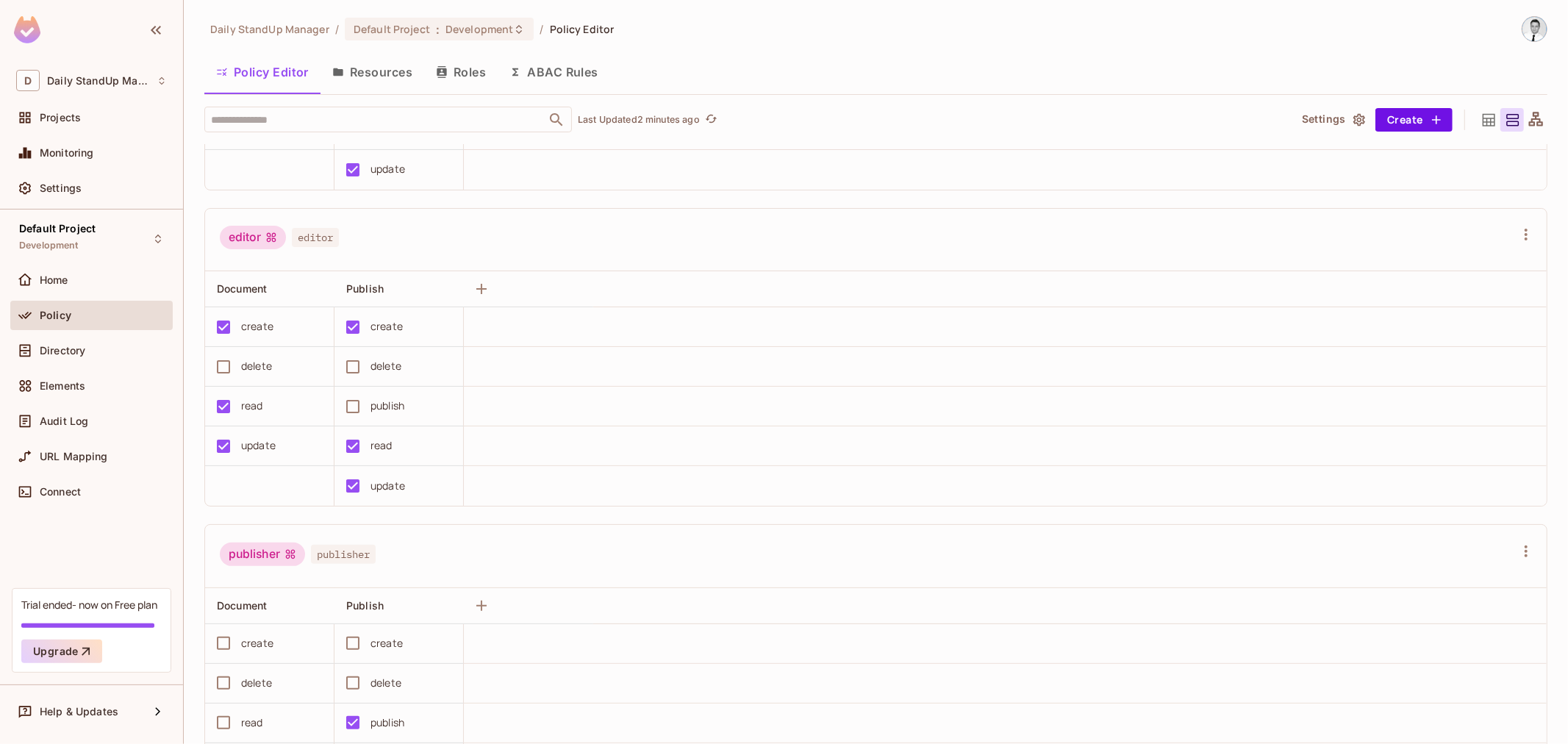
scroll to position [245, 0]
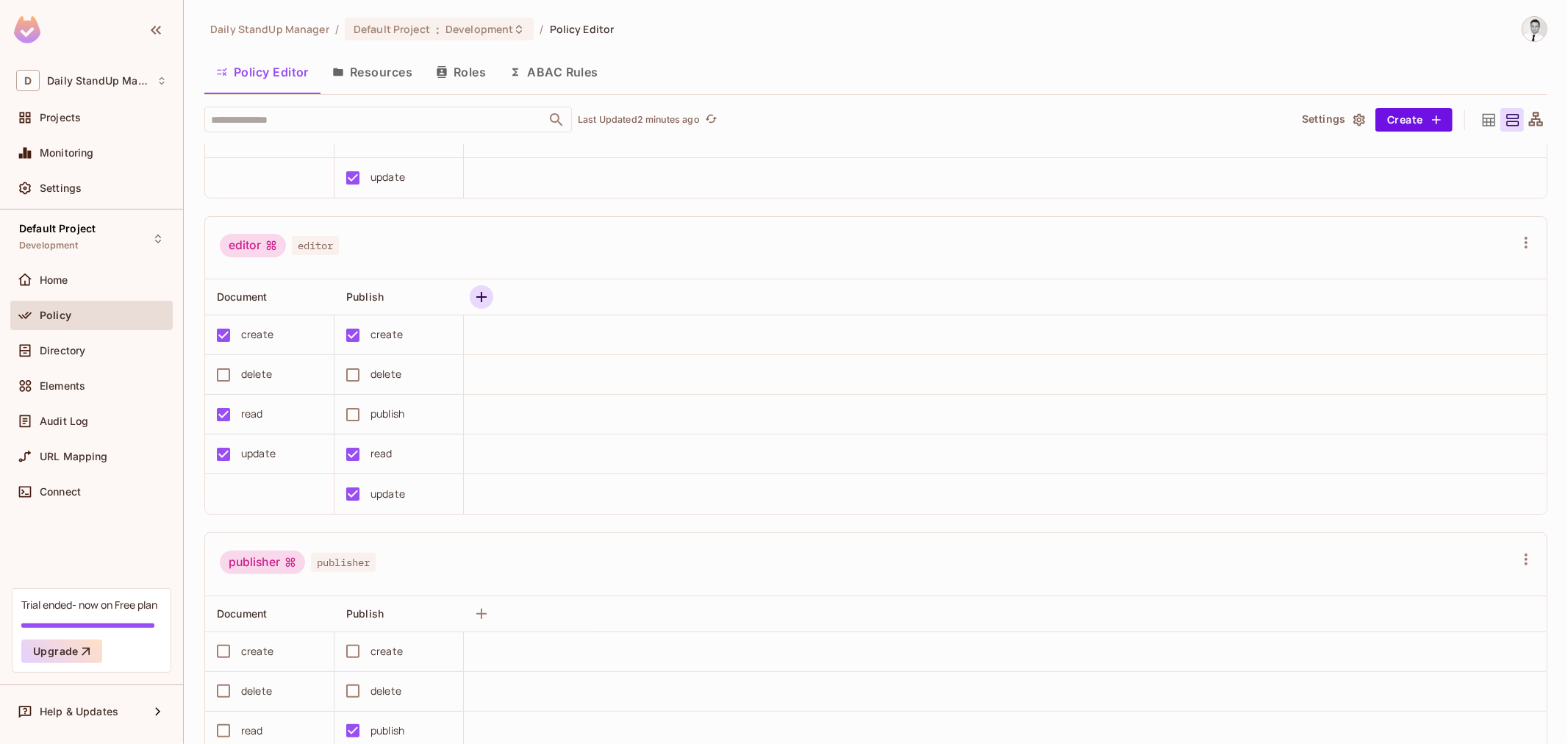
click at [470, 296] on button "button" at bounding box center [481, 297] width 23 height 23
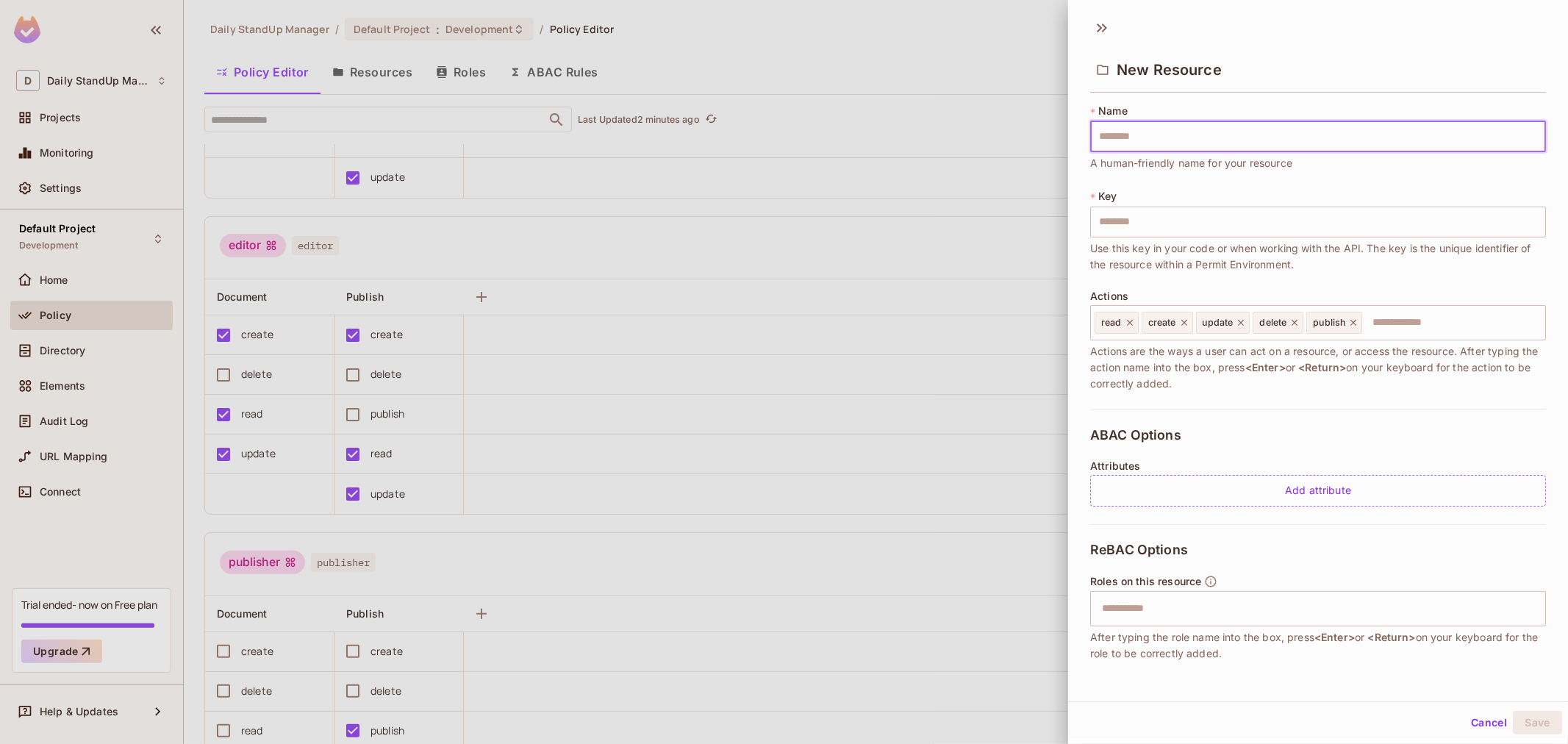
click at [1149, 144] on input "text" at bounding box center [1319, 137] width 456 height 31
type input "*"
type input "**"
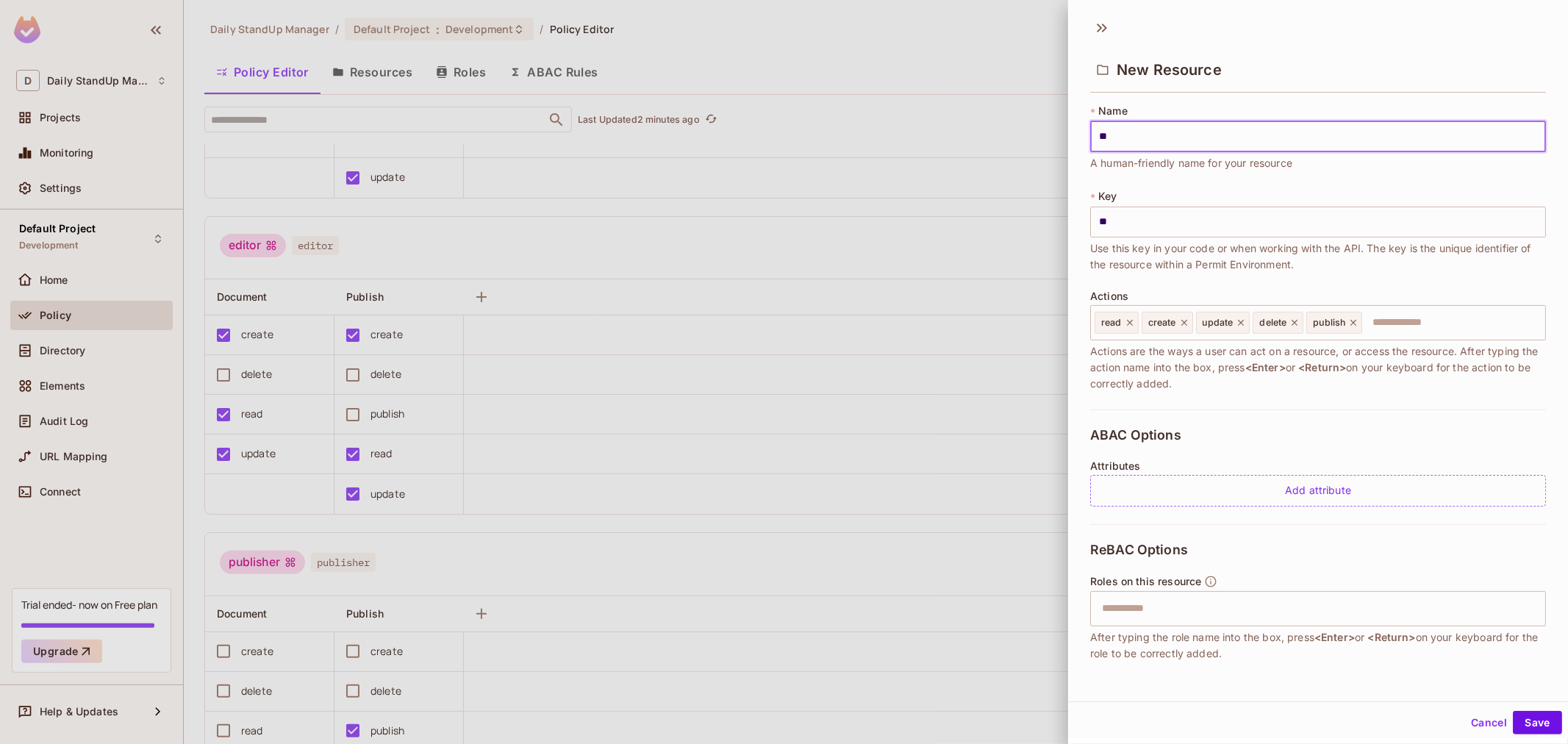
type input "***"
type input "****"
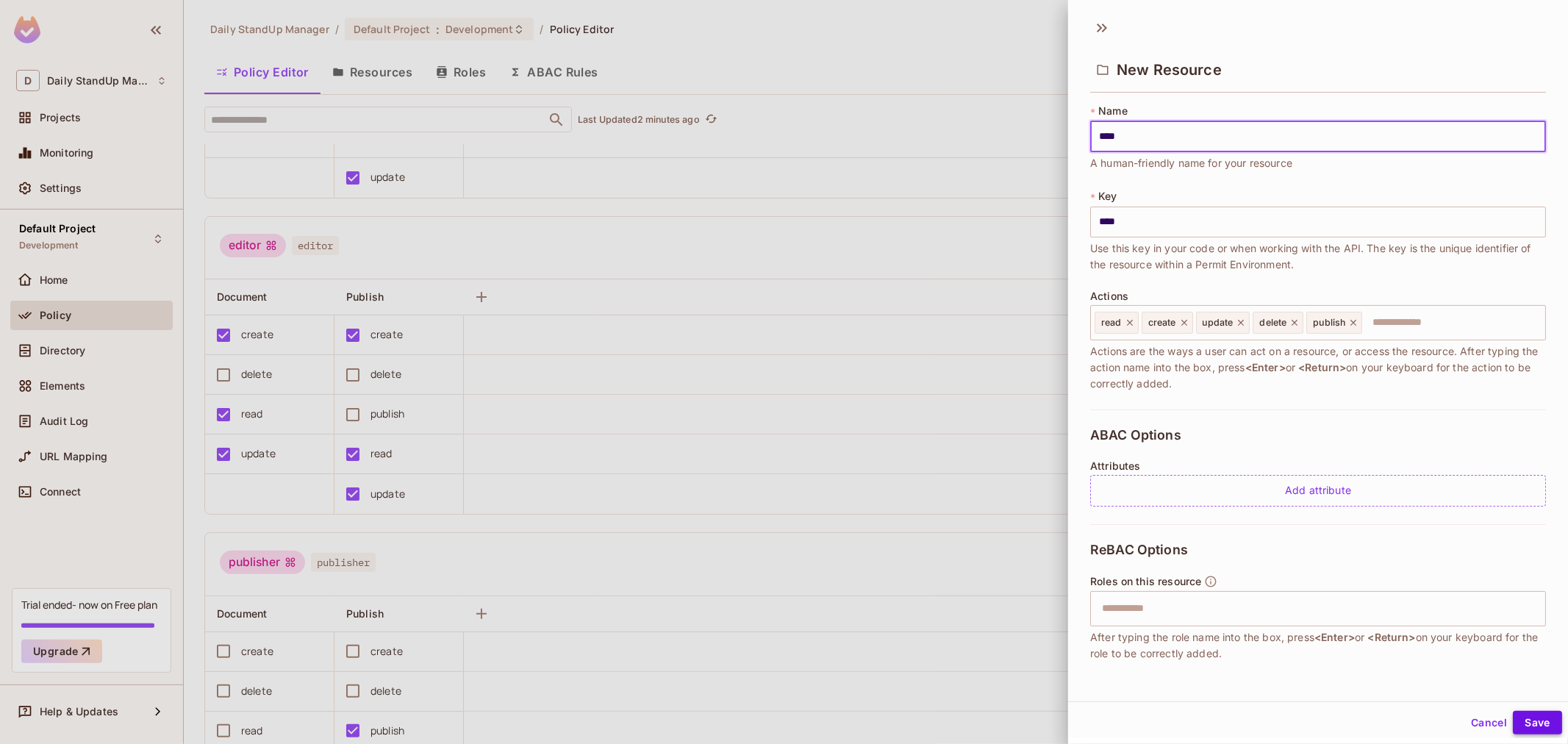
click at [1517, 719] on button "Save" at bounding box center [1538, 722] width 49 height 23
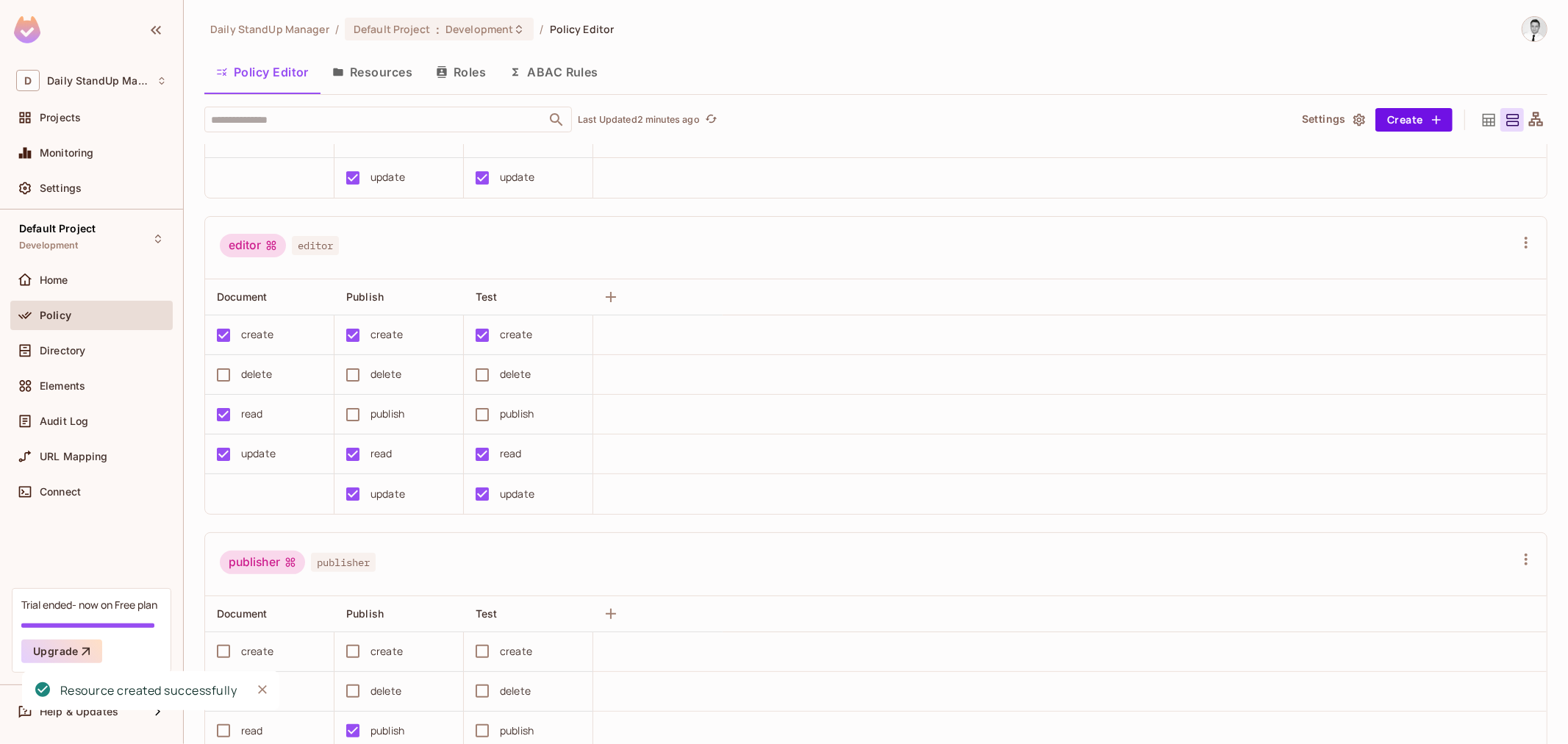
click at [1285, 108] on div "Settings Create" at bounding box center [1416, 120] width 263 height 23
click at [1296, 110] on button "Settings" at bounding box center [1332, 120] width 73 height 23
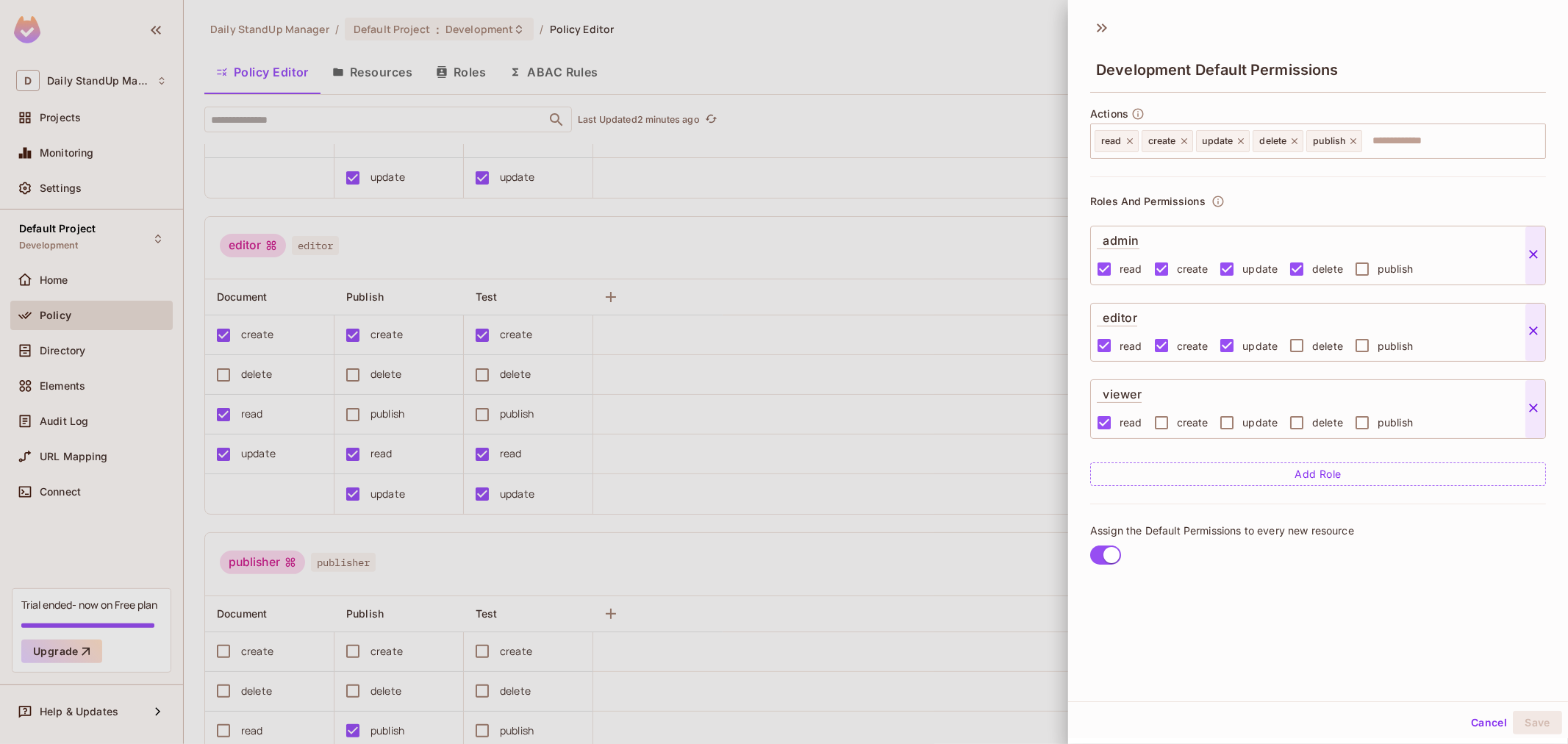
scroll to position [2, 0]
click at [1475, 717] on button "Cancel" at bounding box center [1489, 721] width 48 height 23
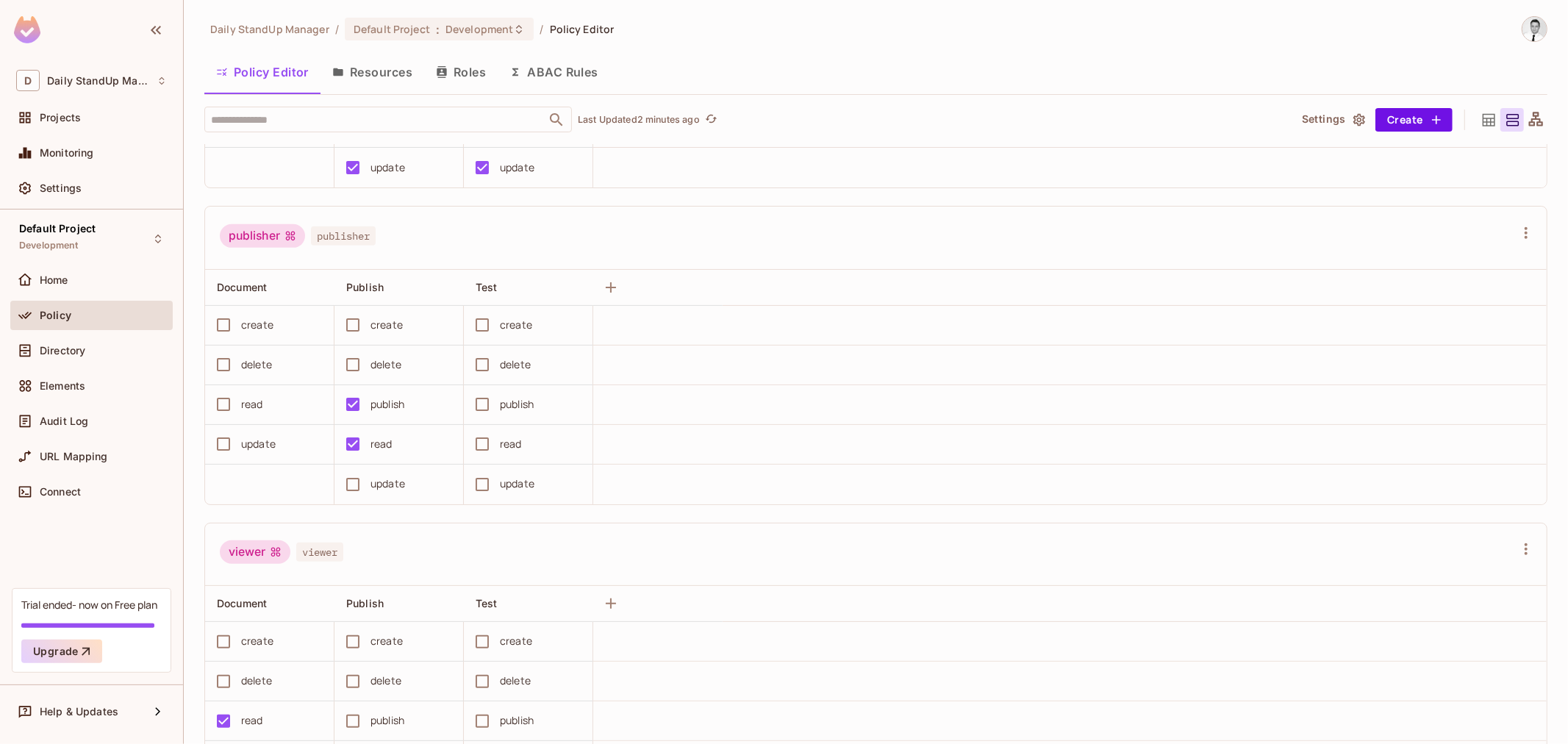
scroll to position [490, 0]
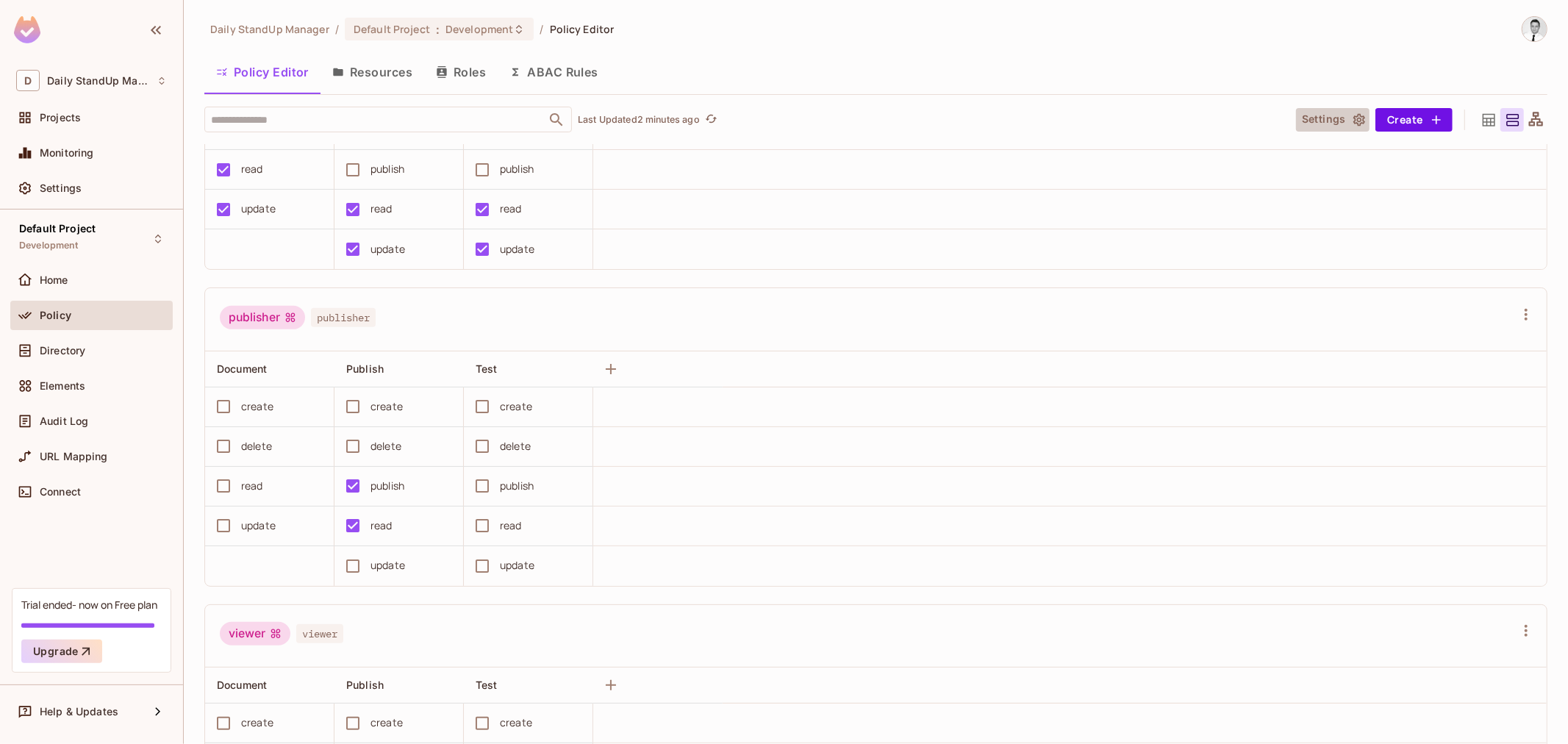
click at [1296, 122] on button "Settings" at bounding box center [1332, 120] width 73 height 23
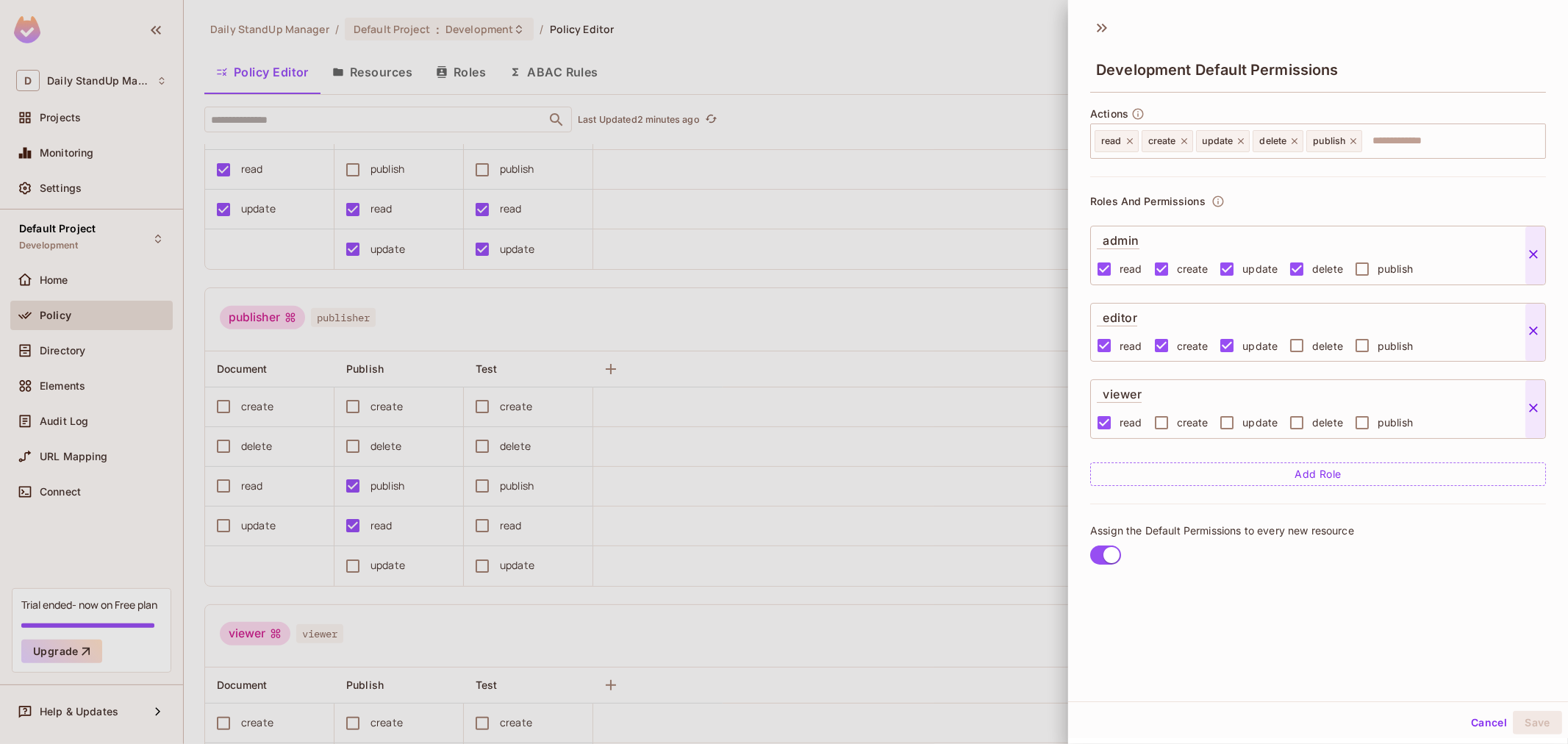
click at [1401, 229] on div "admin" at bounding box center [1261, 240] width 328 height 27
click at [1467, 721] on button "Cancel" at bounding box center [1489, 722] width 48 height 23
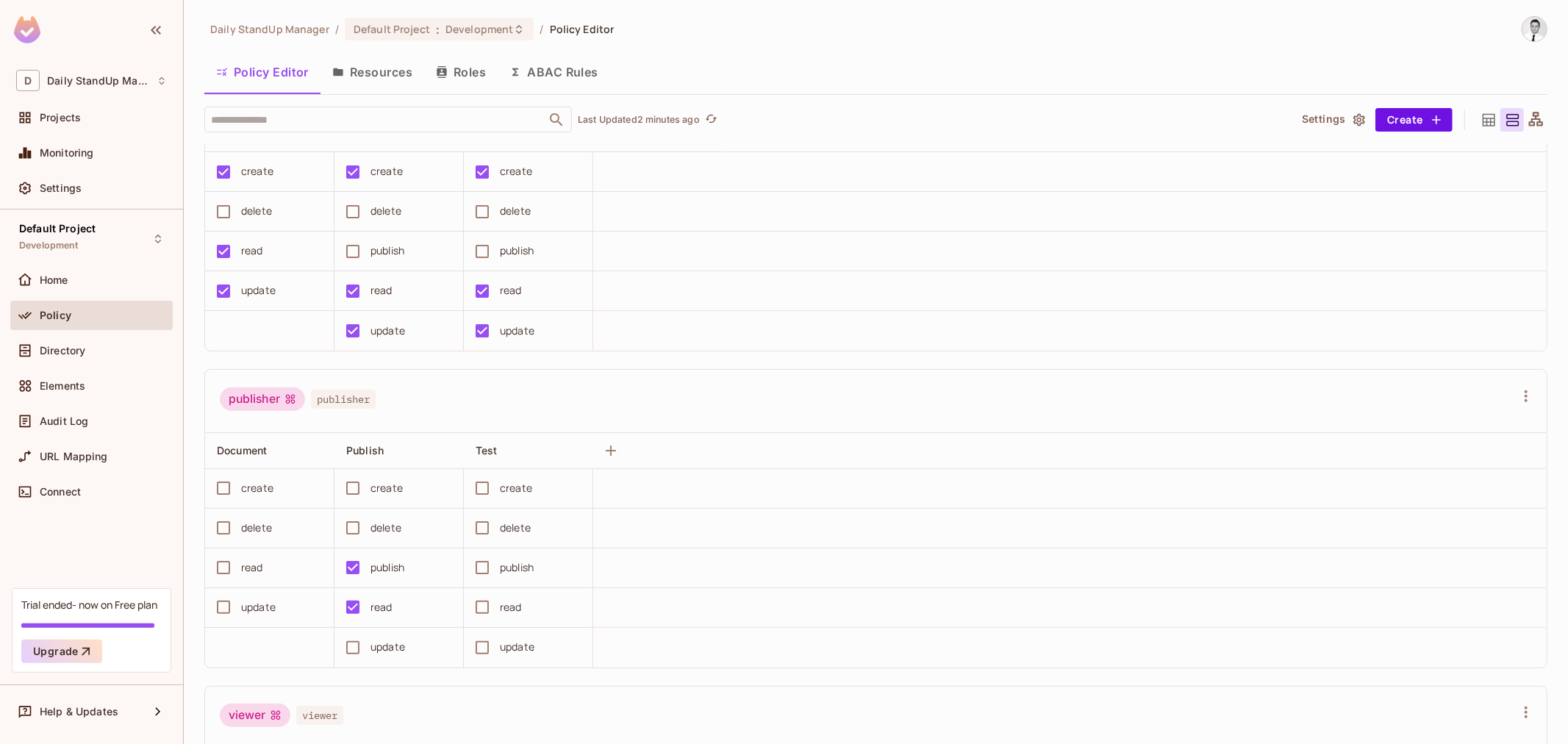
scroll to position [685, 0]
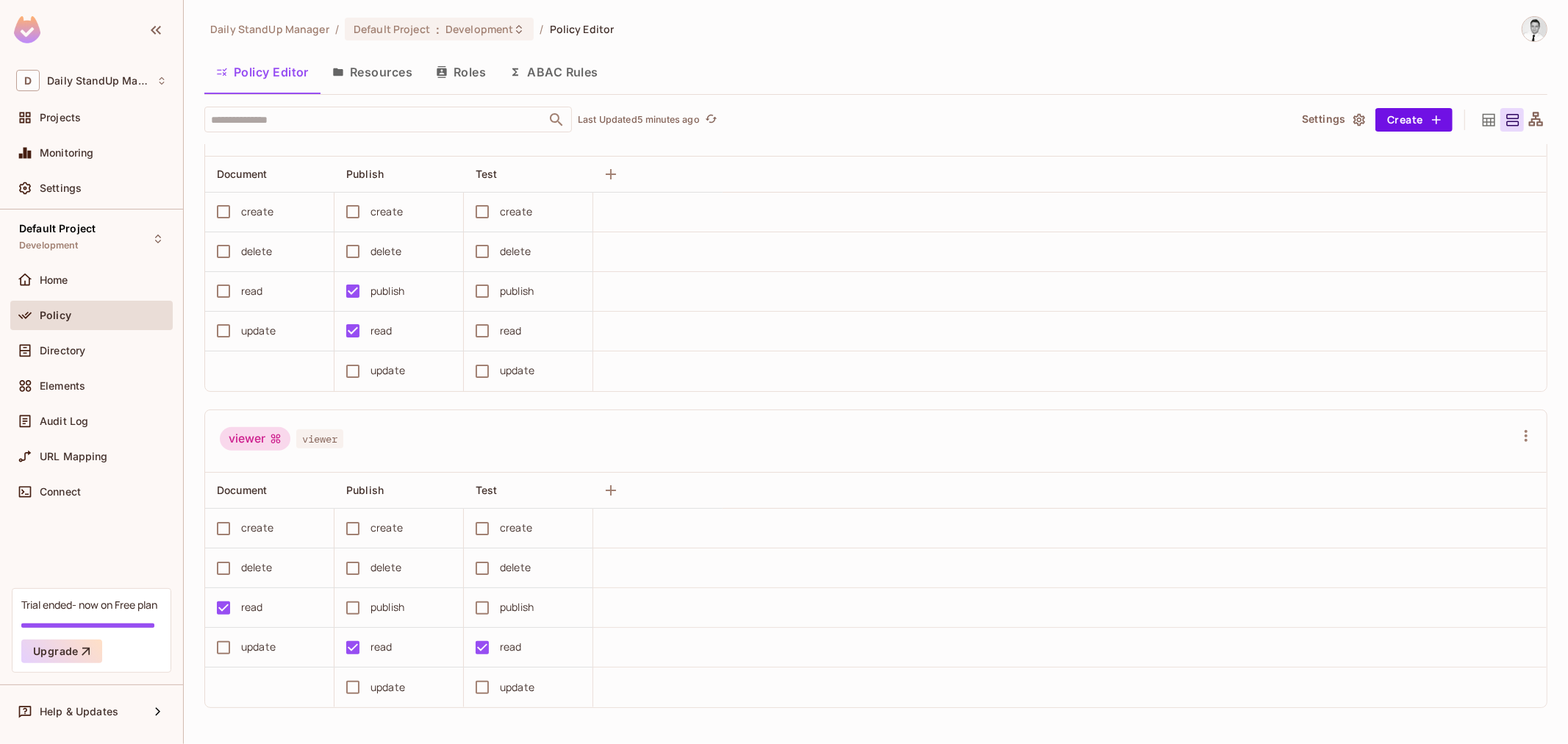
click at [1304, 111] on button "Settings" at bounding box center [1332, 120] width 73 height 23
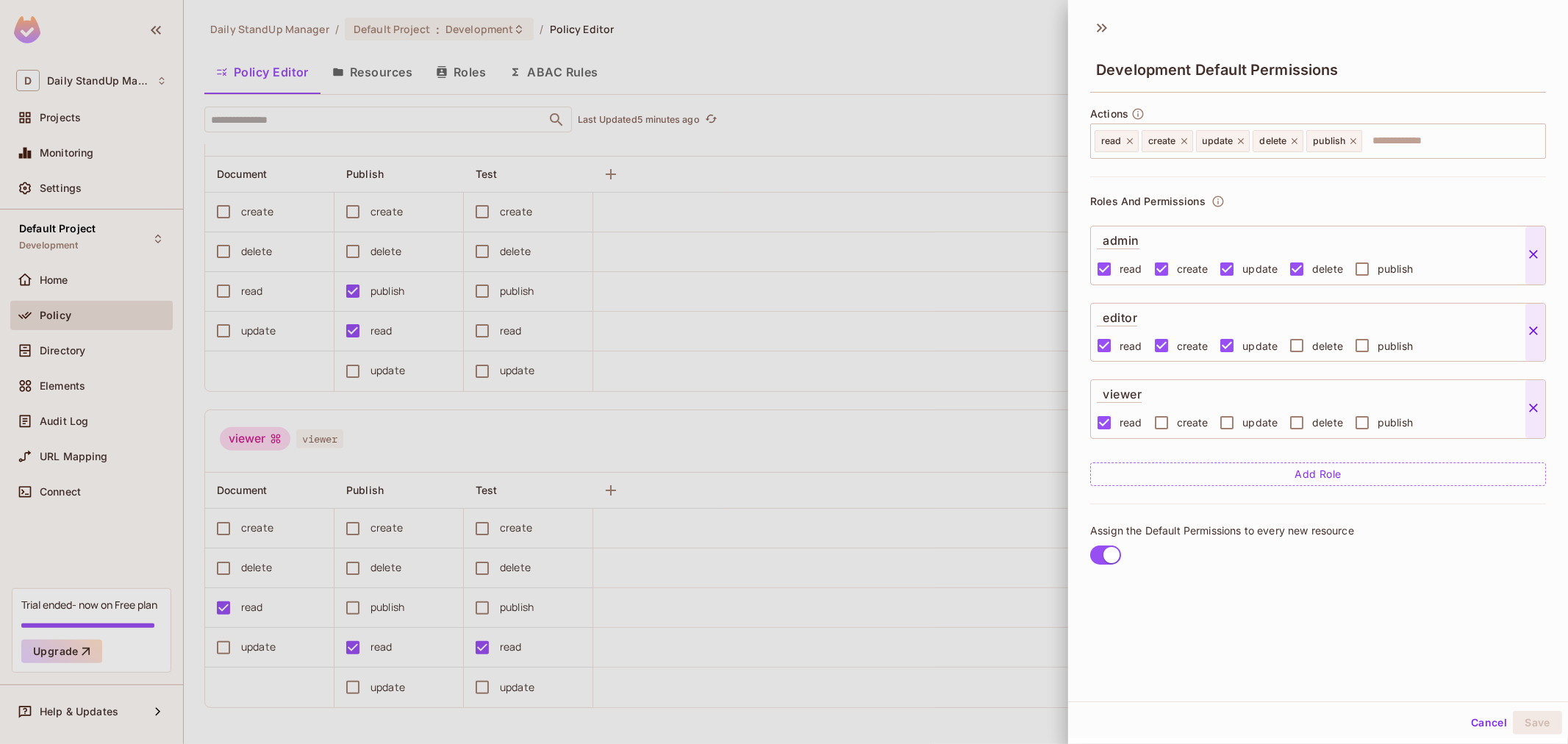
click at [1471, 722] on button "Cancel" at bounding box center [1489, 722] width 48 height 23
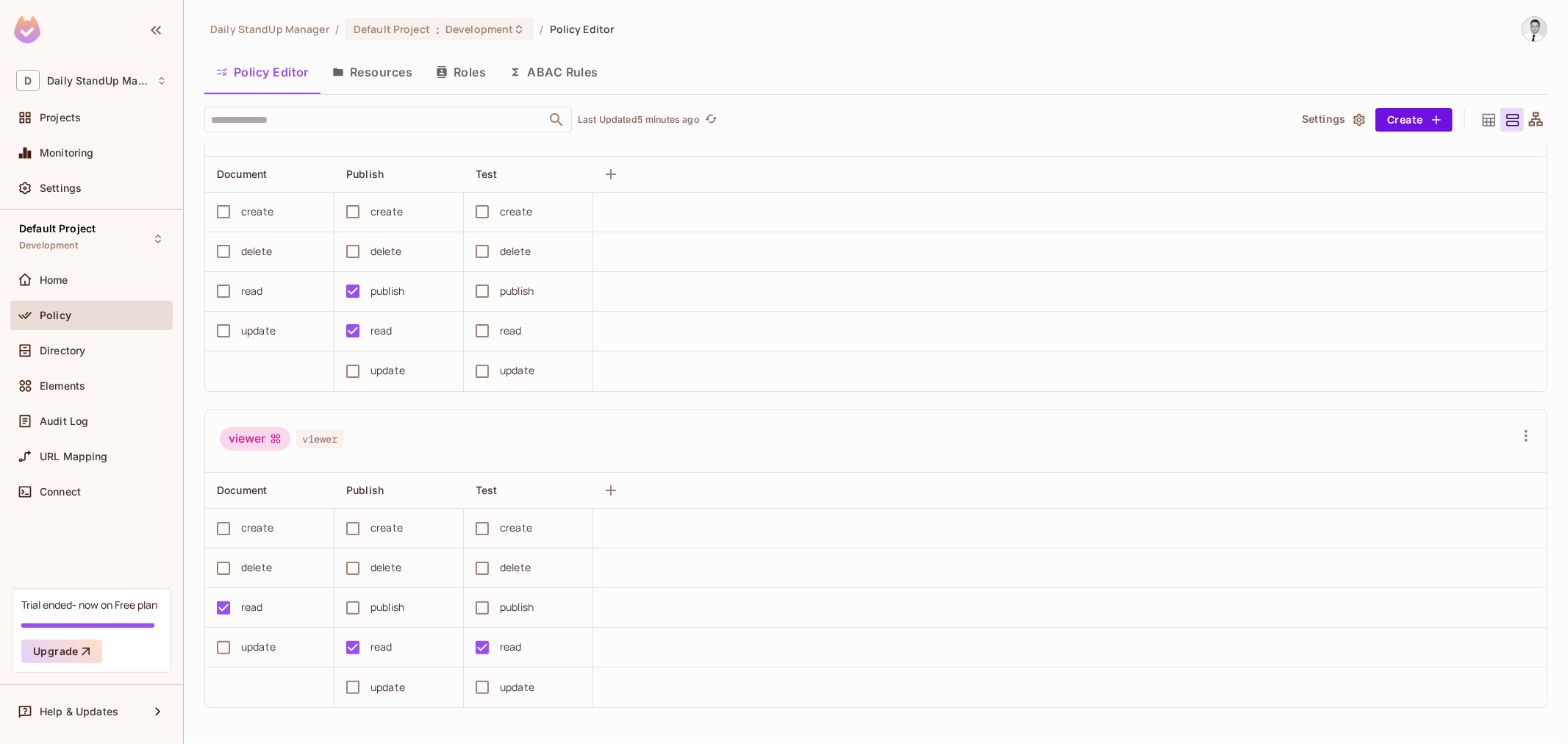
click at [1003, 165] on th at bounding box center [1135, 175] width 824 height 36
click at [1322, 114] on button "Settings" at bounding box center [1332, 120] width 73 height 23
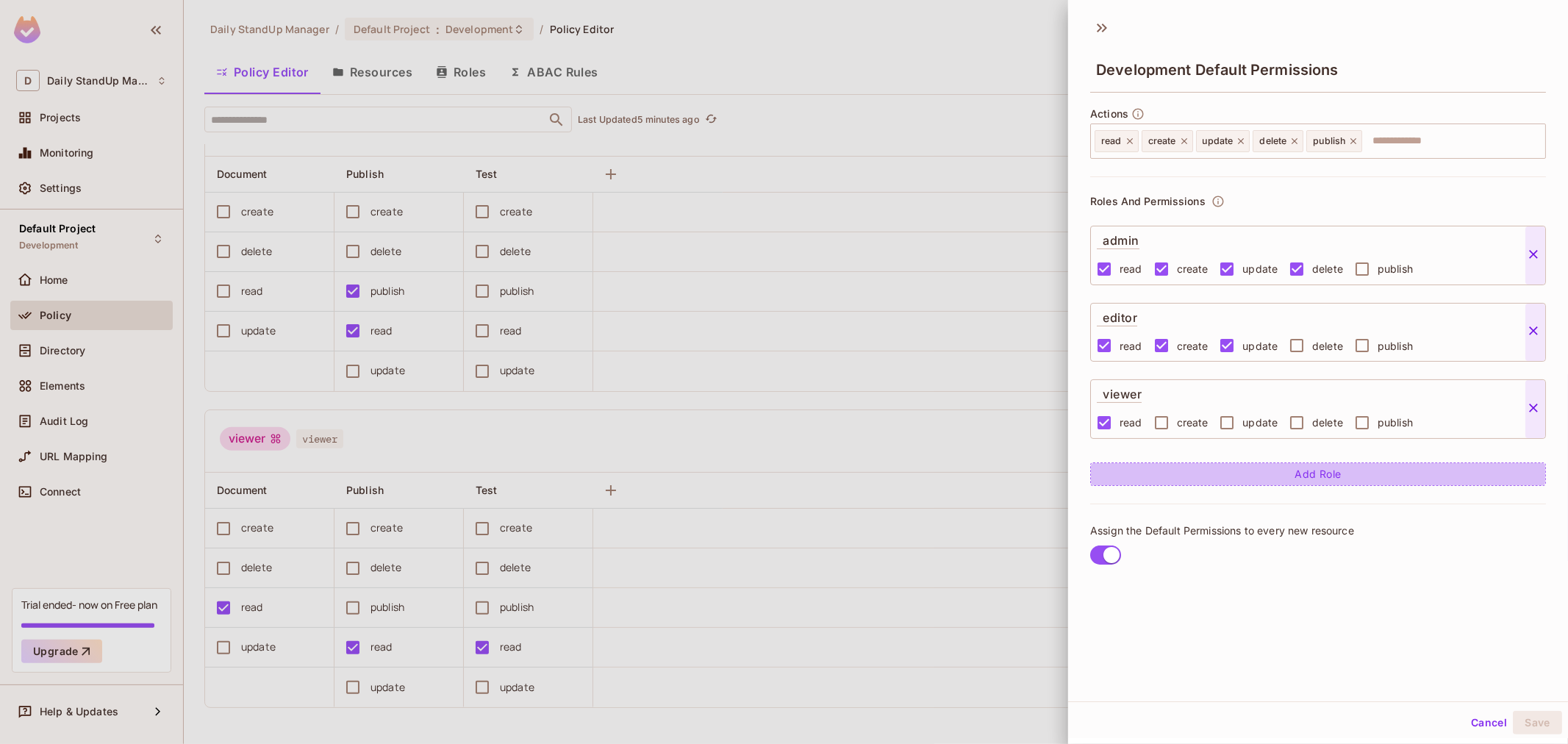
click at [1280, 476] on button "Add Role" at bounding box center [1319, 474] width 456 height 23
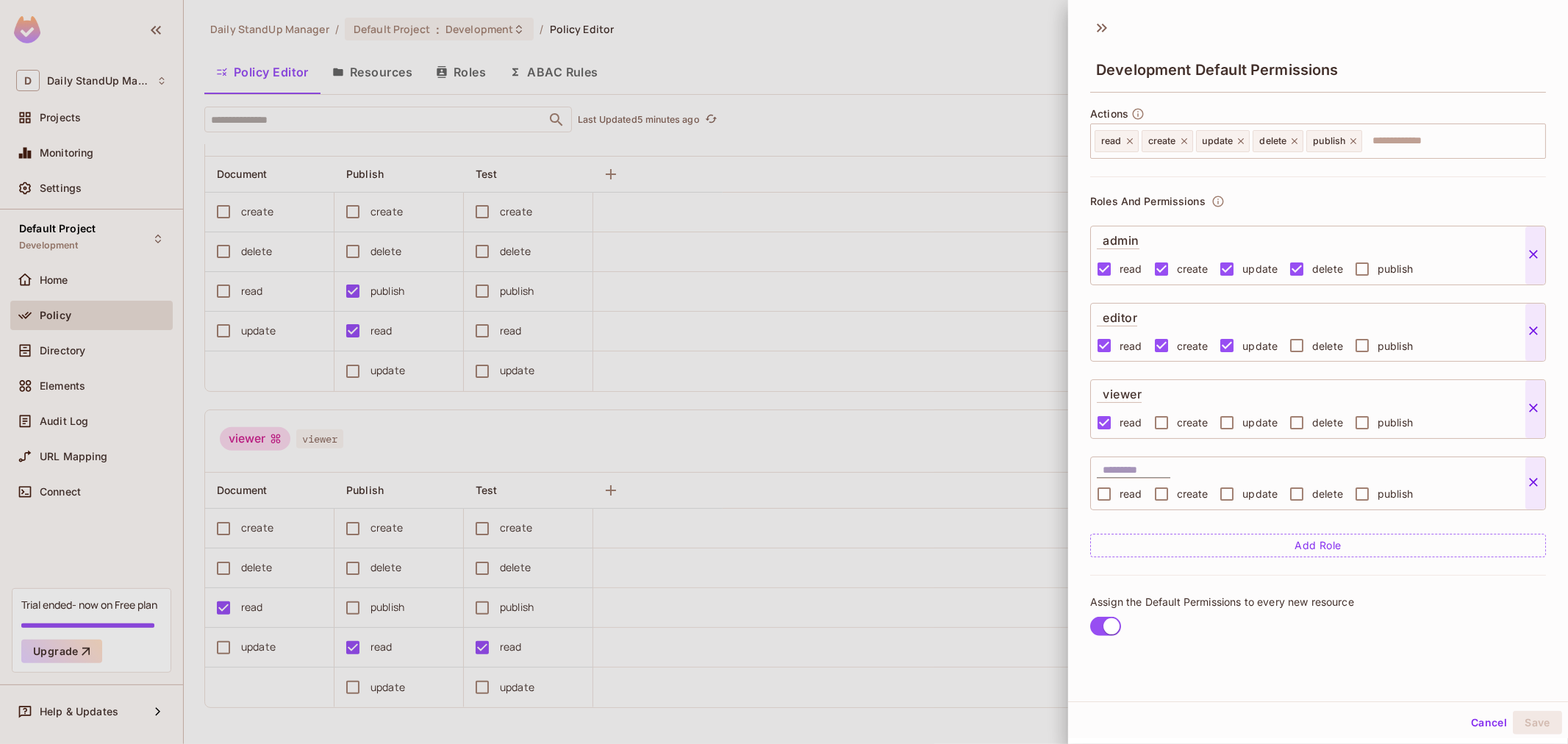
click at [1150, 465] on input "text" at bounding box center [1137, 471] width 68 height 15
type input "******"
click at [1281, 579] on div "Assign the Default Permissions to every new resource" at bounding box center [1319, 617] width 456 height 84
click at [1187, 498] on span "create" at bounding box center [1193, 494] width 32 height 14
click at [1251, 496] on span "update" at bounding box center [1261, 494] width 36 height 14
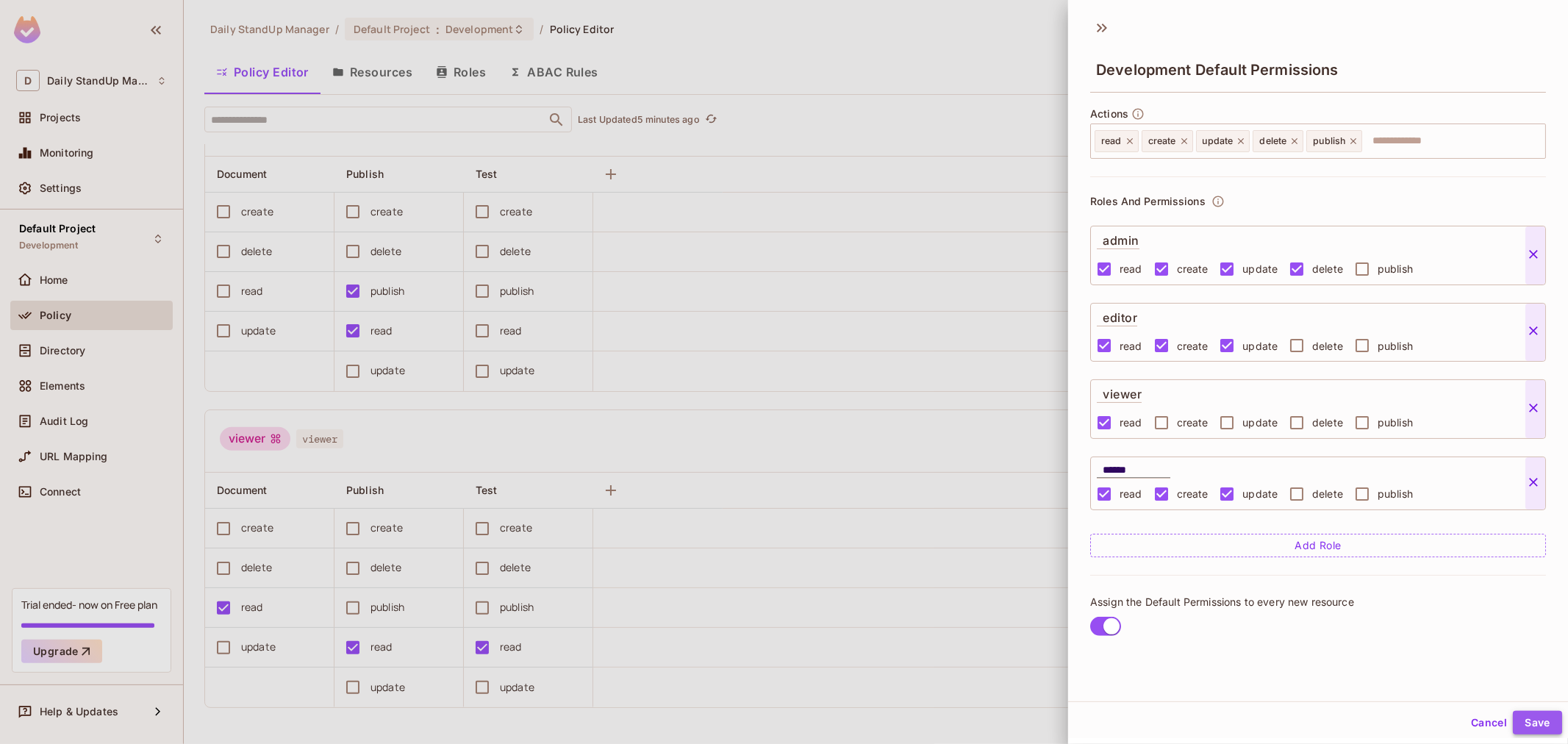
click at [1531, 722] on button "Save" at bounding box center [1538, 722] width 49 height 23
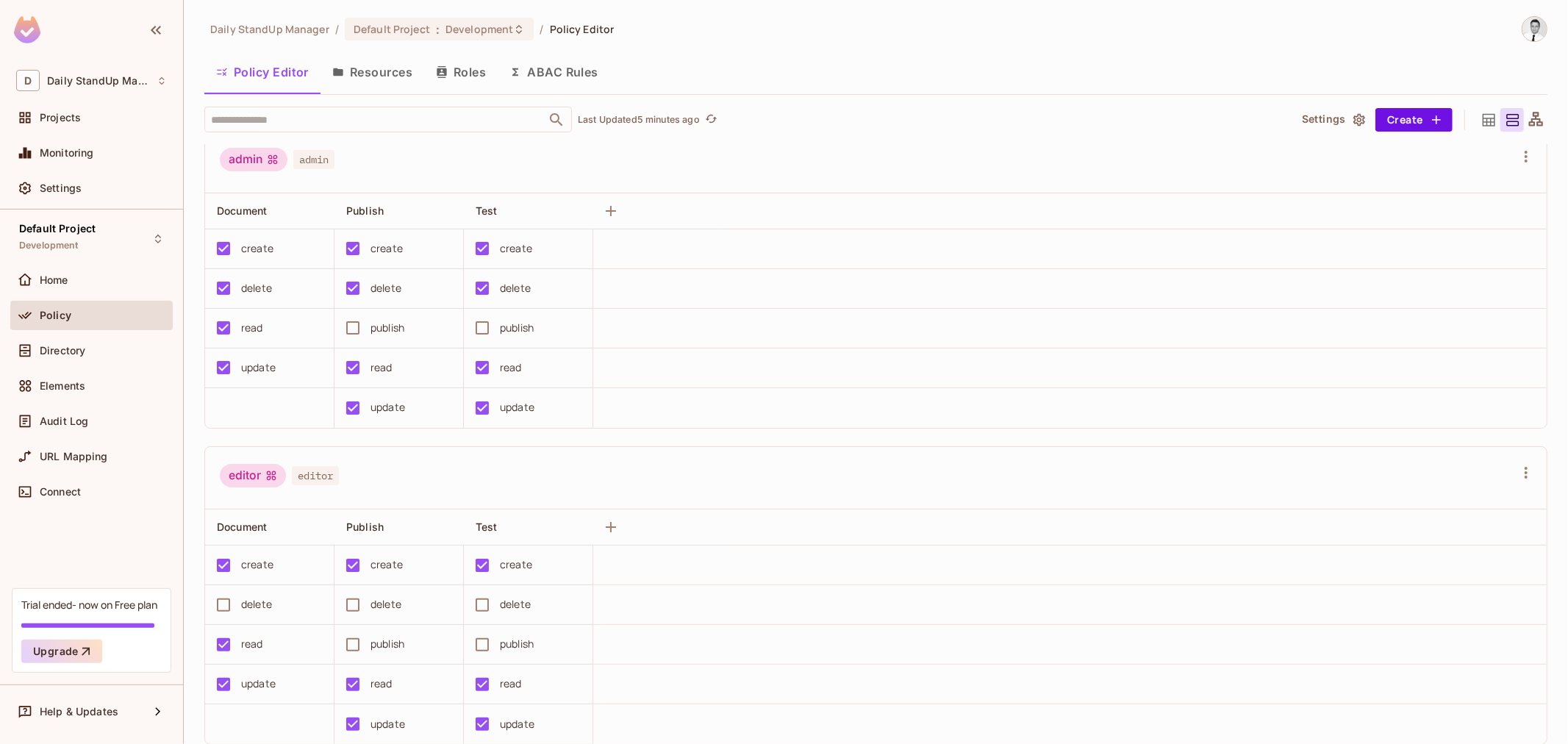
scroll to position [0, 0]
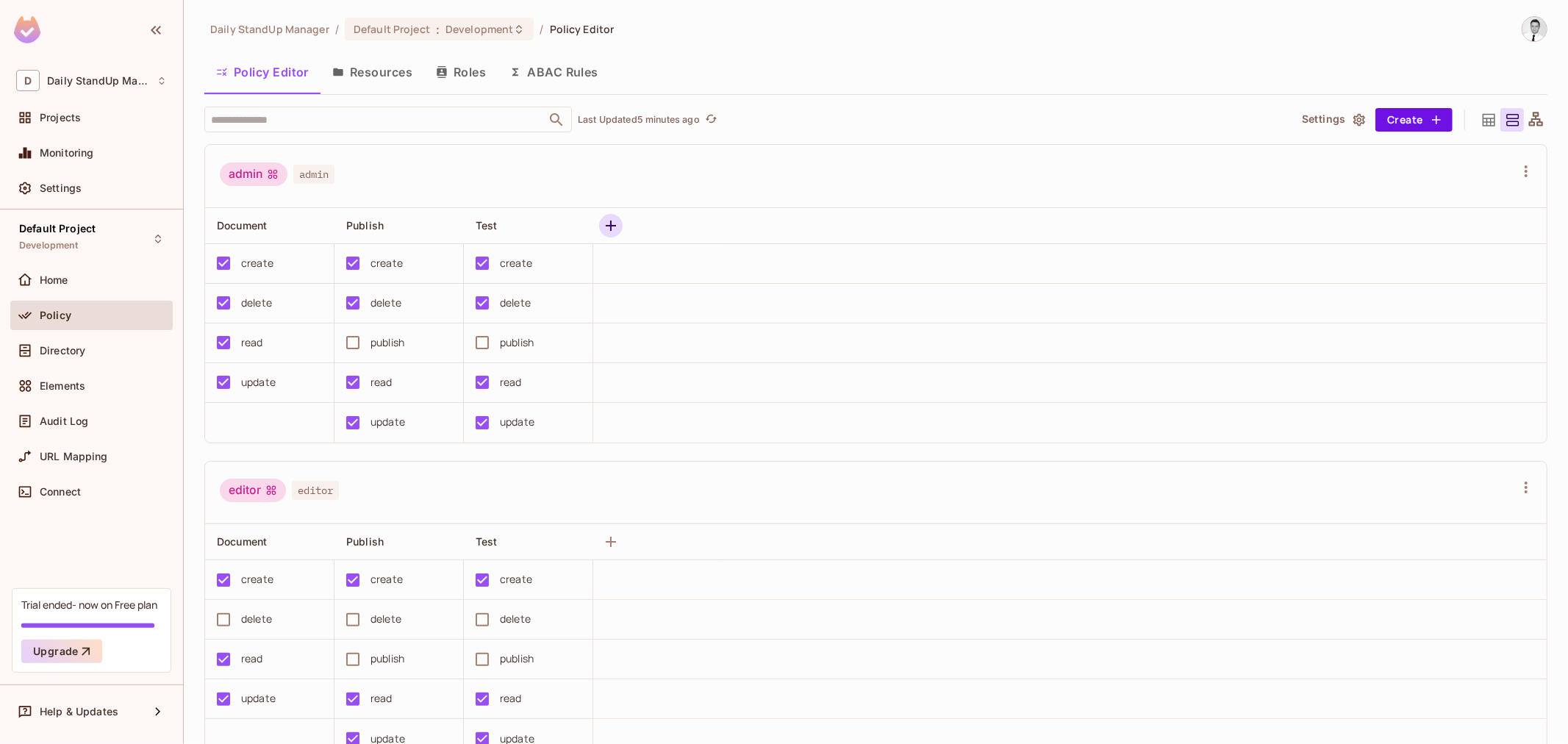
click at [619, 223] on icon "button" at bounding box center [611, 226] width 18 height 18
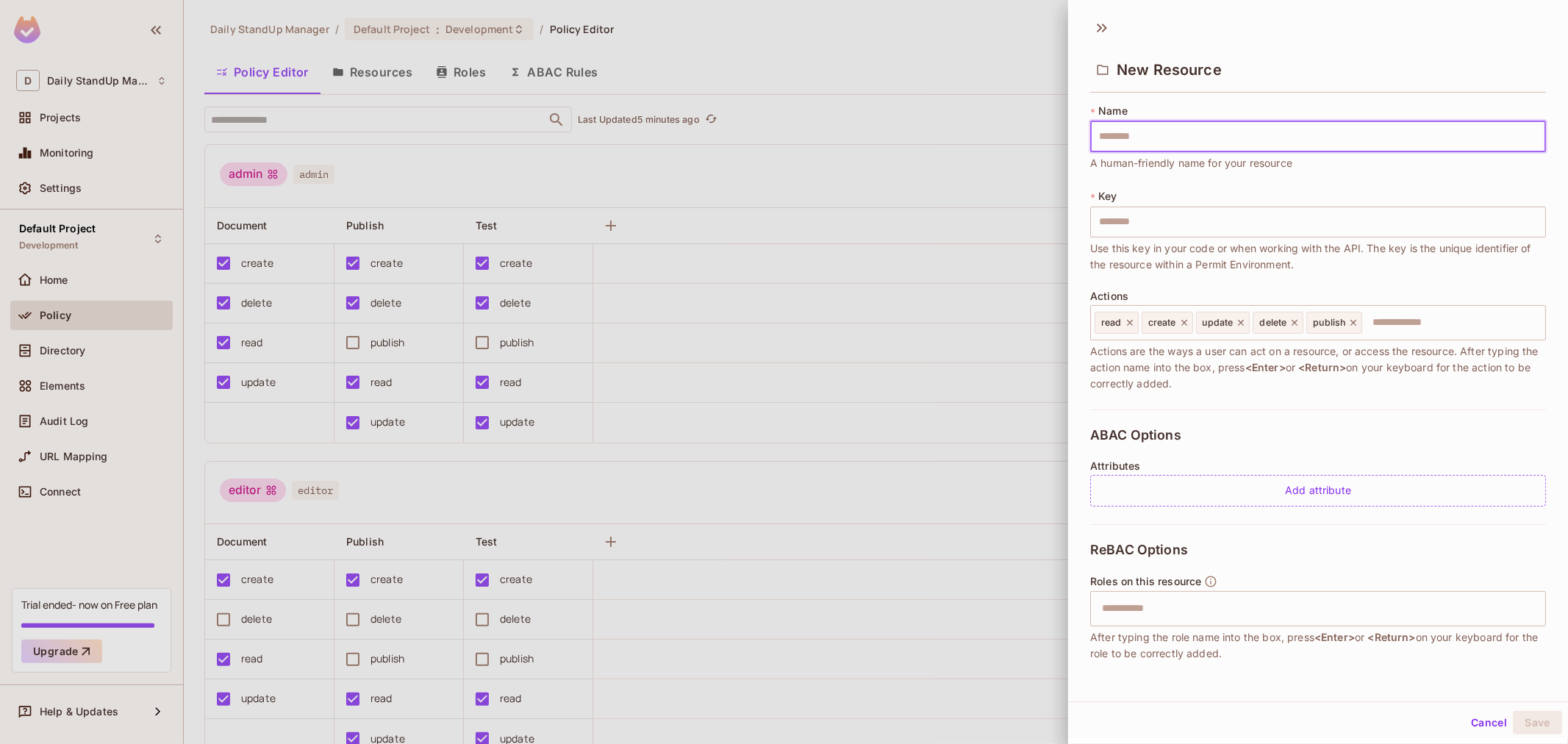
click at [1122, 148] on input "text" at bounding box center [1319, 137] width 456 height 31
type input "*"
type input "**"
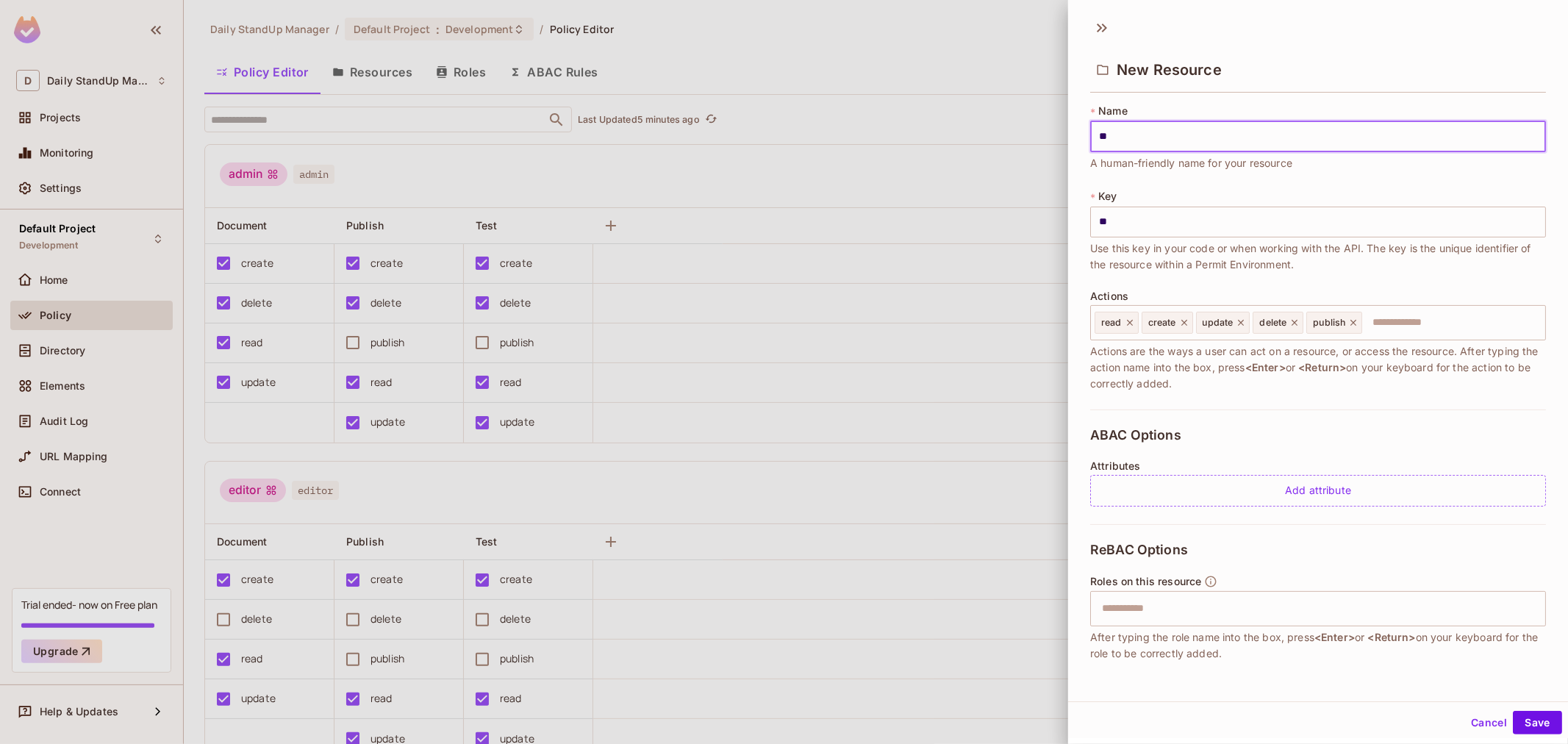
type input "***"
type input "****"
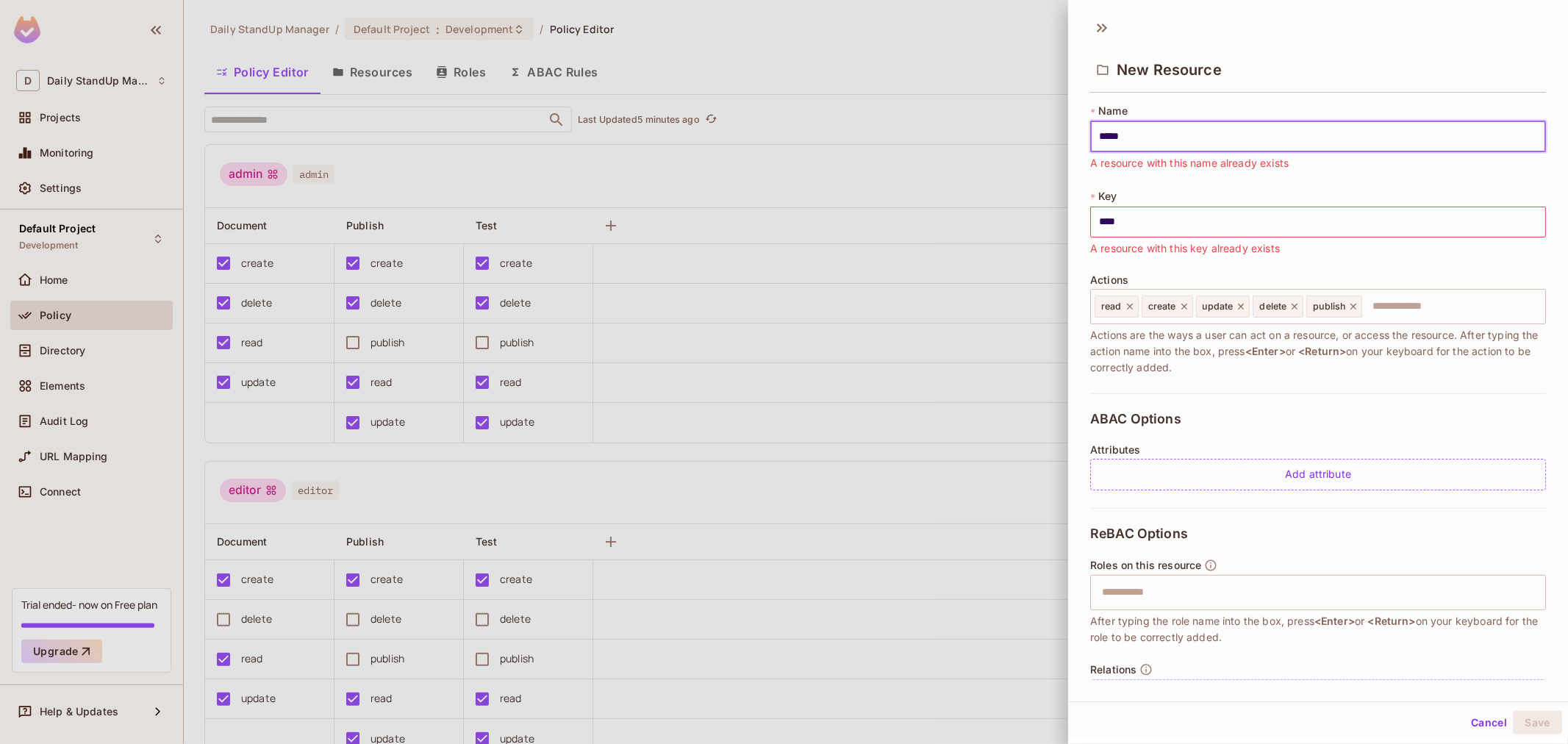
type input "******"
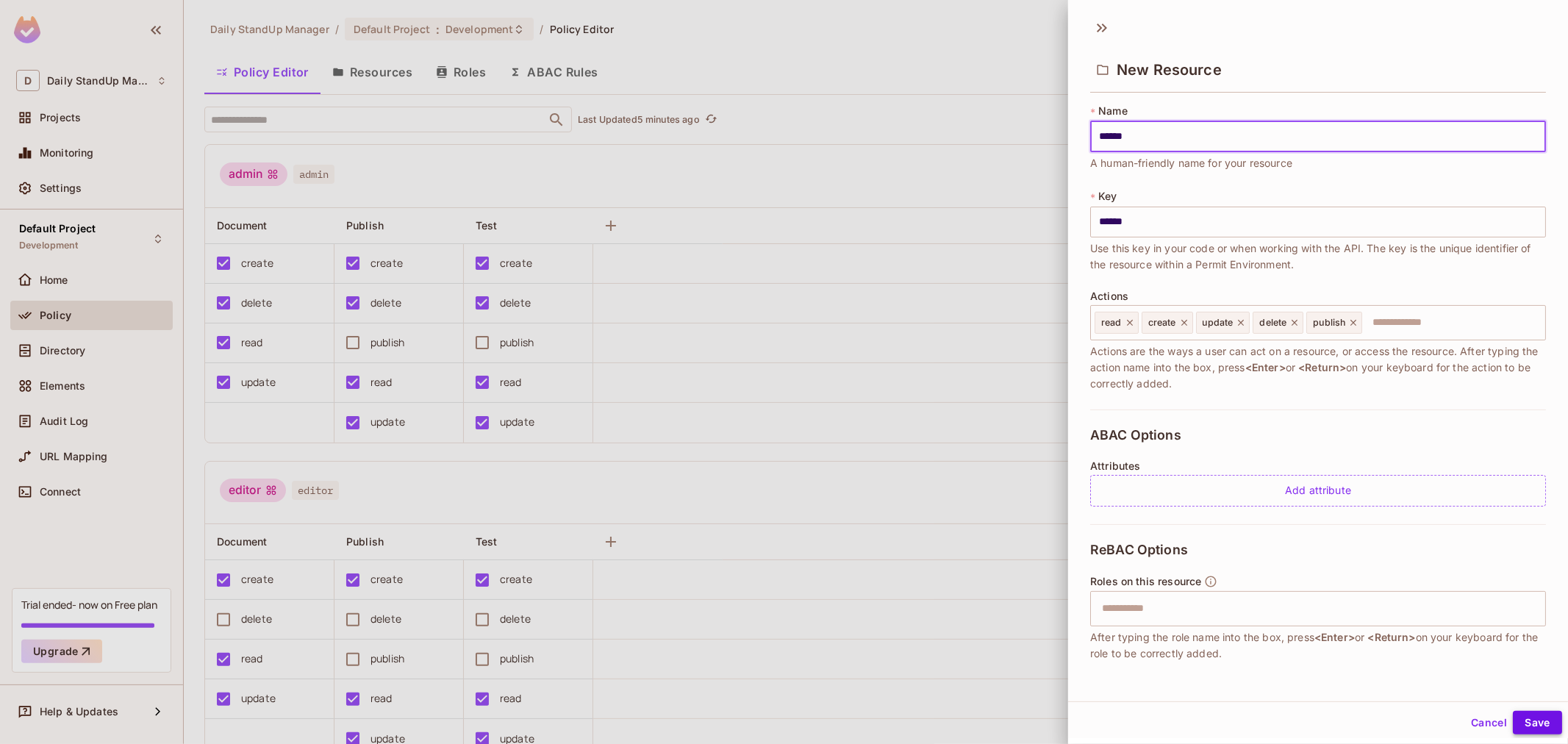
type input "******"
click at [1528, 717] on button "Save" at bounding box center [1538, 722] width 49 height 23
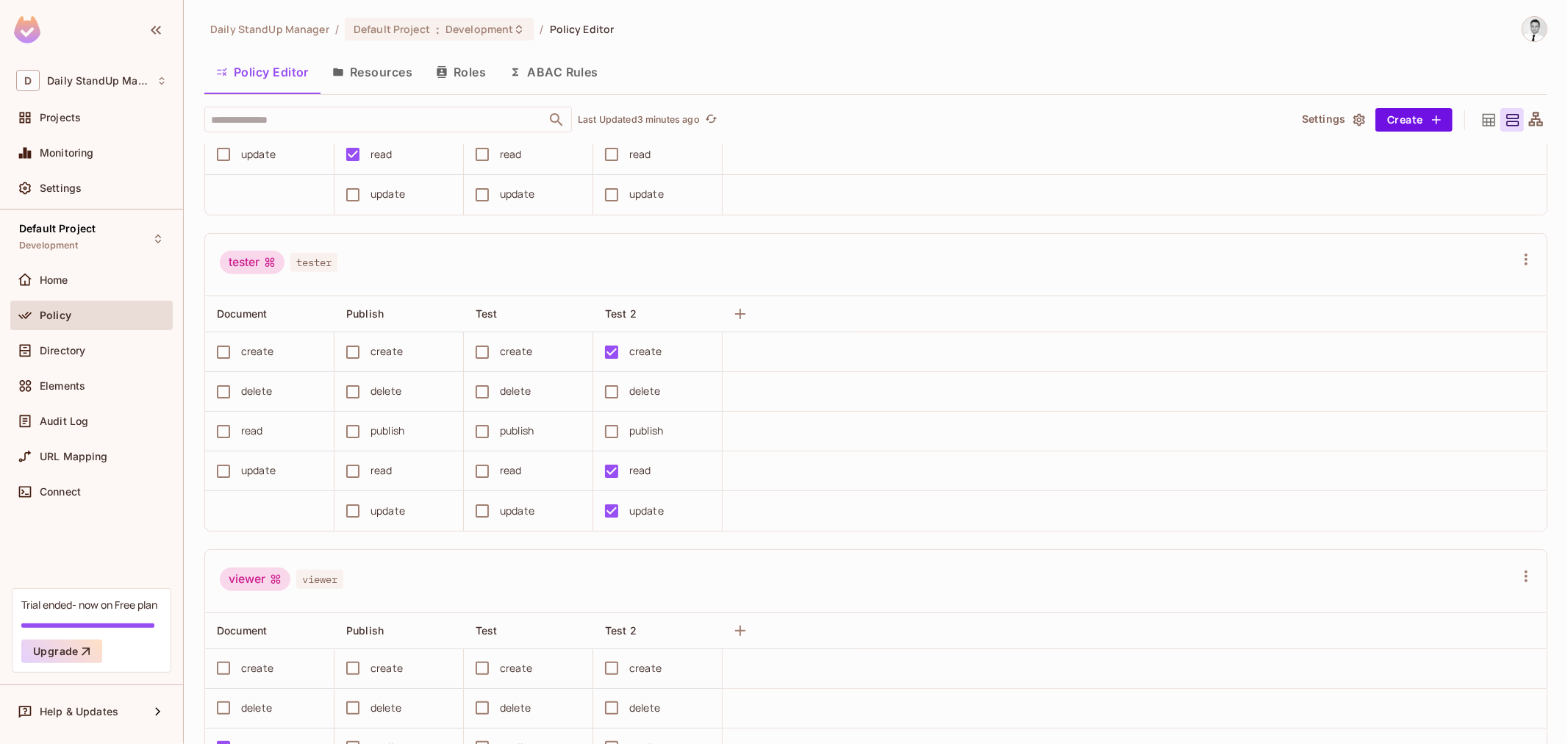
scroll to position [899, 0]
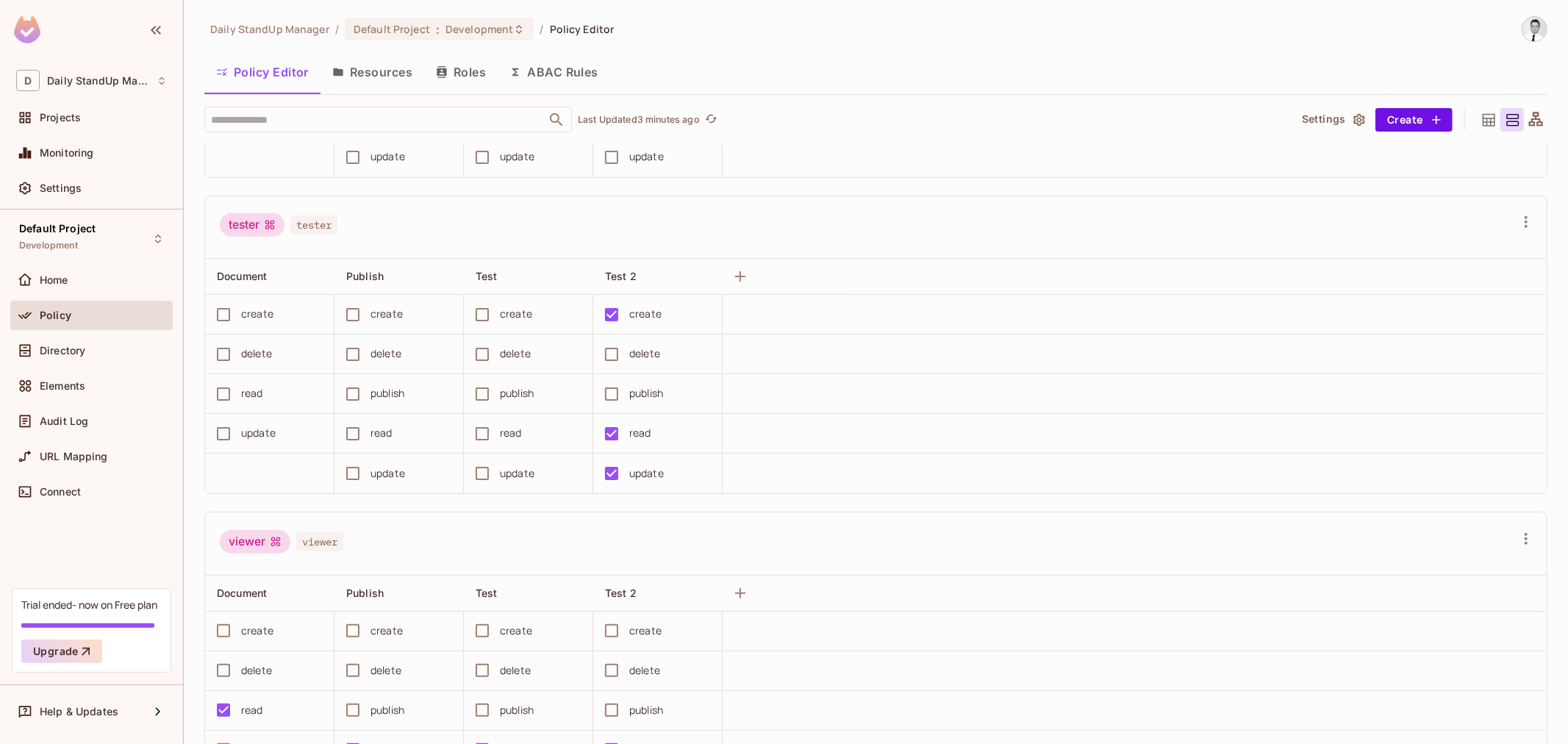
click at [461, 234] on div "tester tester" at bounding box center [867, 227] width 1295 height 28
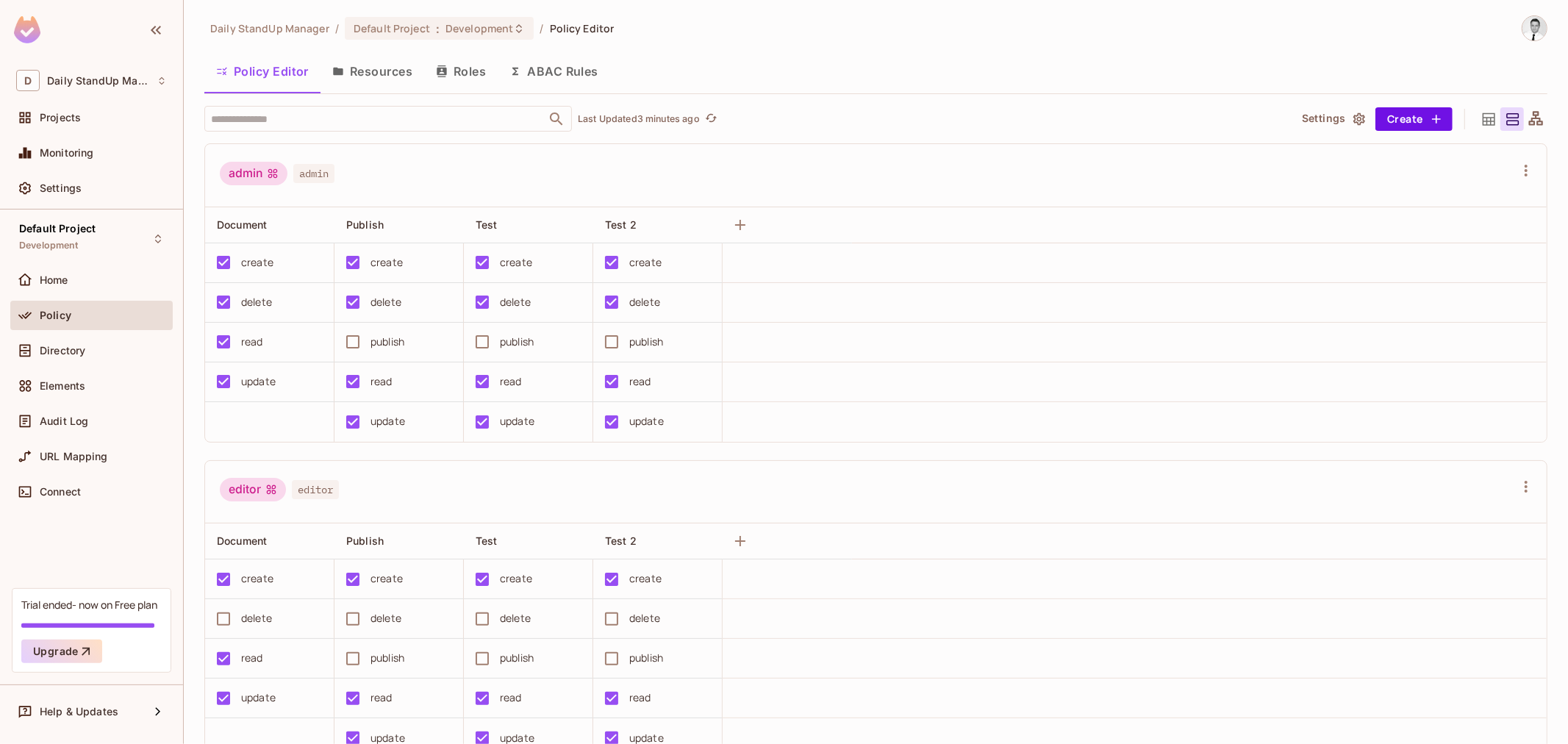
scroll to position [0, 0]
click at [801, 190] on div "admin admin" at bounding box center [876, 177] width 1342 height 63
